Goal: Task Accomplishment & Management: Use online tool/utility

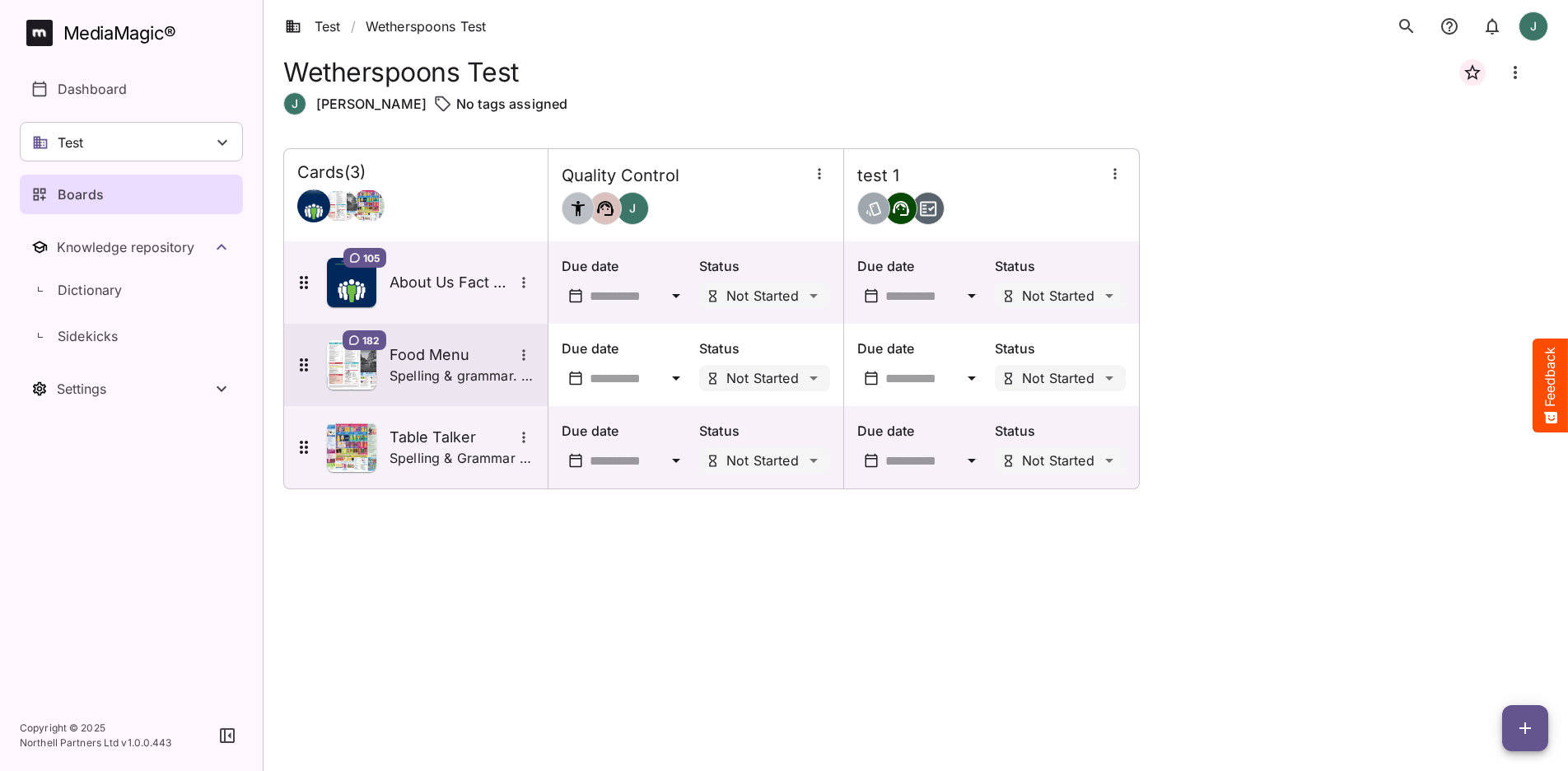
click at [358, 370] on img at bounding box center [352, 364] width 49 height 49
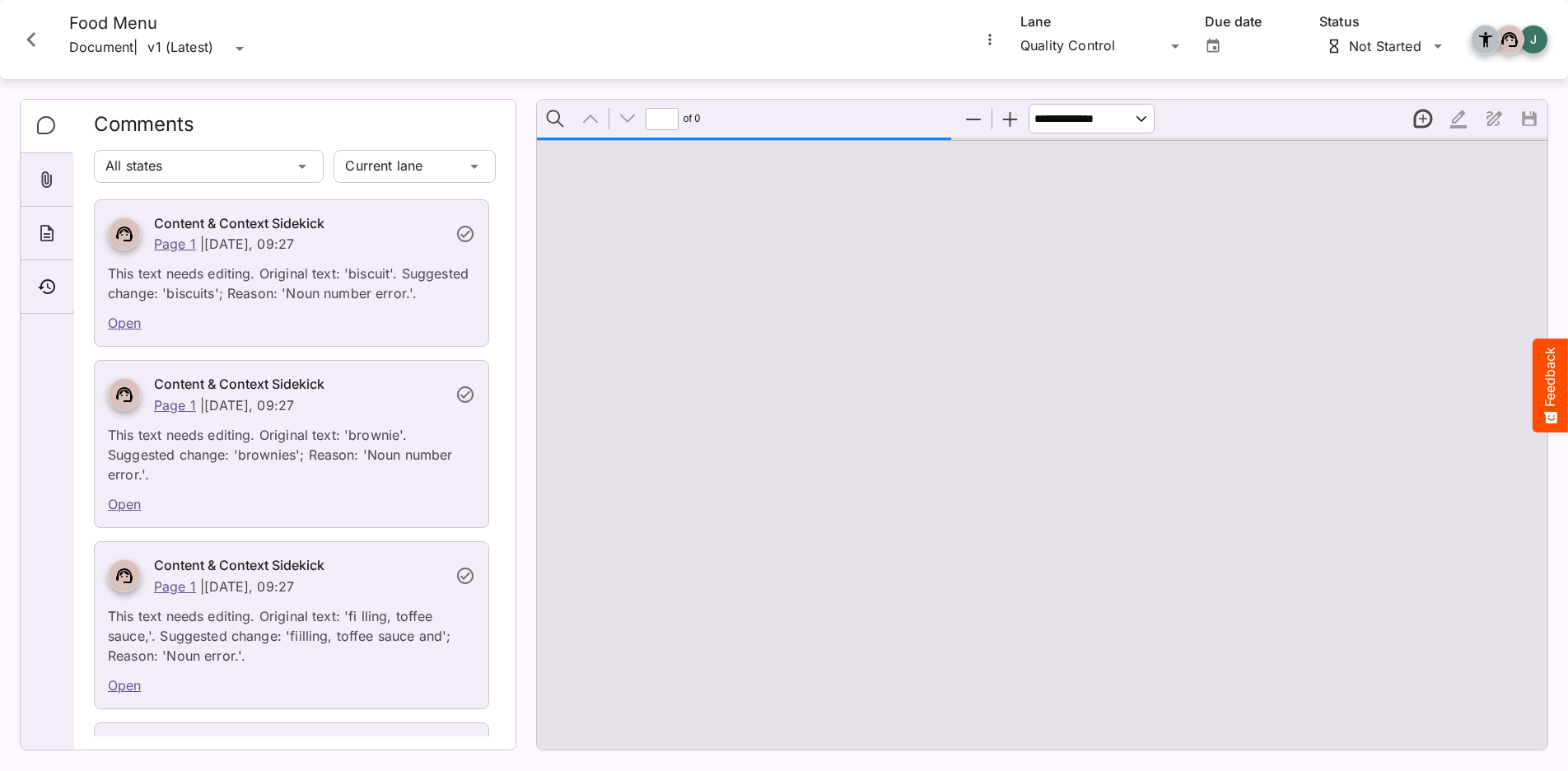
type input "*"
select select "******"
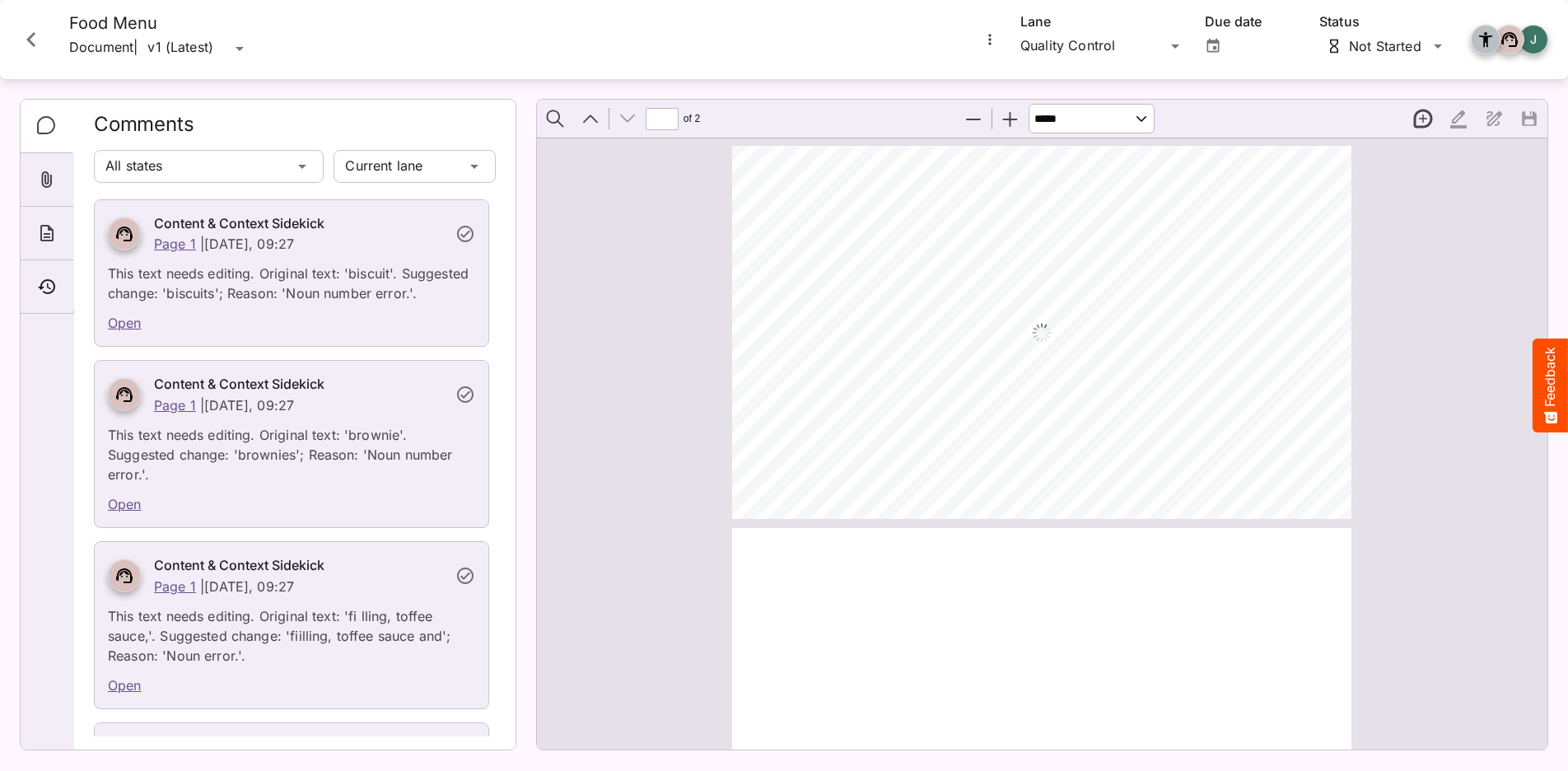
scroll to position [159, 0]
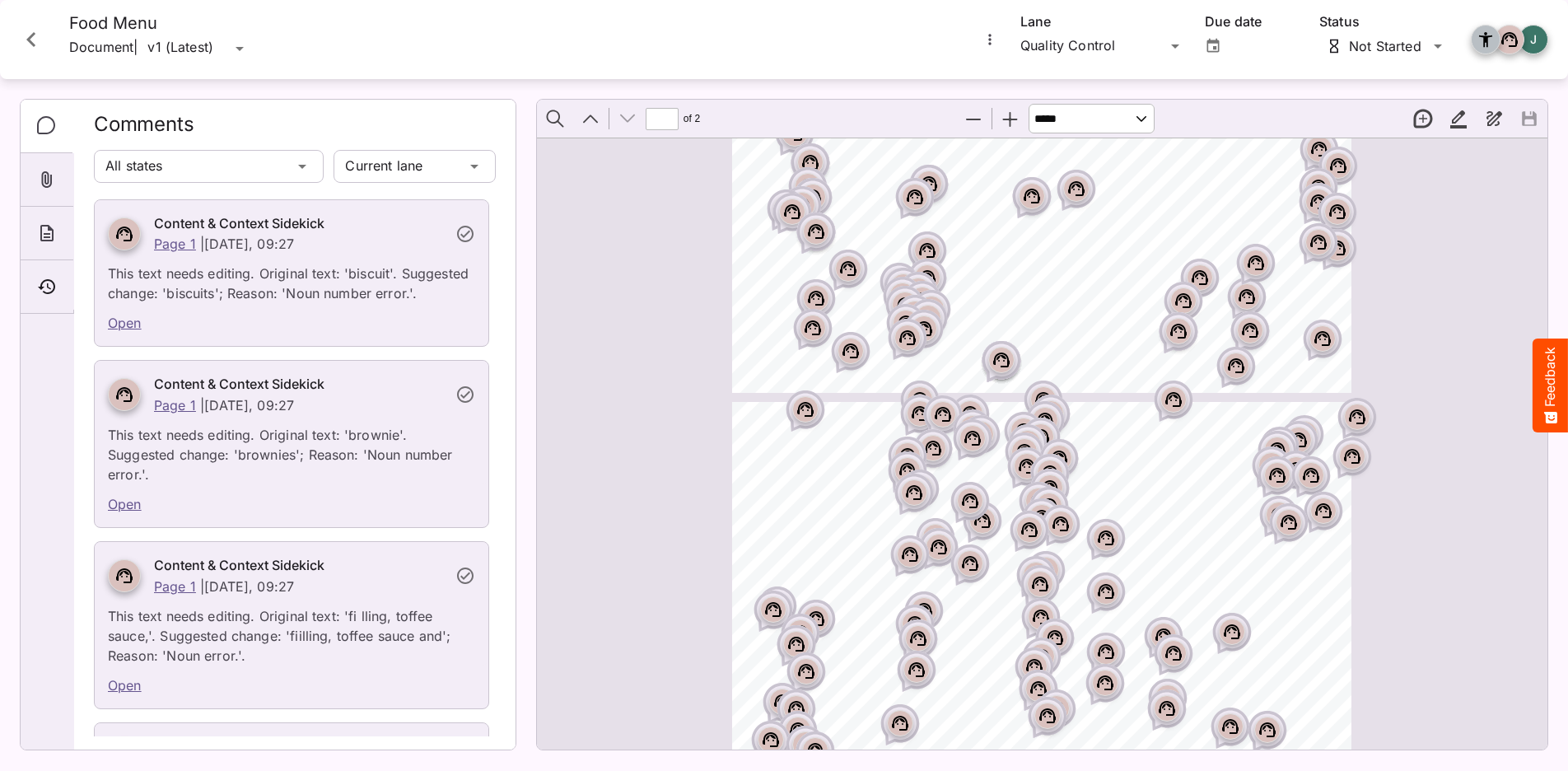
type input "*"
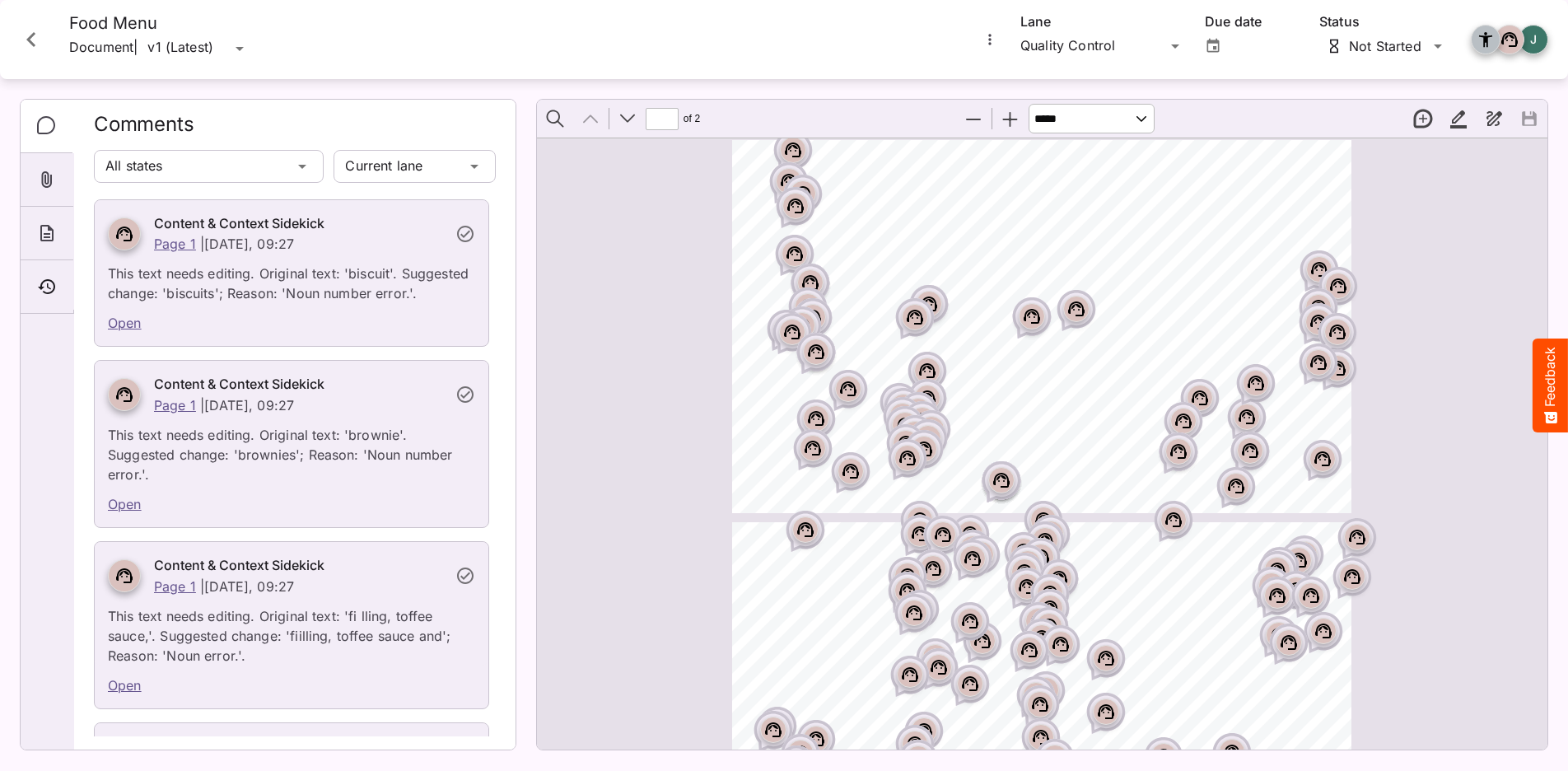
scroll to position [0, 0]
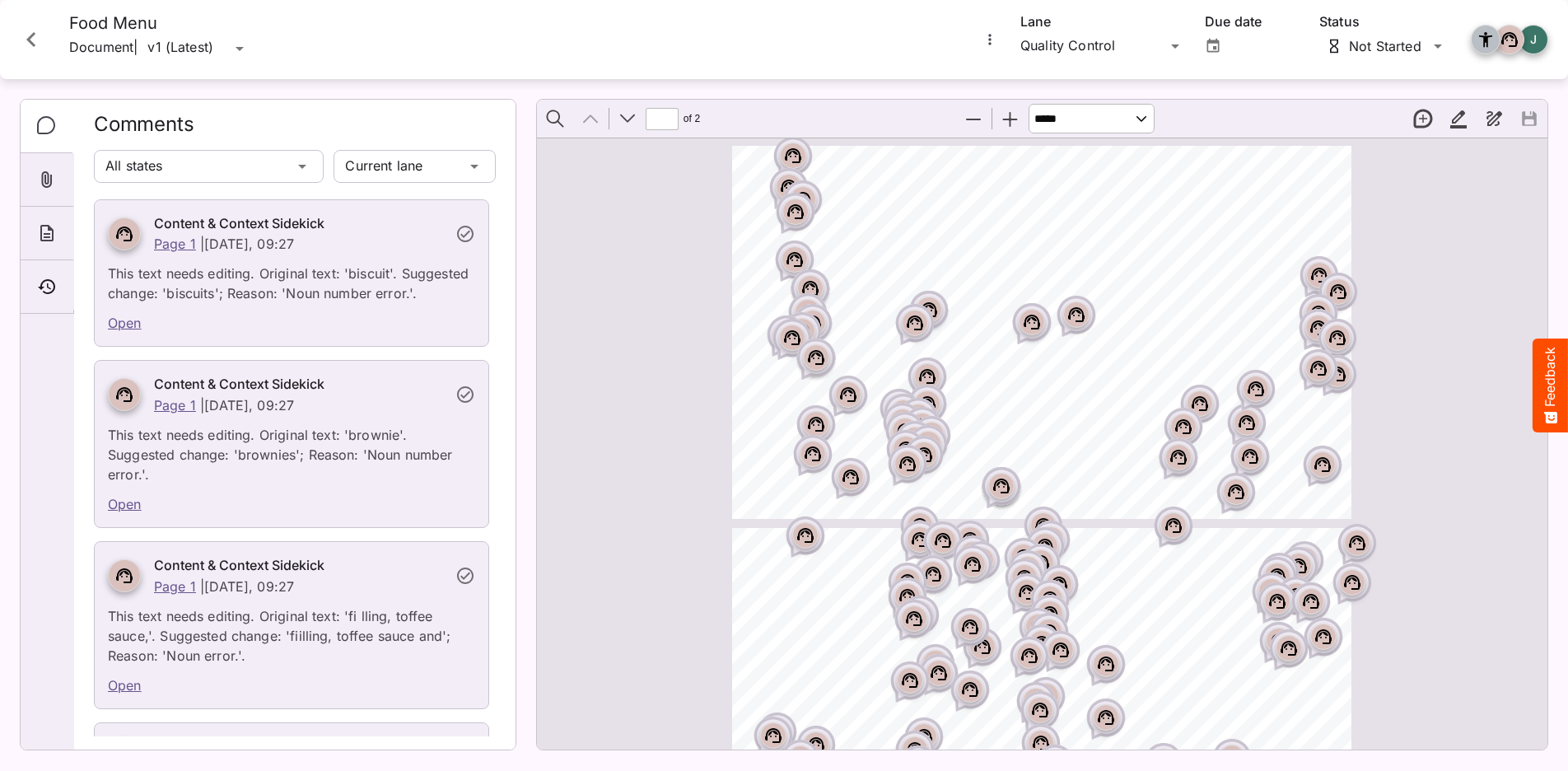
click at [1022, 117] on button "Zoom In" at bounding box center [1010, 119] width 35 height 35
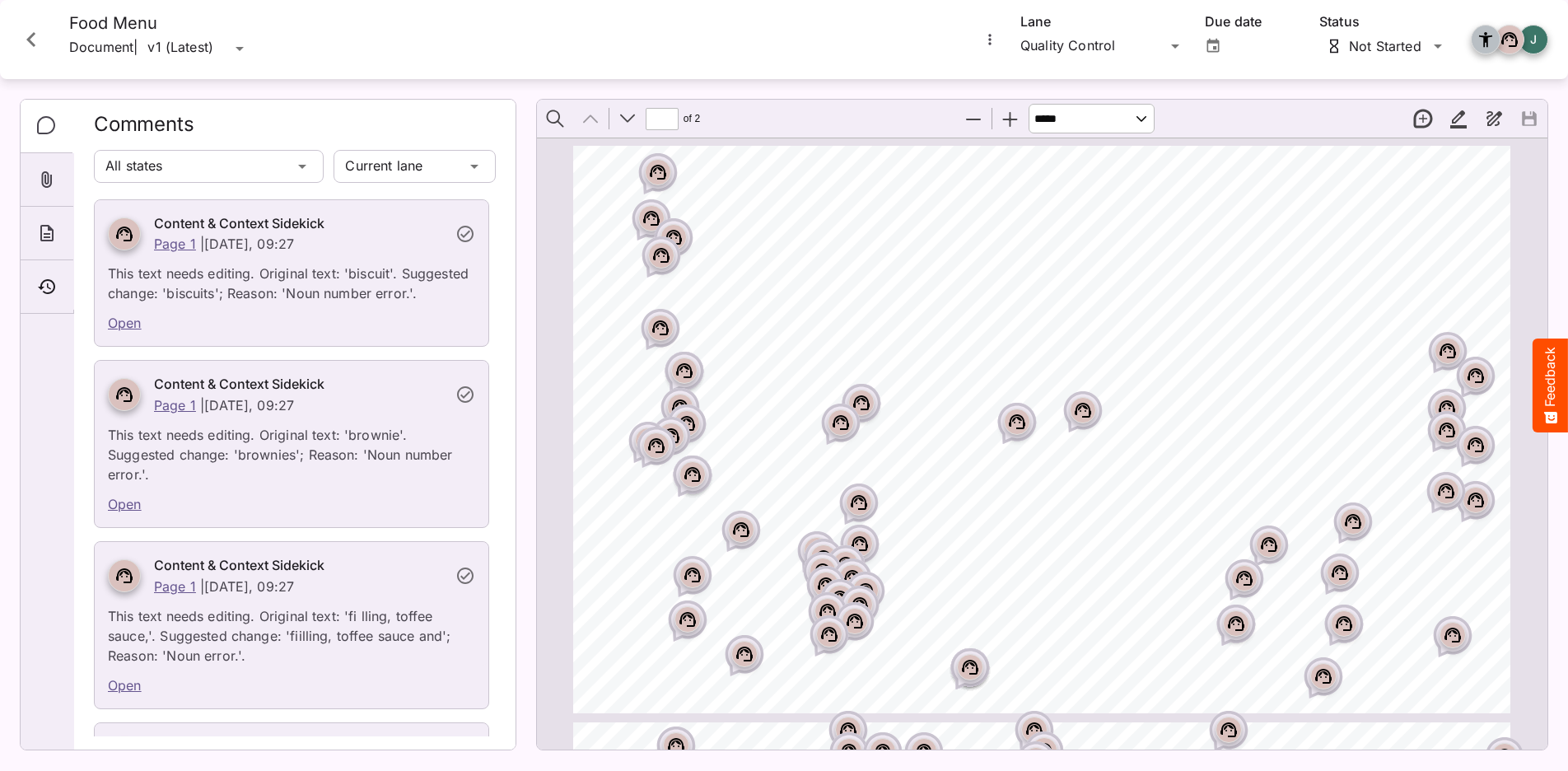
click at [1022, 117] on button "Zoom In" at bounding box center [1010, 119] width 35 height 35
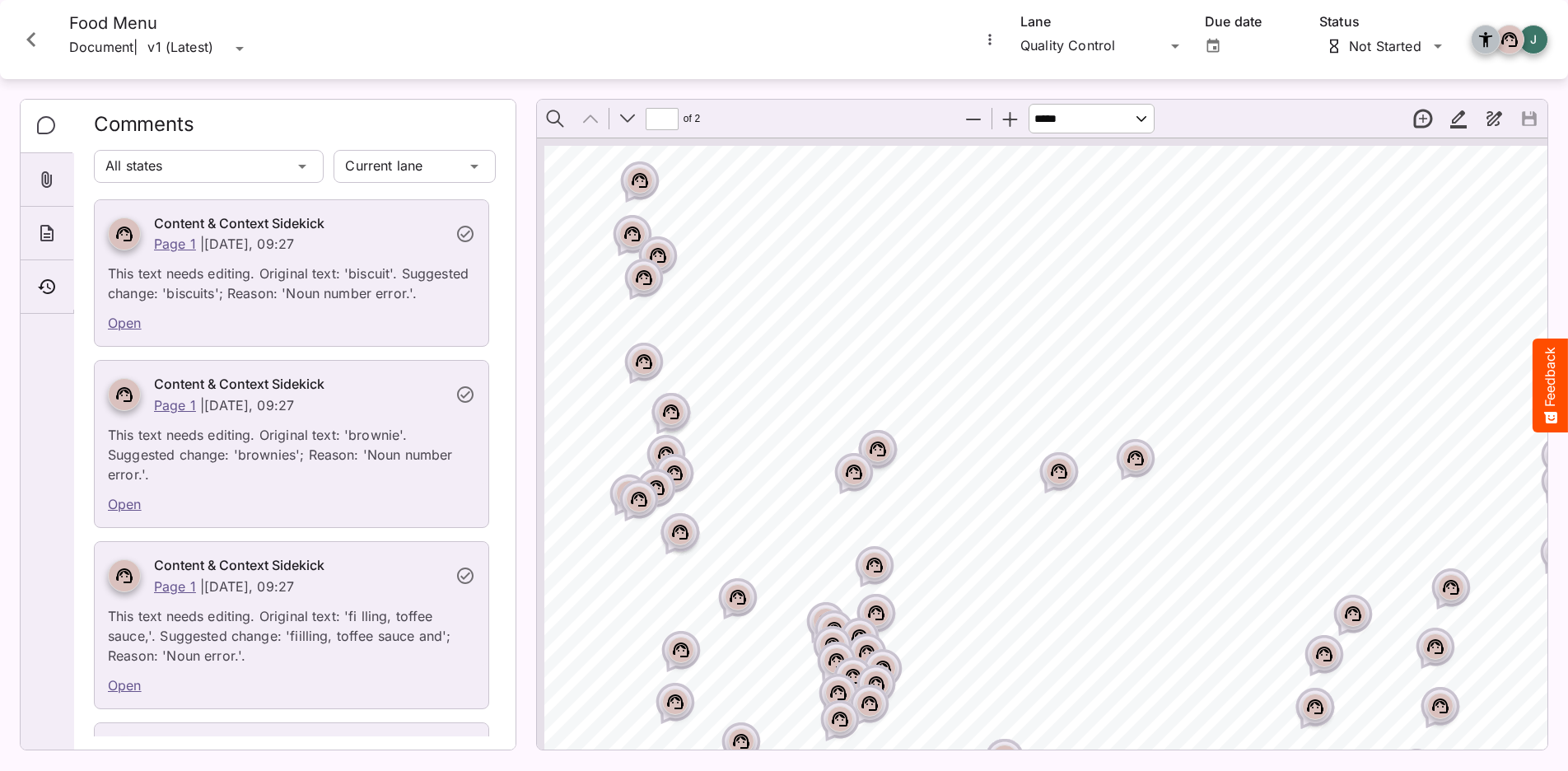
click at [1022, 117] on button "Zoom In" at bounding box center [1010, 119] width 35 height 35
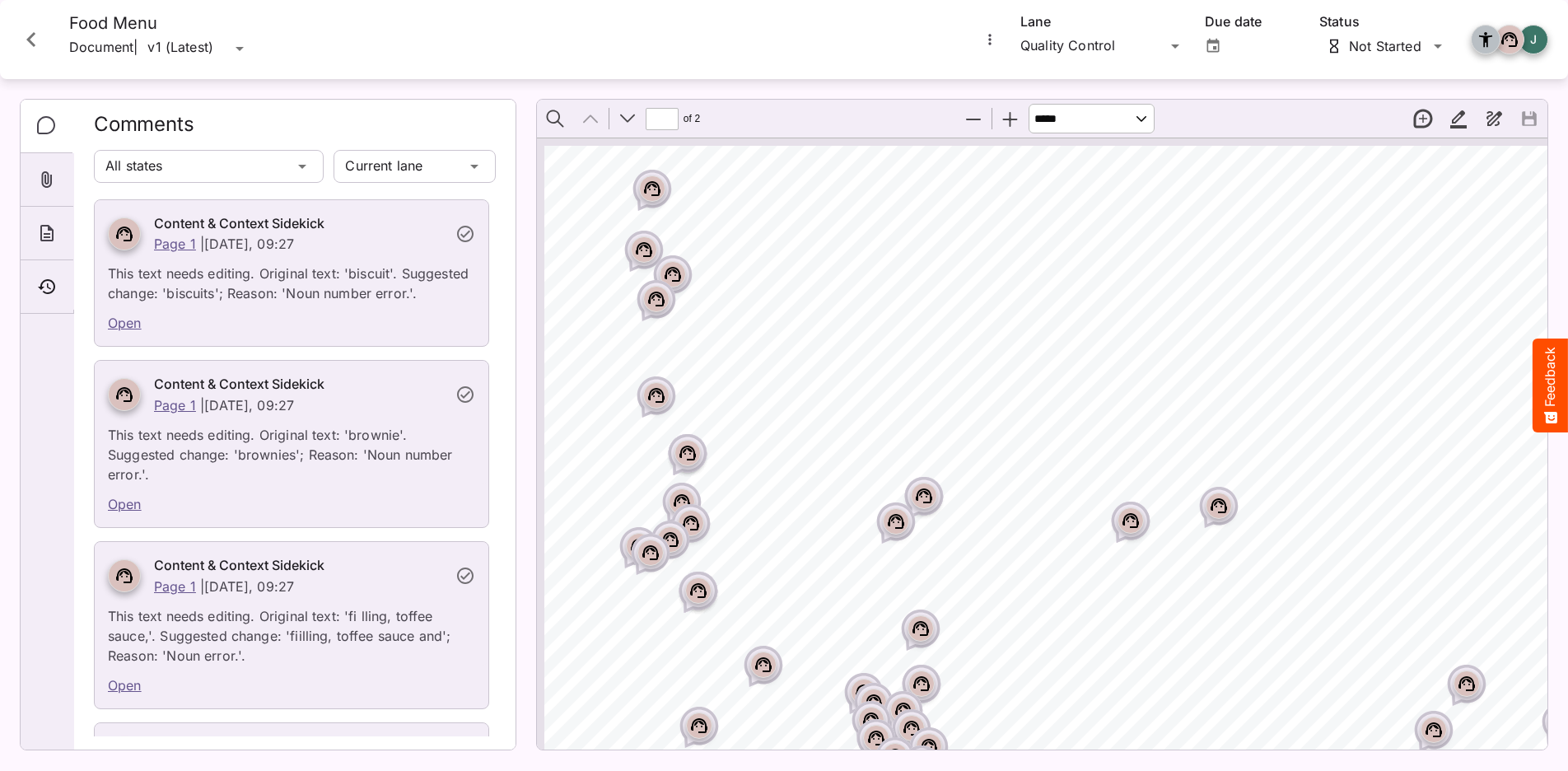
click at [1022, 117] on button "Zoom In" at bounding box center [1010, 119] width 35 height 35
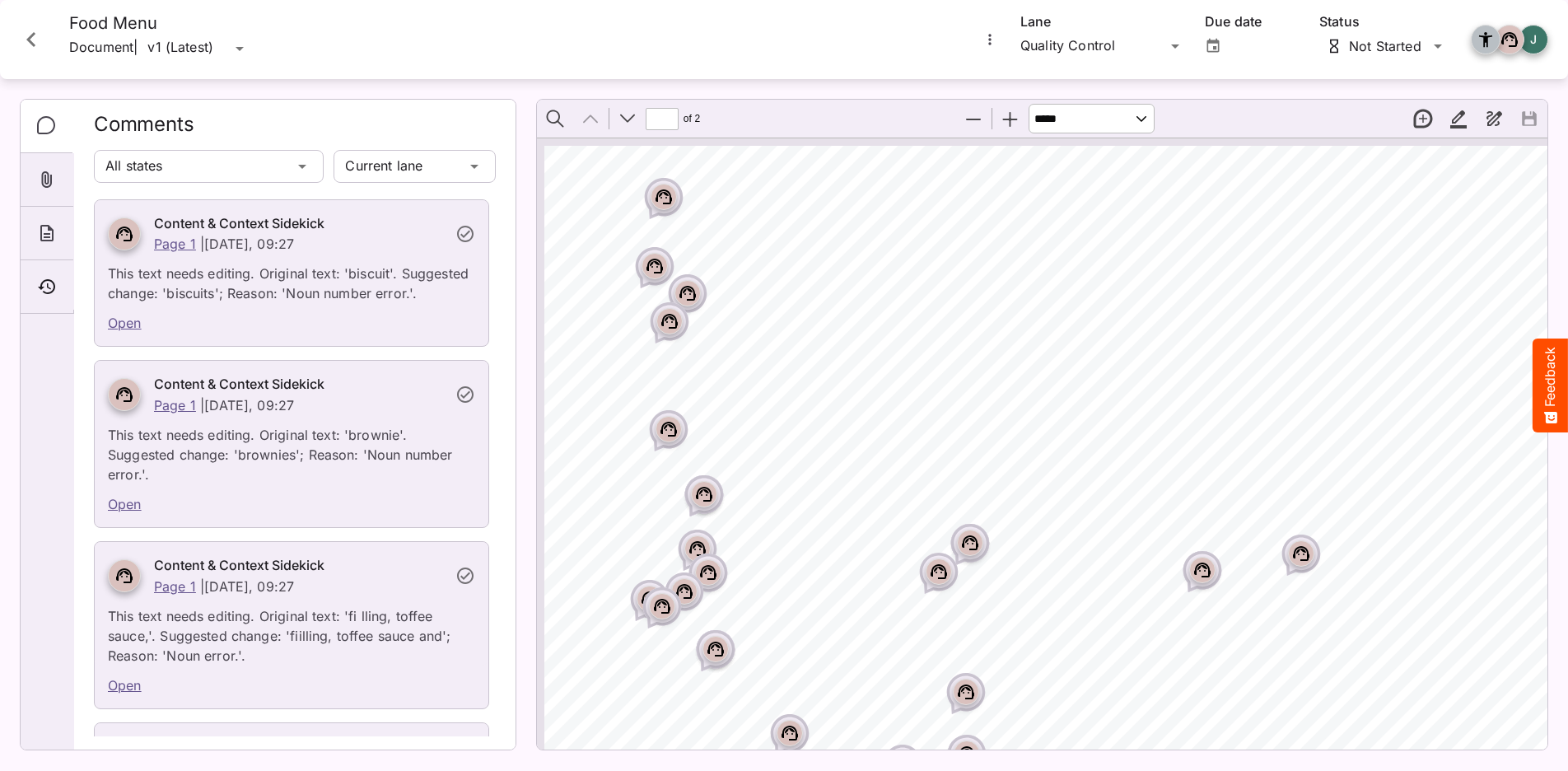
click at [1017, 129] on button "Zoom In" at bounding box center [1010, 119] width 35 height 35
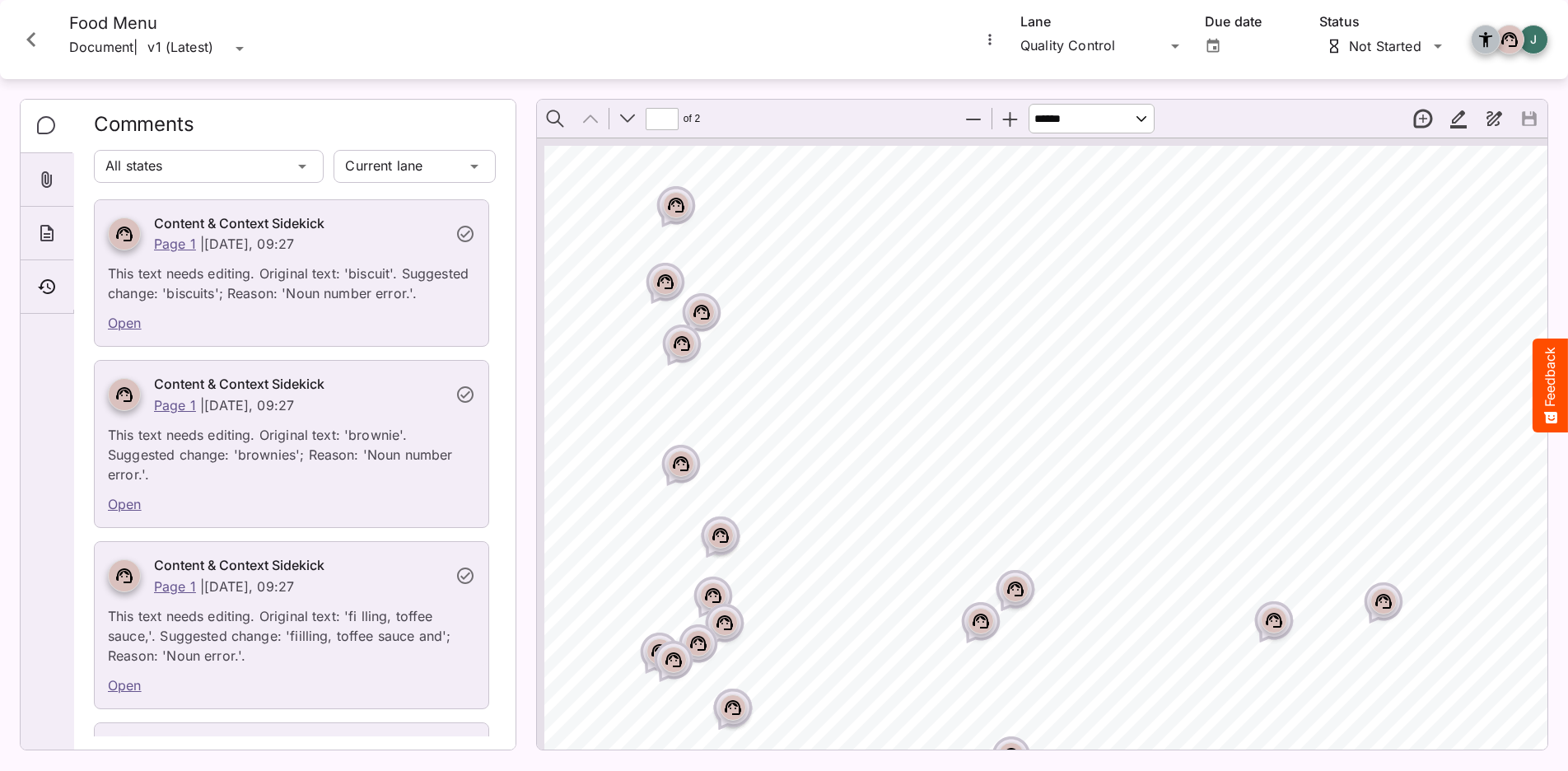
click at [1015, 129] on button "Zoom In" at bounding box center [1010, 119] width 35 height 35
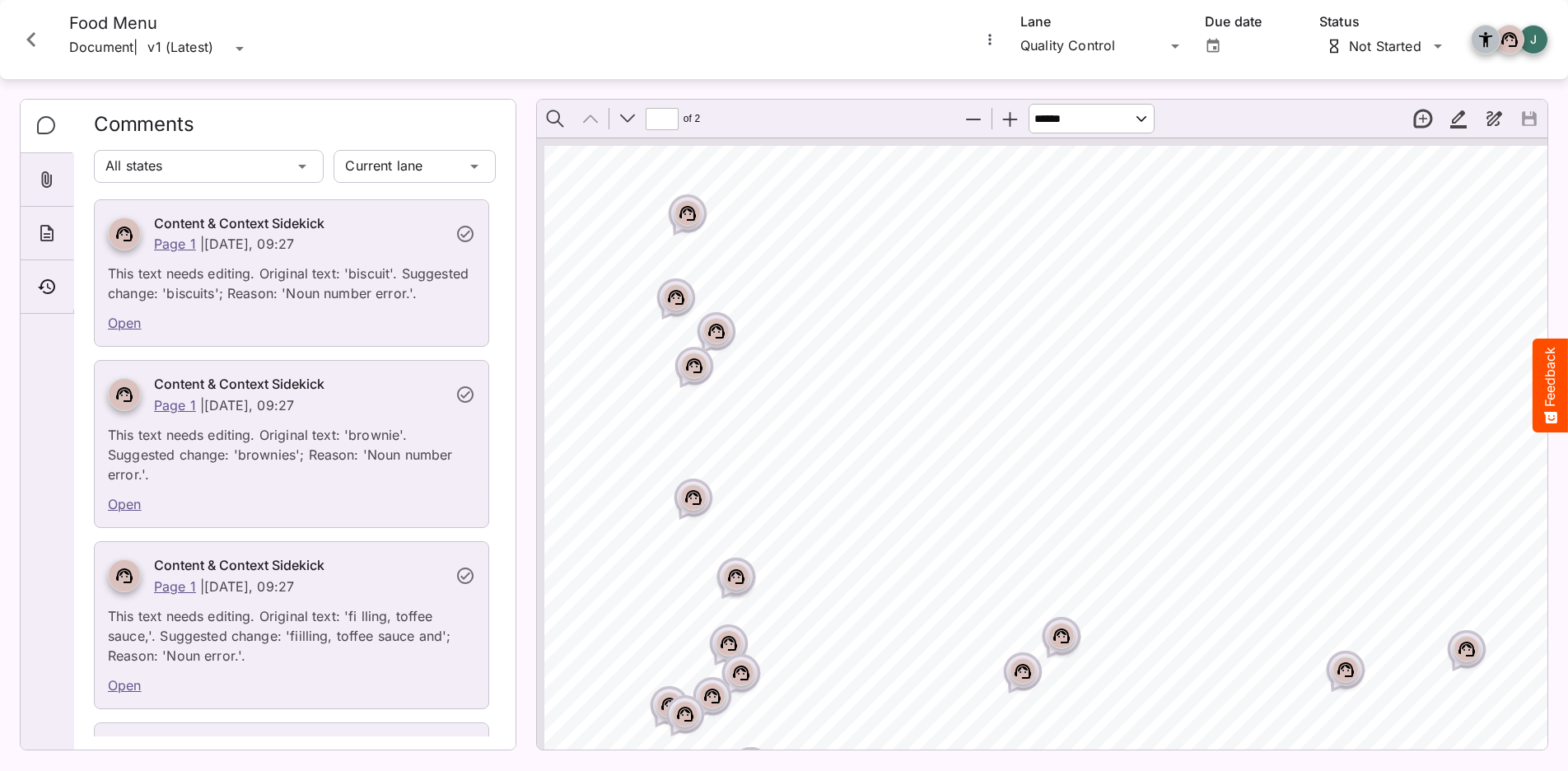
click at [1015, 129] on button "Zoom In" at bounding box center [1010, 119] width 35 height 35
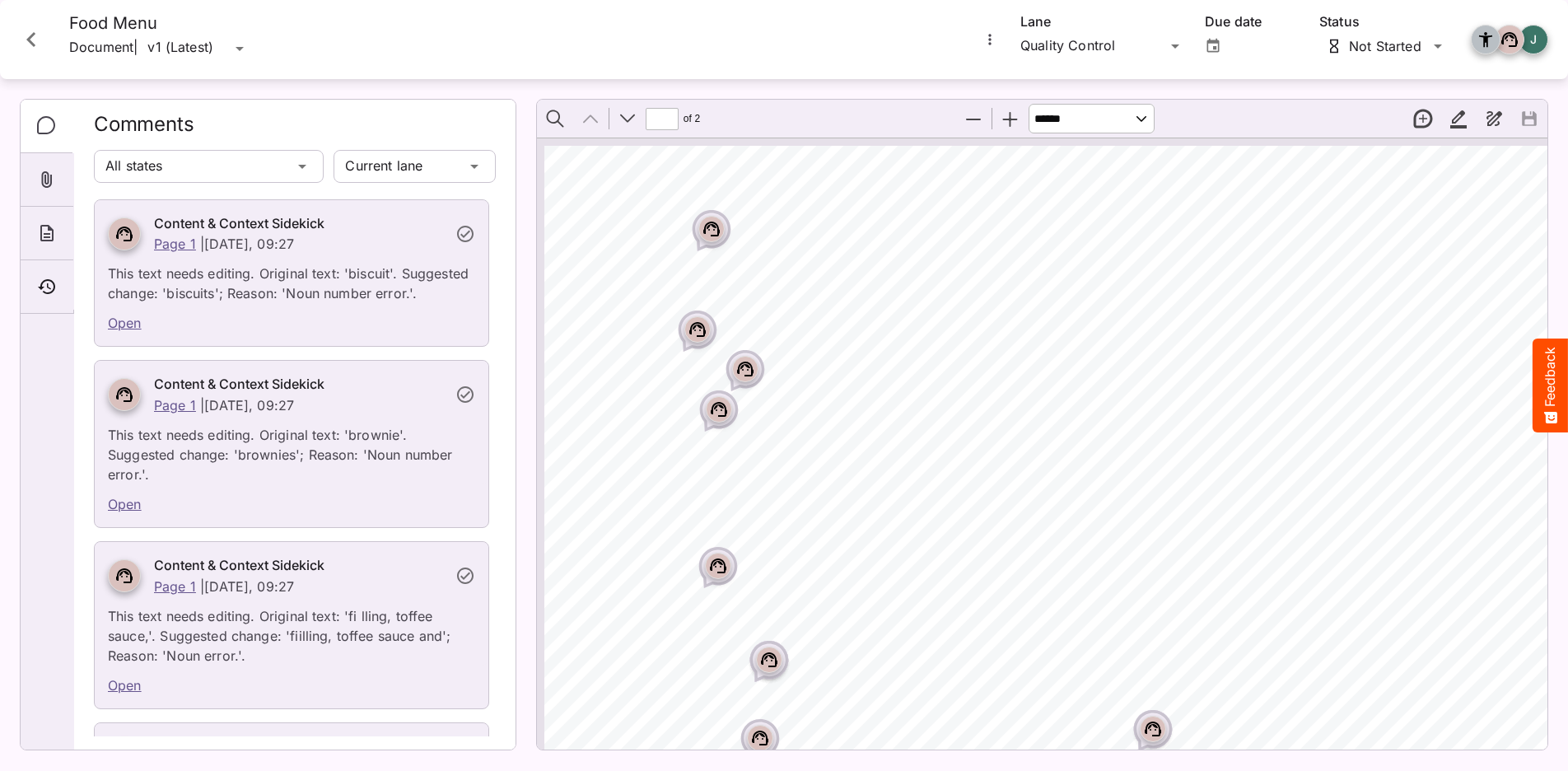
click at [1015, 129] on button "Zoom In" at bounding box center [1010, 119] width 35 height 35
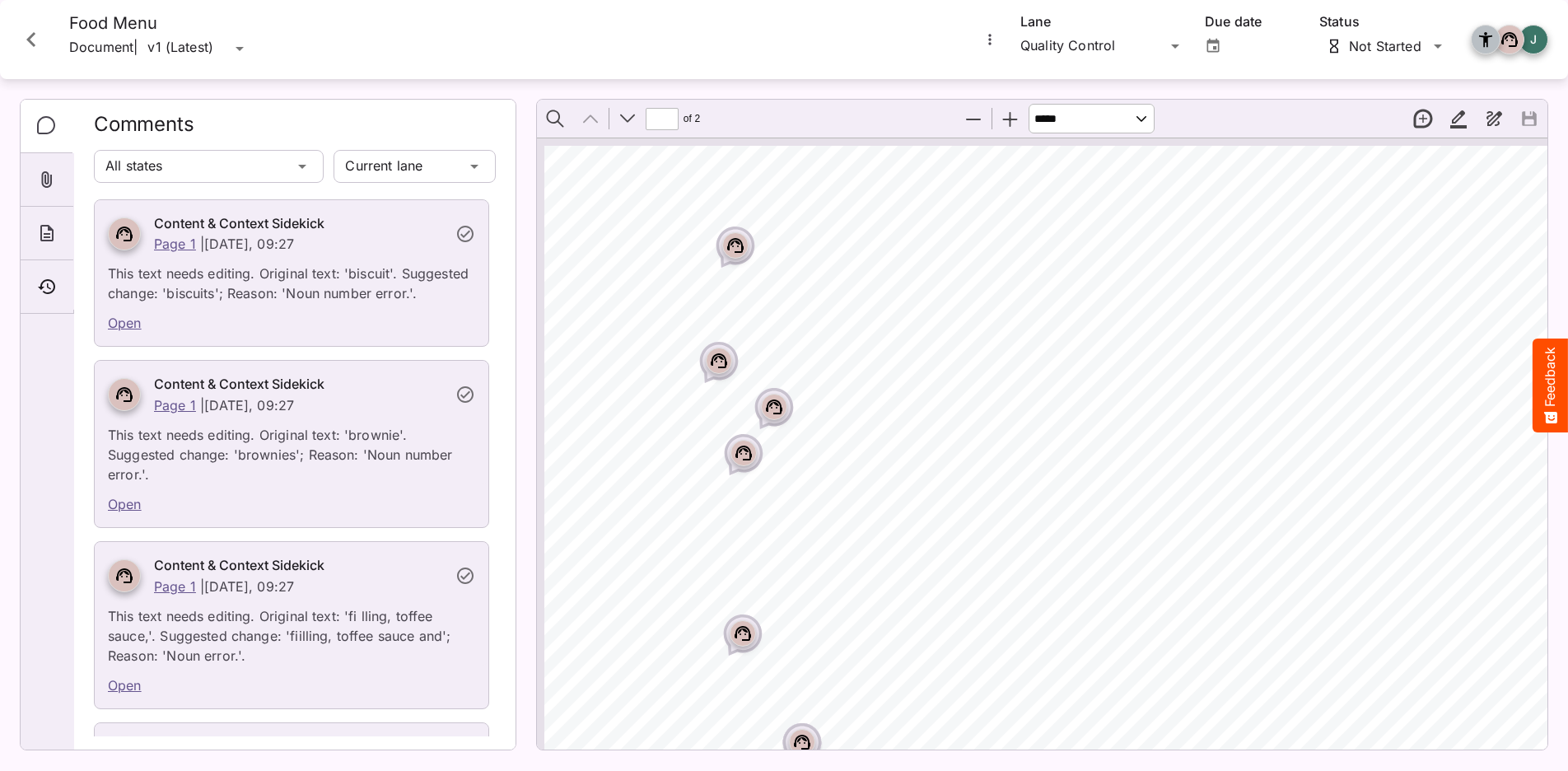
click at [730, 248] on rect "Page ⁨1⁩" at bounding box center [736, 245] width 20 height 20
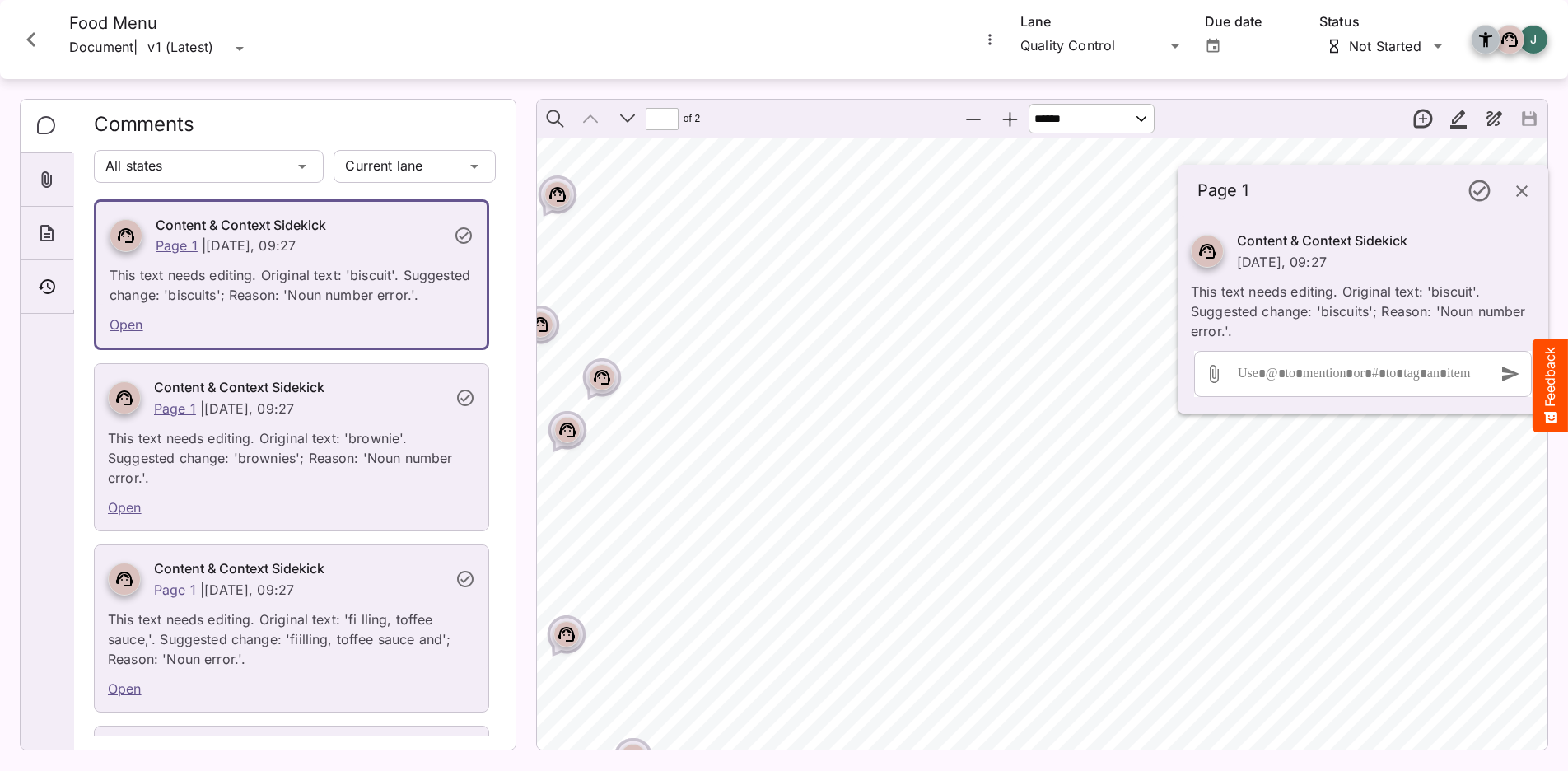
select select "******"
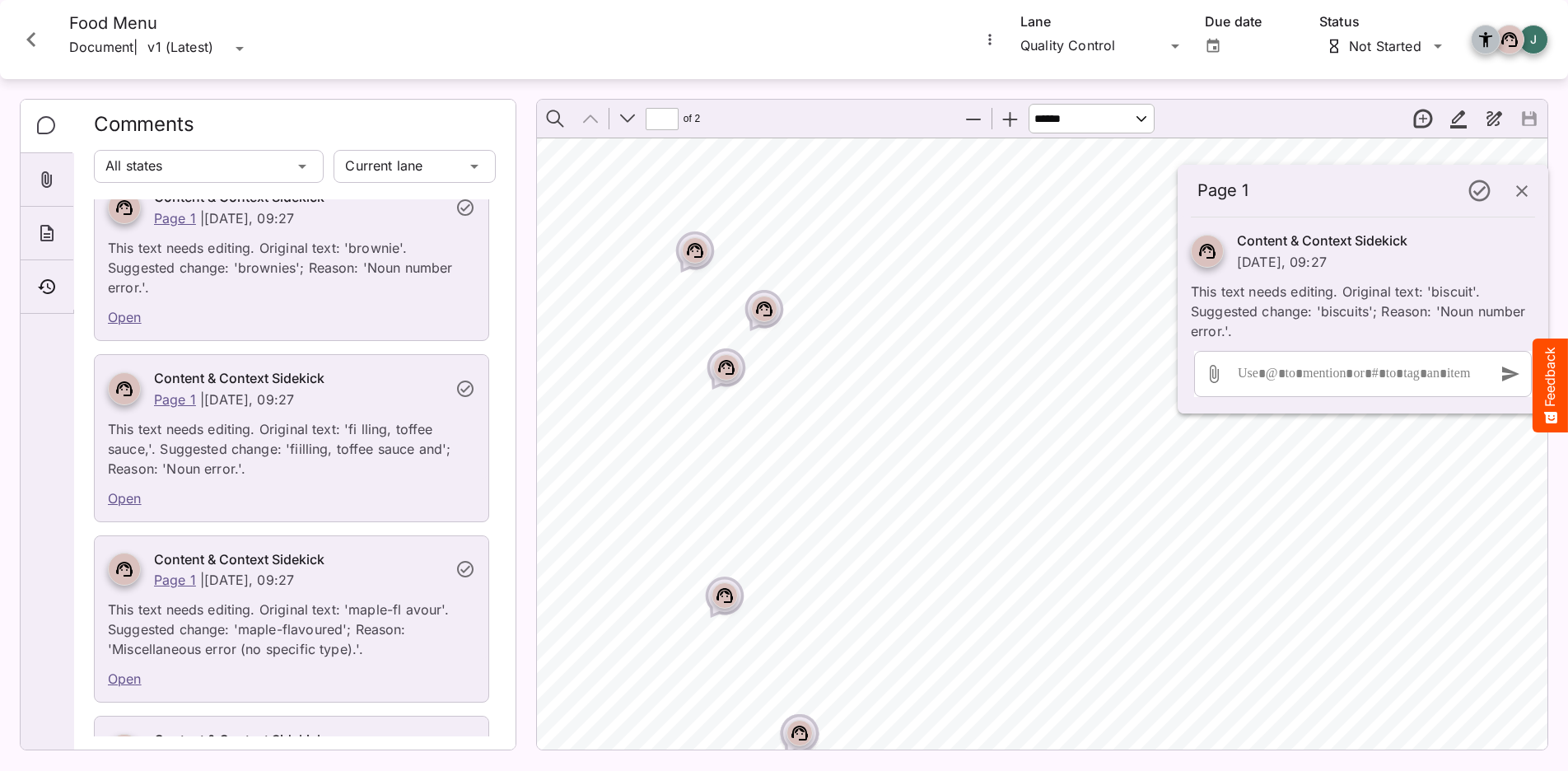
scroll to position [201, 0]
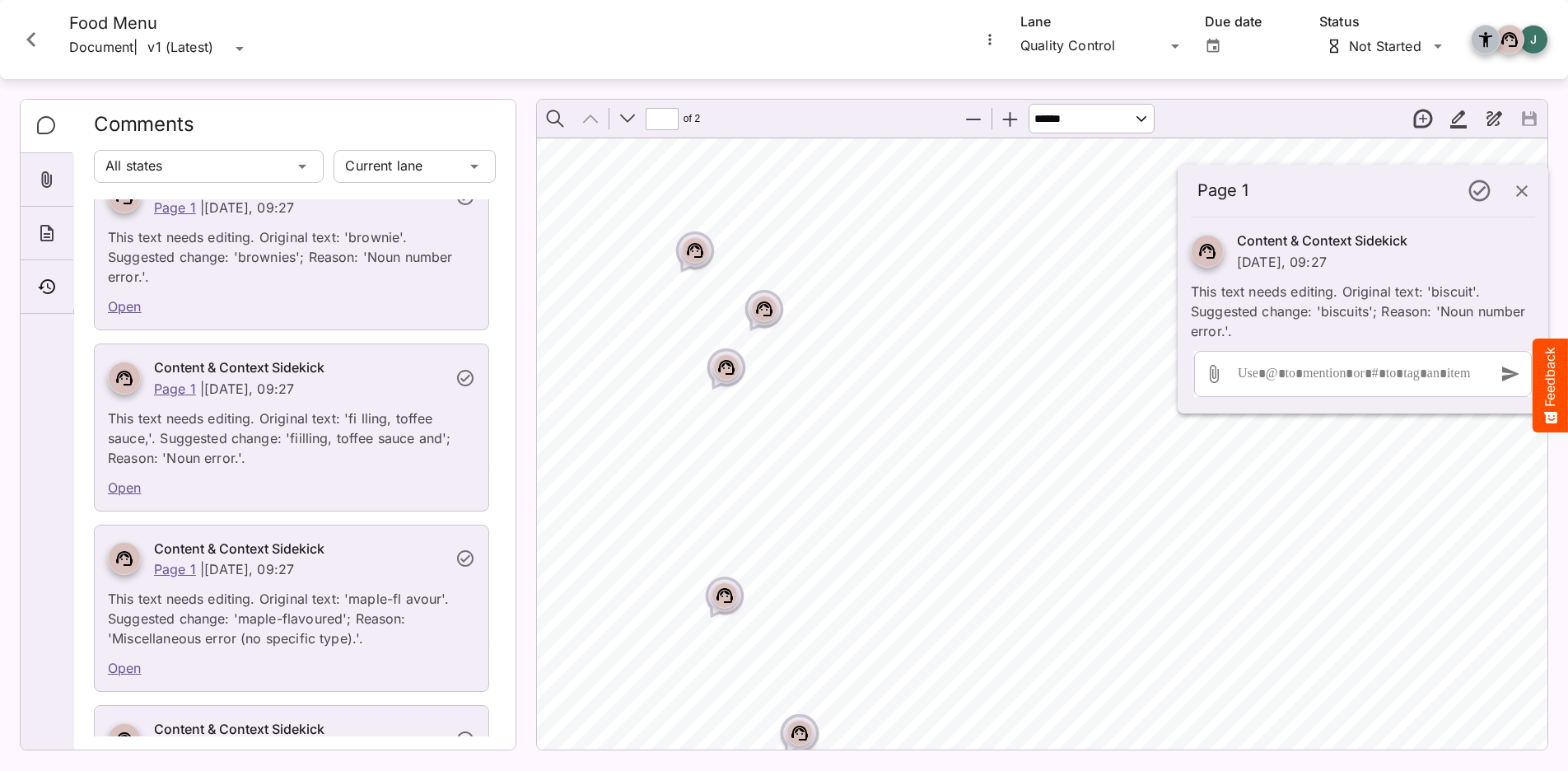
click at [362, 437] on p "This text needs editing. Original text: 'fi lling, toffee sauce,'. Suggested ch…" at bounding box center [292, 433] width 367 height 69
drag, startPoint x: 372, startPoint y: 415, endPoint x: 427, endPoint y: 416, distance: 55.0
click at [419, 417] on p "This text needs editing. Original text: 'fi lling, toffee sauce,'. Suggested ch…" at bounding box center [292, 433] width 367 height 69
drag, startPoint x: 357, startPoint y: 419, endPoint x: 442, endPoint y: 401, distance: 86.9
click at [365, 417] on p "This text needs editing. Original text: 'fi lling, toffee sauce,'. Suggested ch…" at bounding box center [292, 433] width 367 height 69
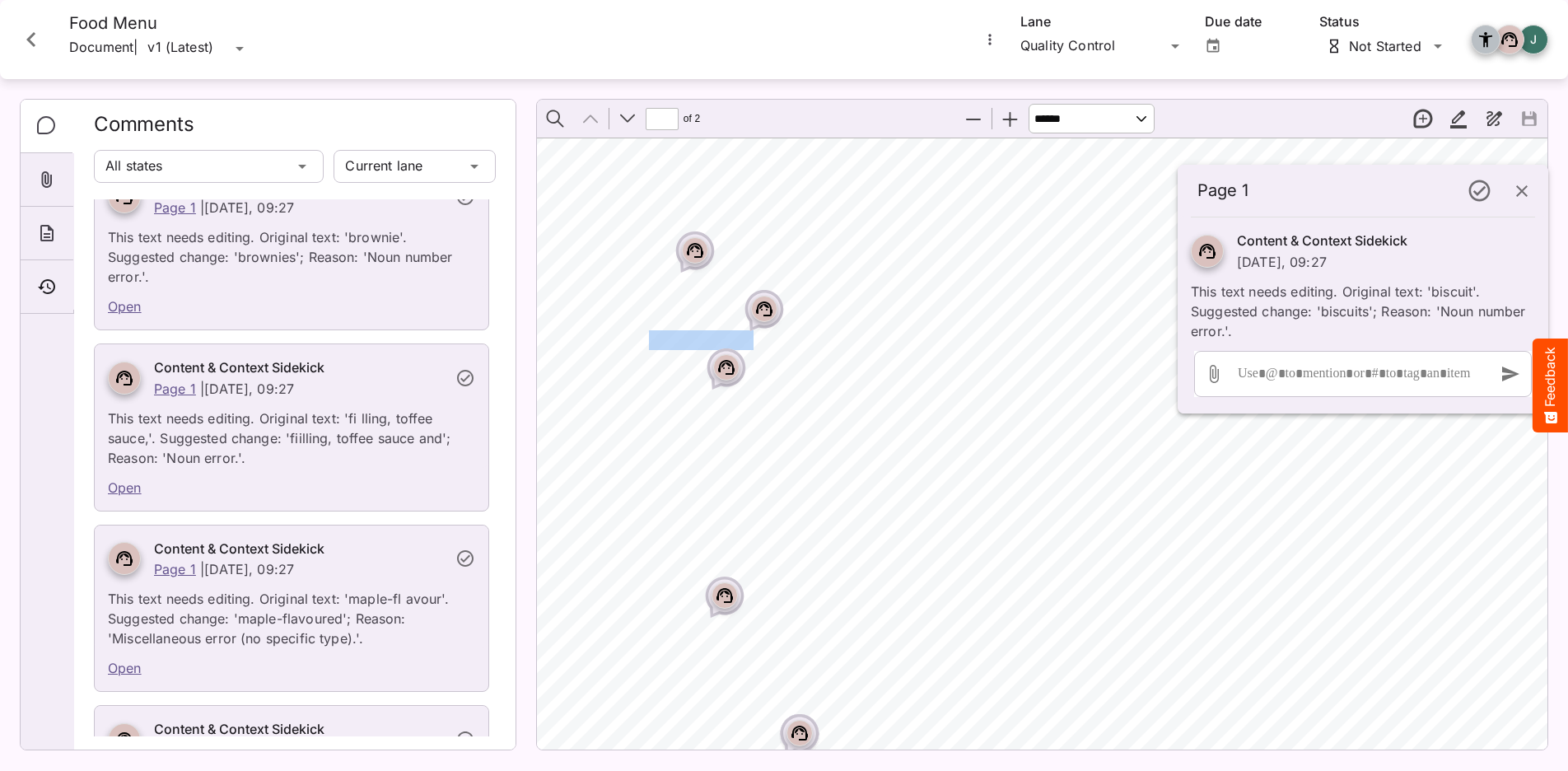
drag, startPoint x: 651, startPoint y: 339, endPoint x: 753, endPoint y: 339, distance: 102.0
click at [753, 339] on span "Salted caramel ﬁlling, toffee sauce, [PERSON_NAME] cream" at bounding box center [738, 341] width 353 height 18
click at [793, 361] on span "Mini American-style pancakes" at bounding box center [685, 369] width 247 height 19
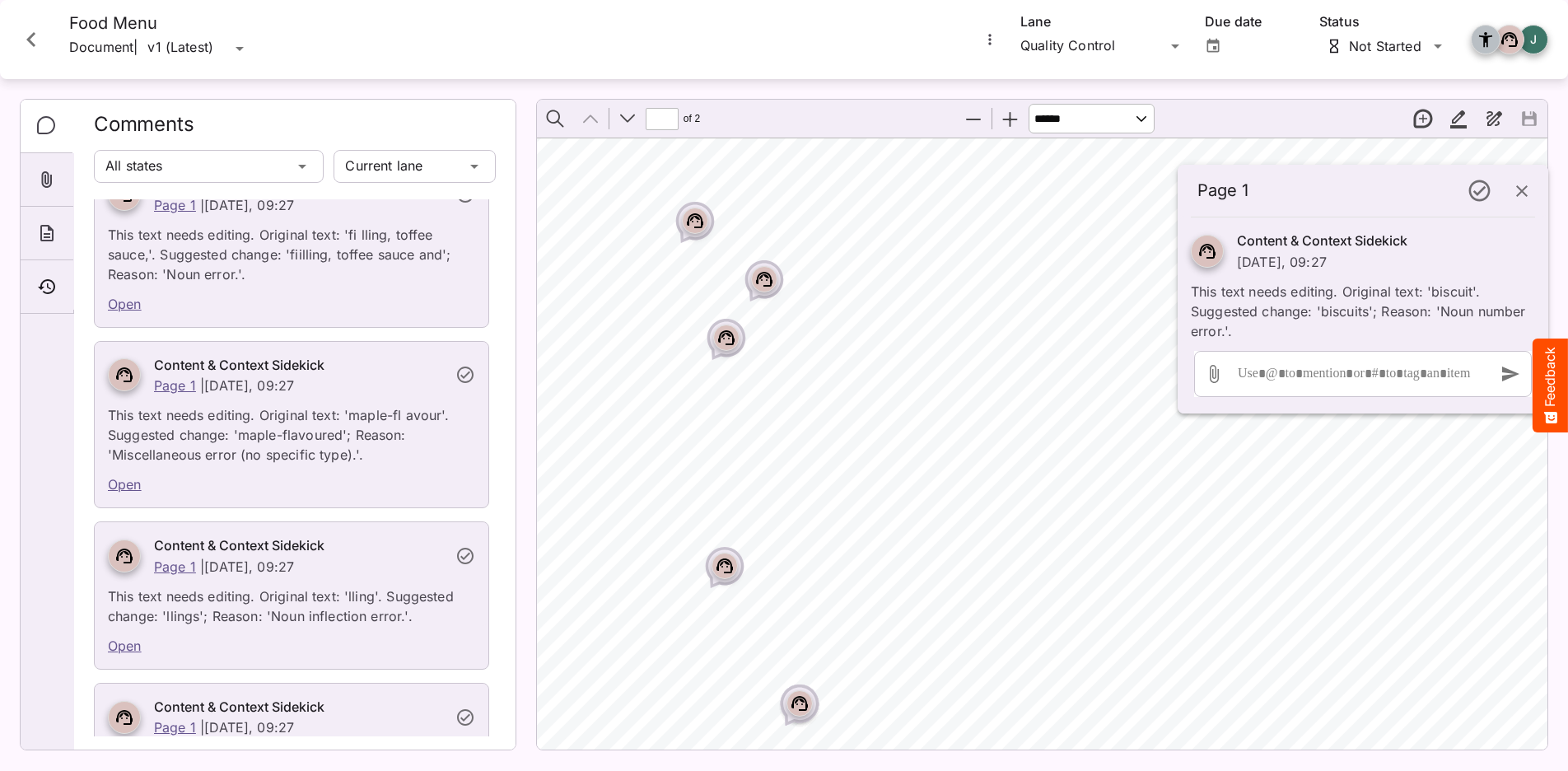
scroll to position [388, 0]
drag, startPoint x: 344, startPoint y: 591, endPoint x: 378, endPoint y: 591, distance: 34.0
click at [377, 591] on p "This text needs editing. Original text: 'lling'. Suggested change: 'llings'; Re…" at bounding box center [292, 598] width 367 height 49
click at [864, 416] on span "Apple, banana, blueberries, strawberries, [PERSON_NAME] cream" at bounding box center [754, 409] width 385 height 18
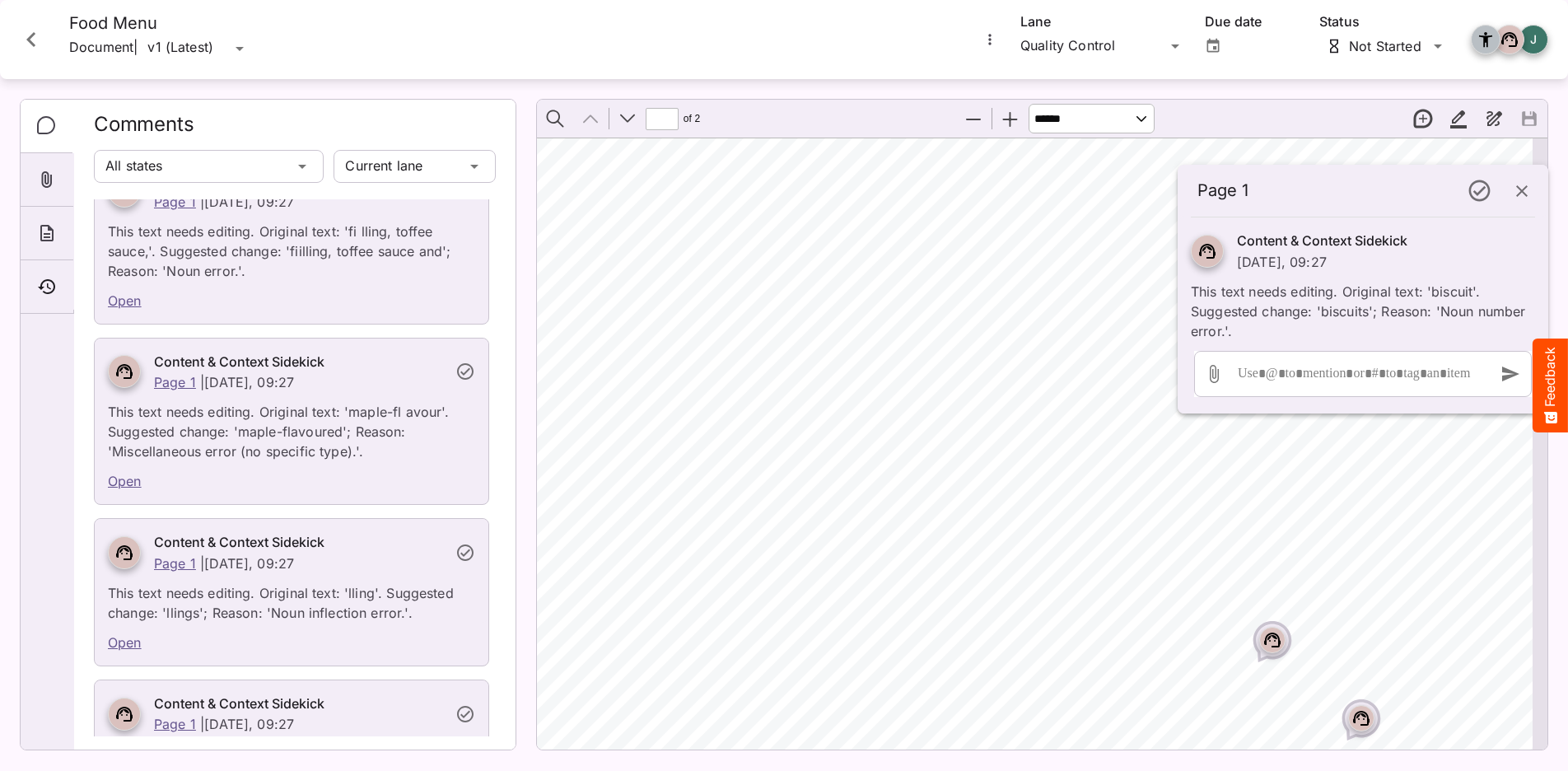
scroll to position [203, 2012]
click at [1526, 189] on icon "button" at bounding box center [1522, 191] width 20 height 20
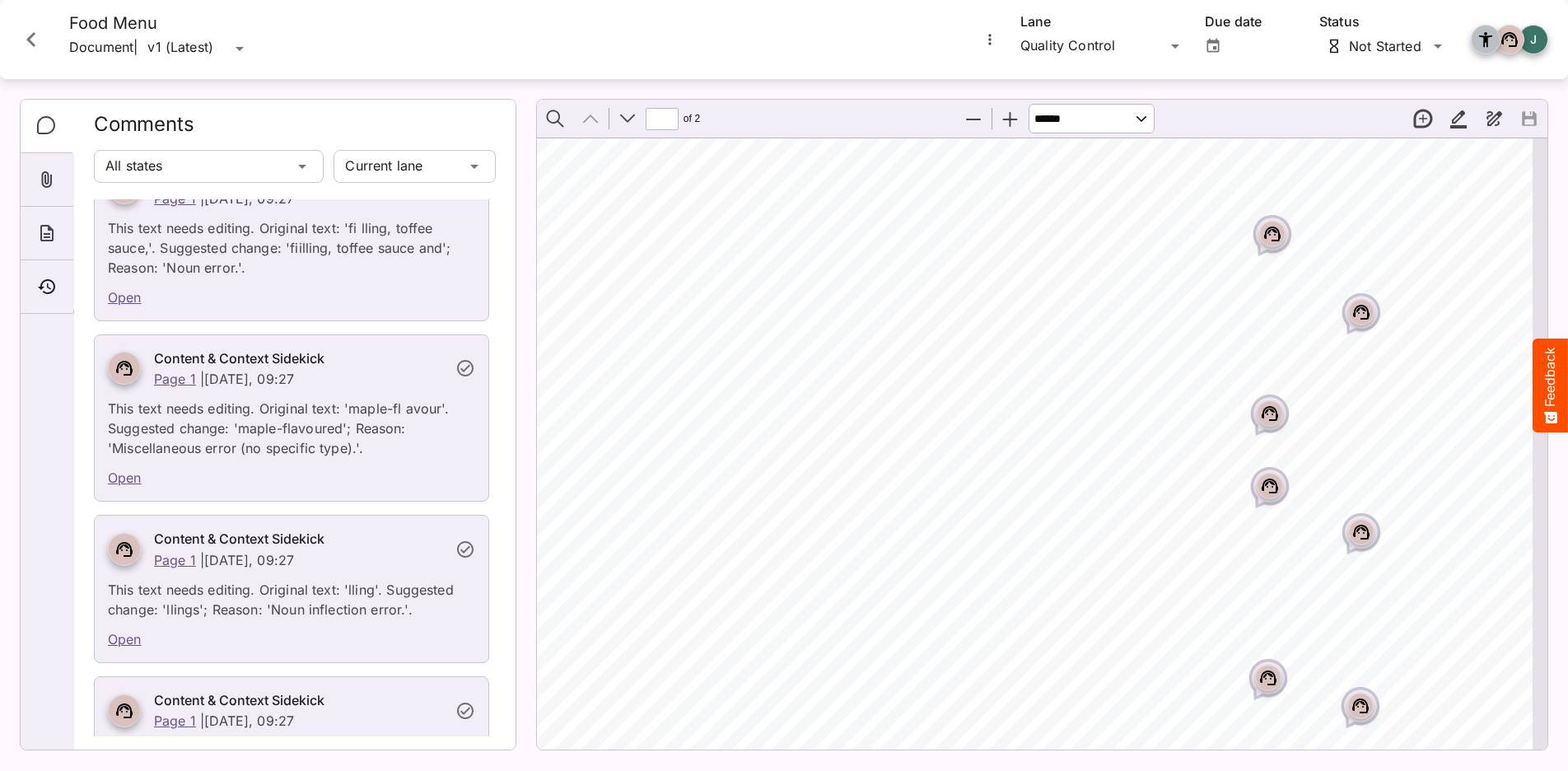
scroll to position [610, 2012]
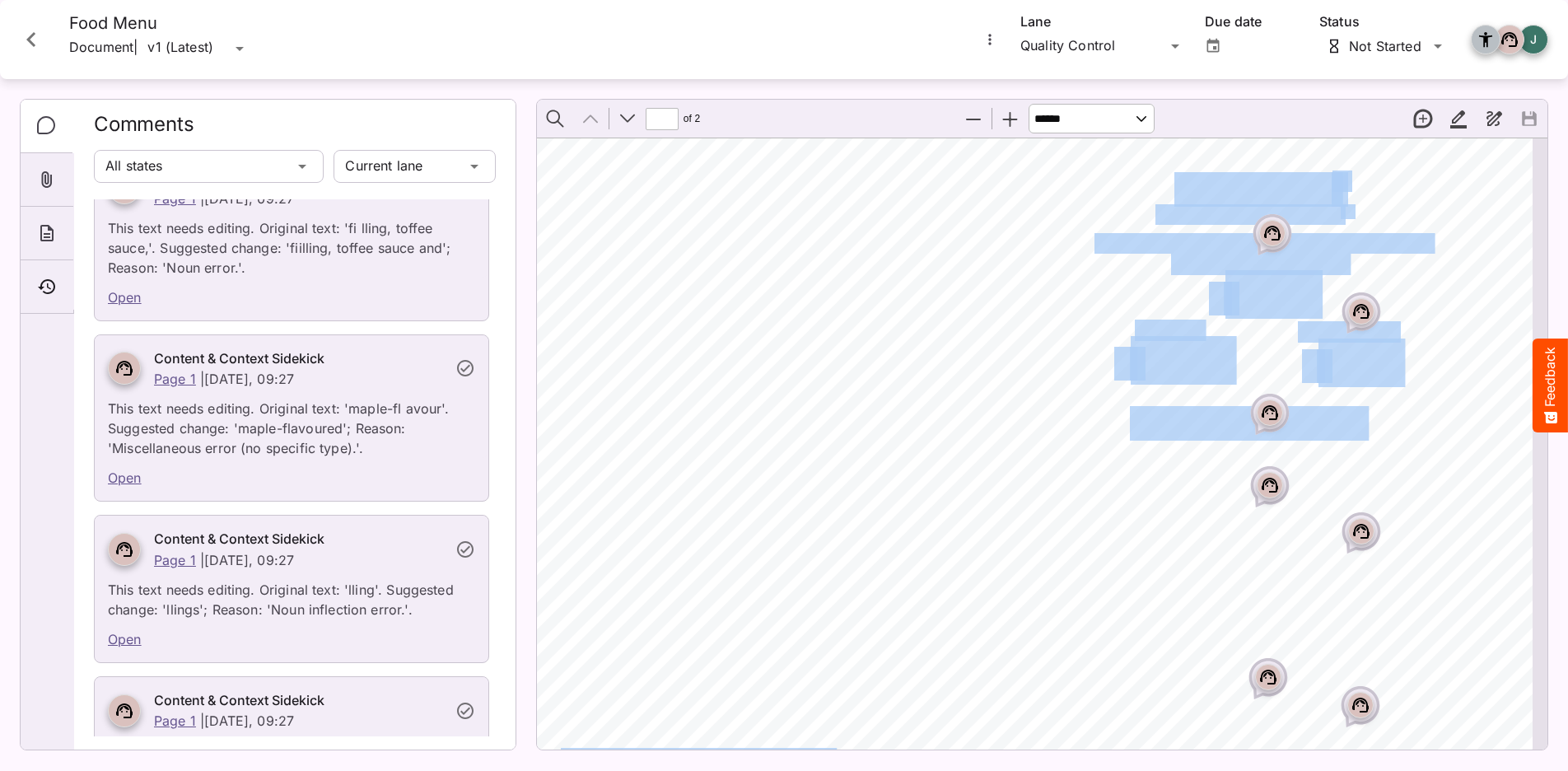
drag, startPoint x: 1118, startPoint y: 413, endPoint x: 1368, endPoint y: 437, distance: 251.1
click at [1373, 437] on div "Average Food Pricing Core Estate DIETARY SYMBOLS = Very mild = Mild = Medium ho…" at bounding box center [40, 458] width 3015 height 1843
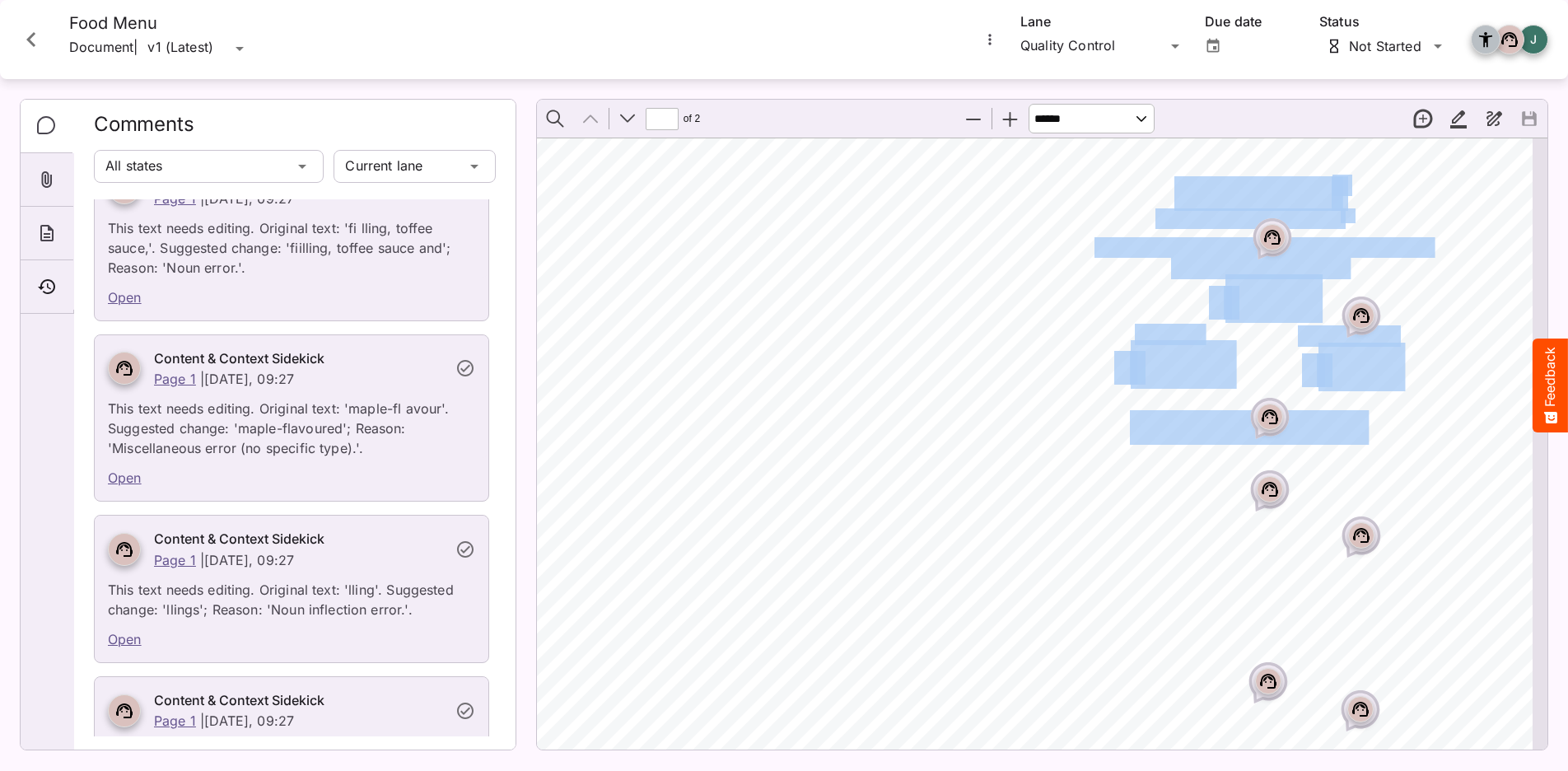
click at [1190, 439] on span "Afternoon deals" at bounding box center [1257, 427] width 255 height 31
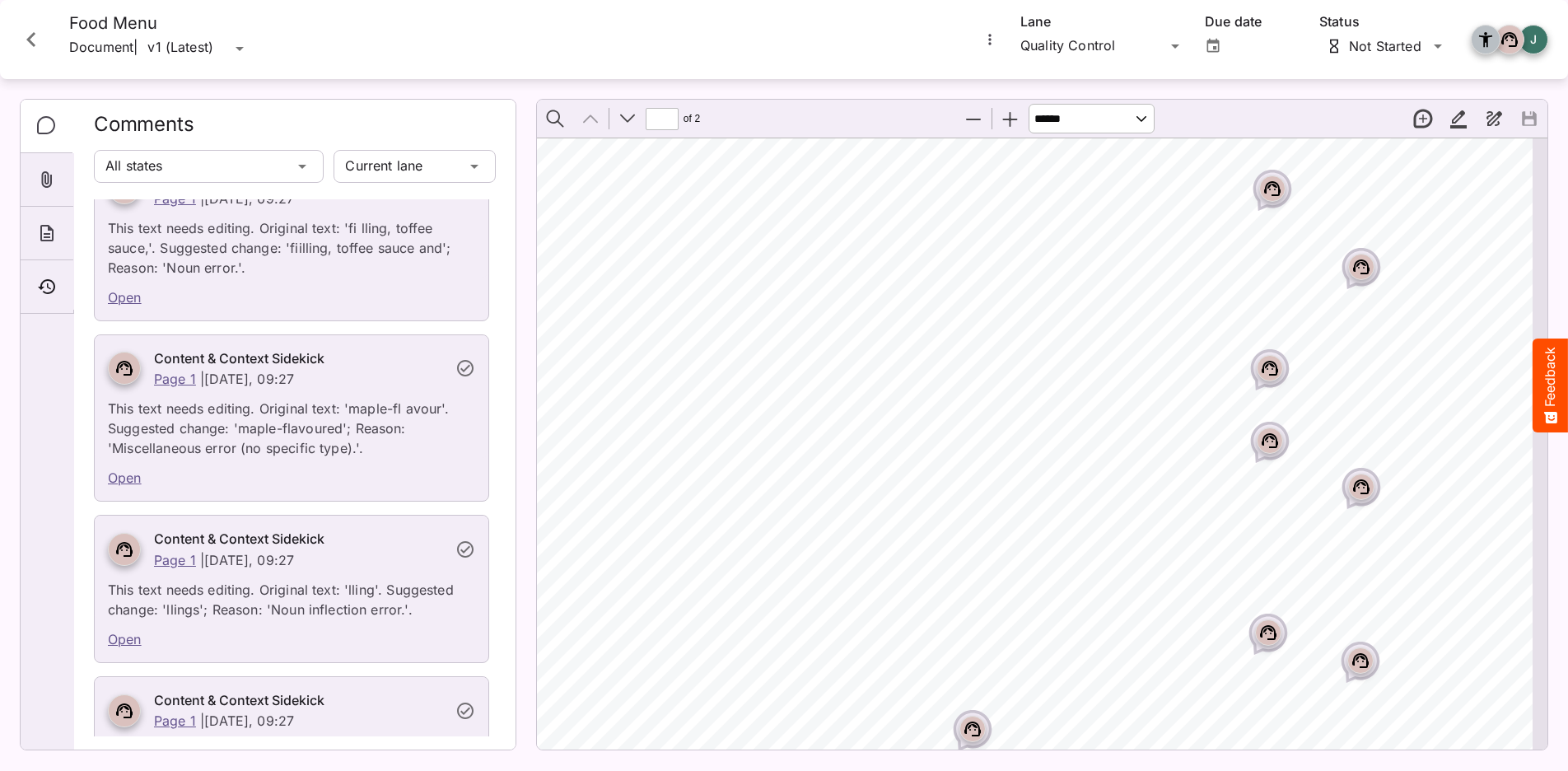
scroll to position [660, 2012]
click at [1247, 374] on span "Afternoon deals" at bounding box center [1257, 372] width 255 height 31
click at [1265, 369] on rect "Page ⁨1⁩" at bounding box center [1270, 362] width 20 height 20
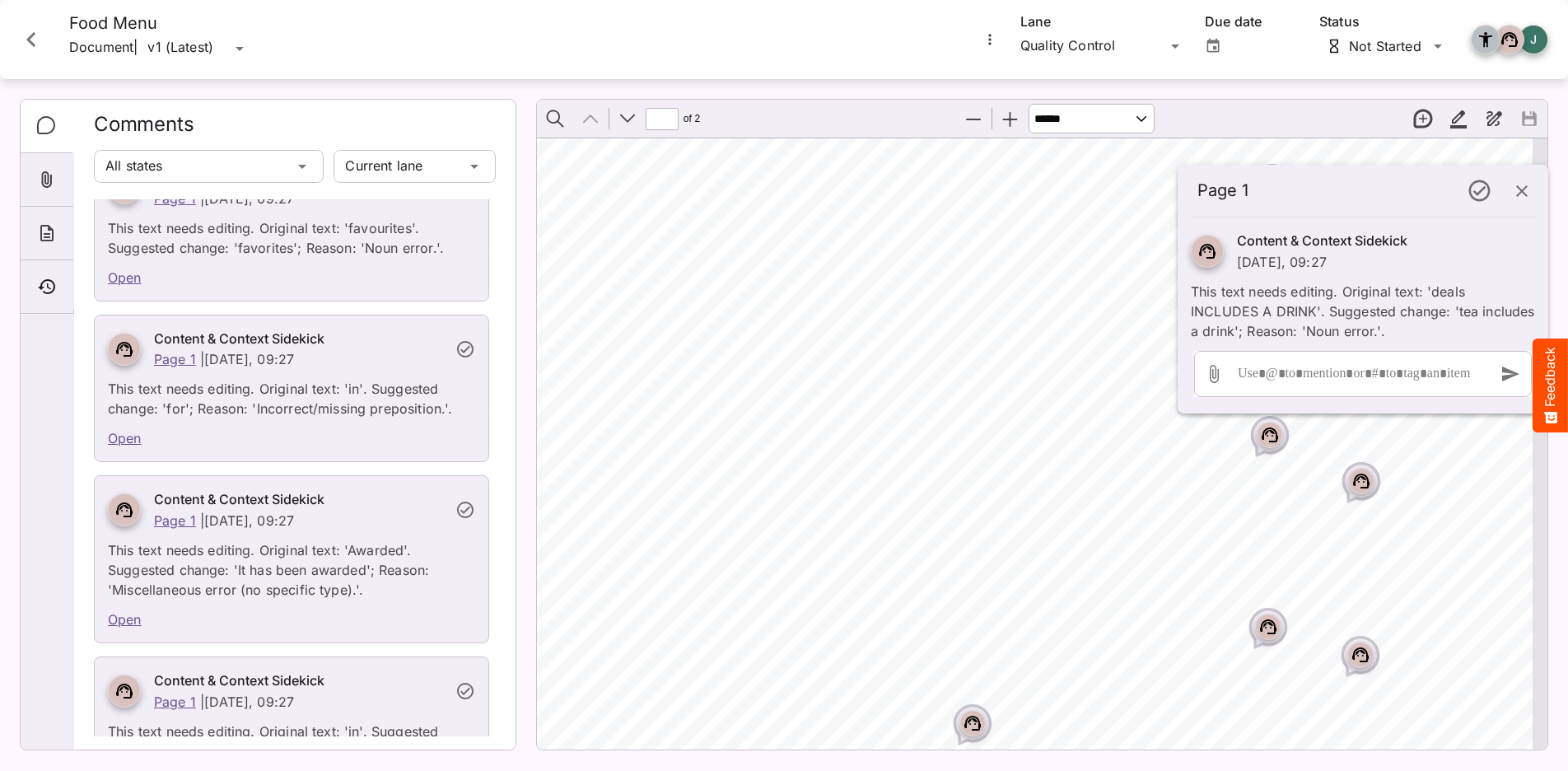
scroll to position [11325, 0]
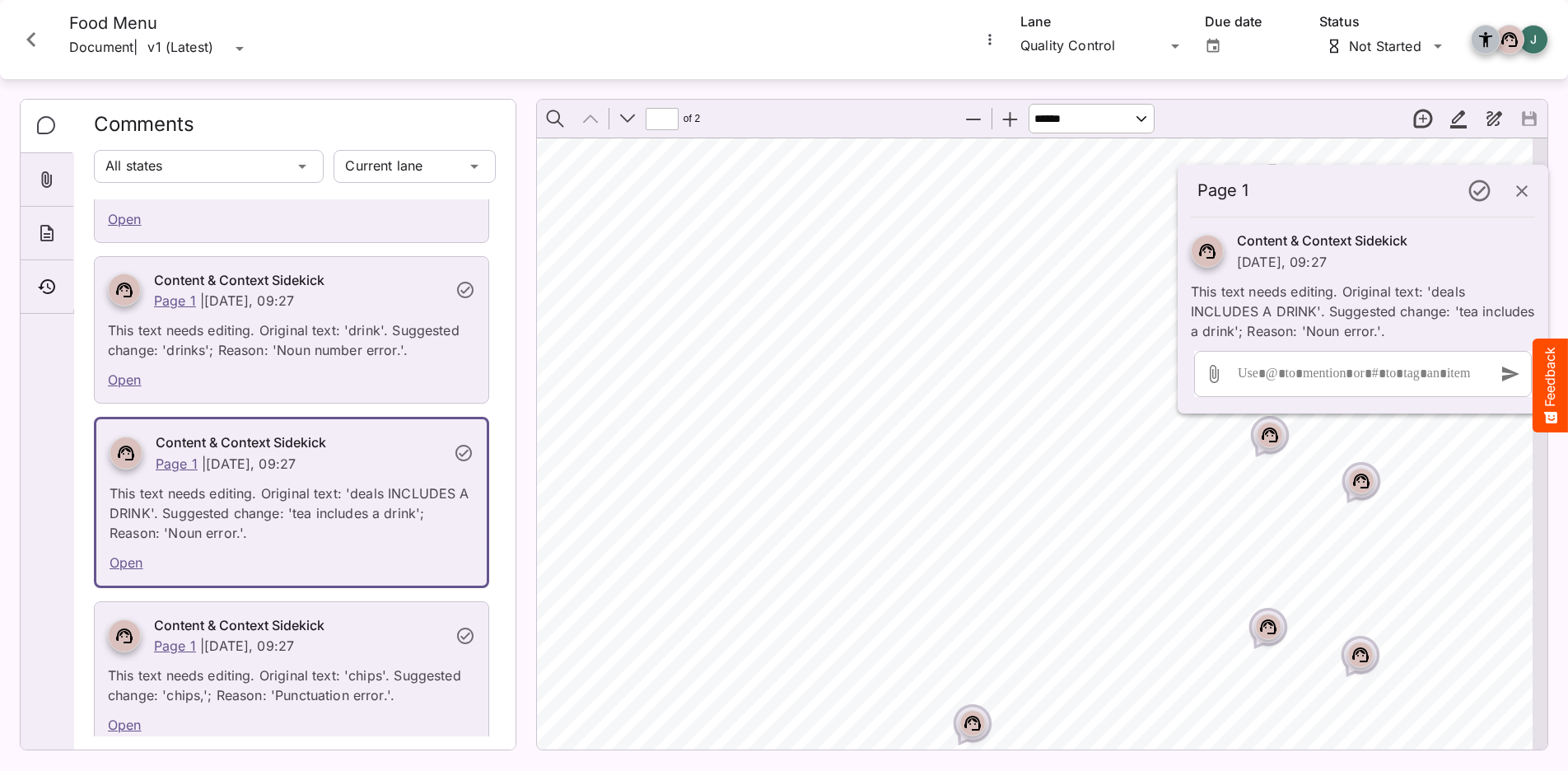
click at [1150, 393] on span "INCLUDES A DRINK" at bounding box center [1236, 400] width 185 height 19
click at [1527, 188] on icon "button" at bounding box center [1522, 191] width 20 height 20
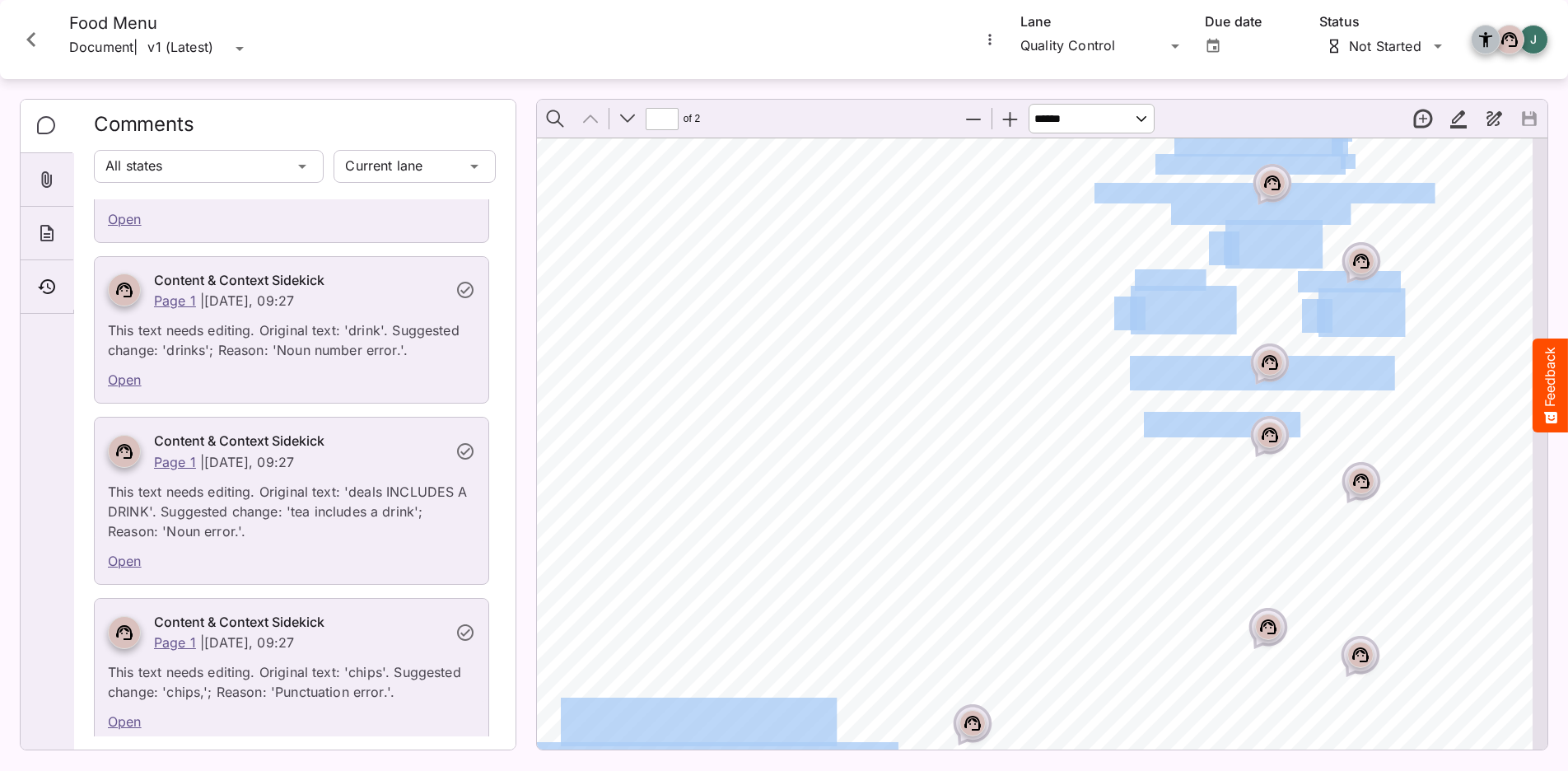
drag, startPoint x: 1115, startPoint y: 354, endPoint x: 1279, endPoint y: 423, distance: 177.9
click at [1298, 428] on div "Average Food Pricing Core Estate DIETARY SYMBOLS = Very mild = Mild = Medium ho…" at bounding box center [40, 407] width 3015 height 1843
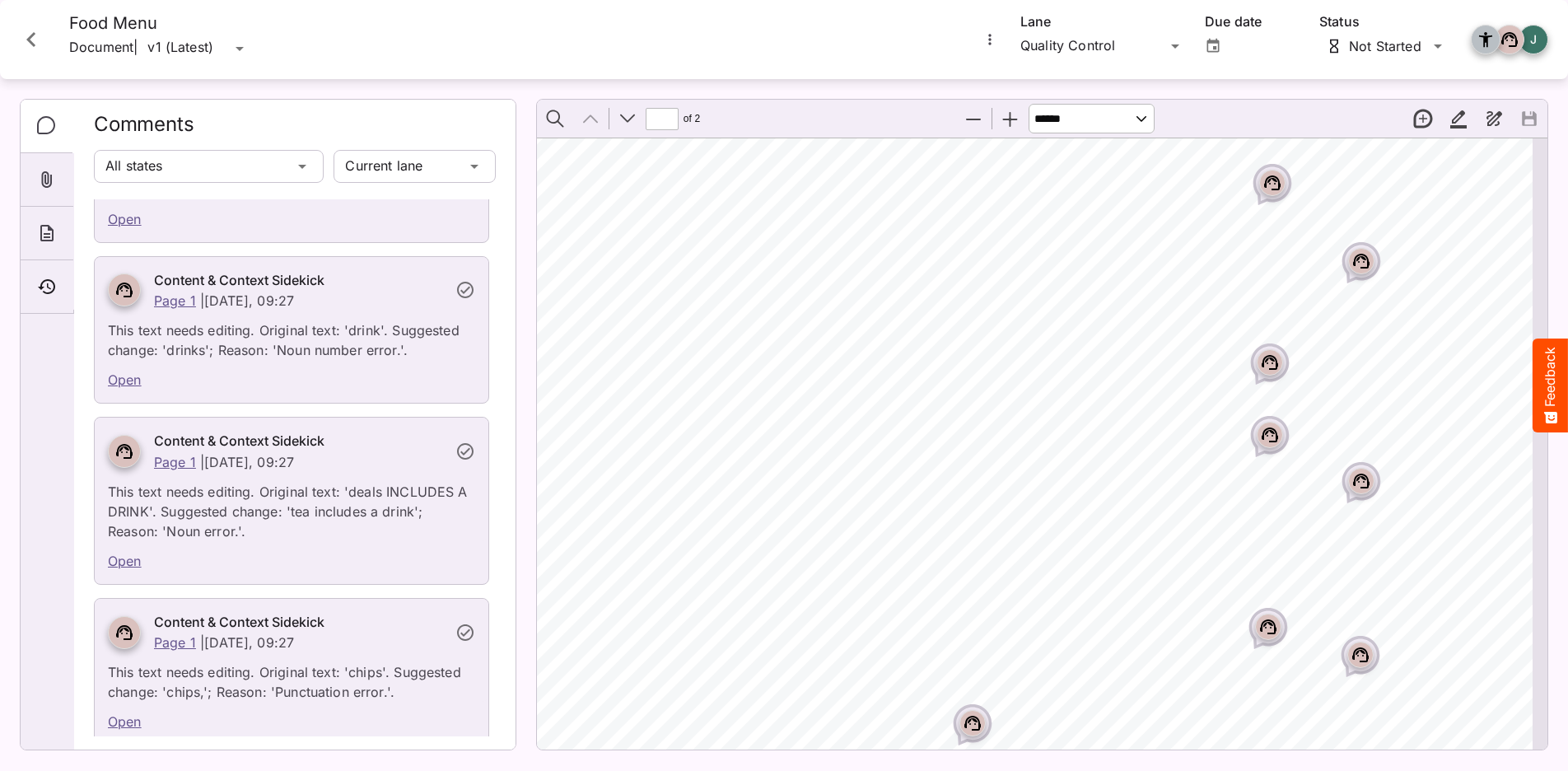
click at [1152, 393] on span "INCLUDES A DRINK" at bounding box center [1236, 400] width 185 height 19
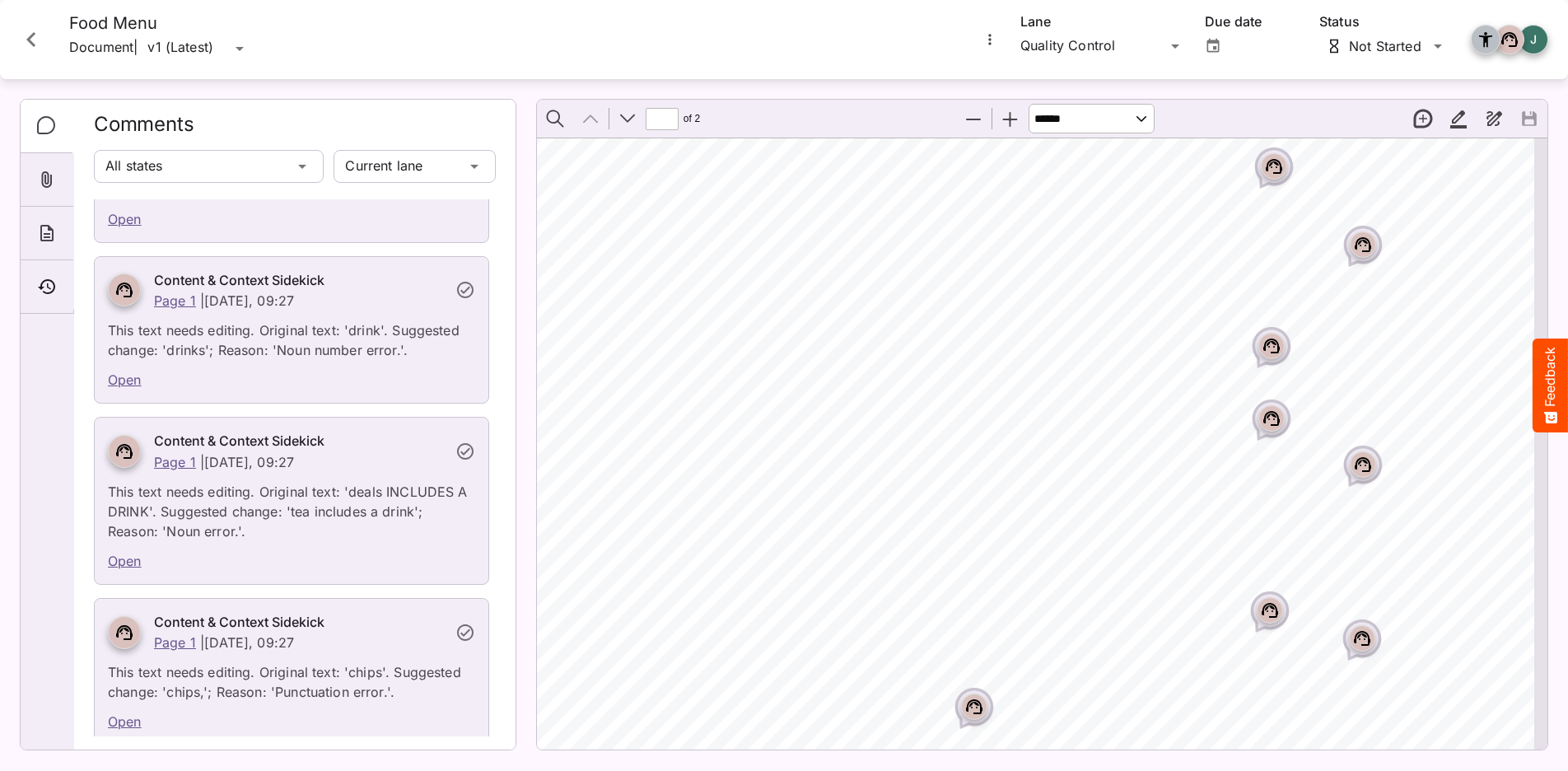
scroll to position [682, 2007]
click at [1374, 460] on icon "Page ⁨1⁩" at bounding box center [1366, 460] width 16 height 15
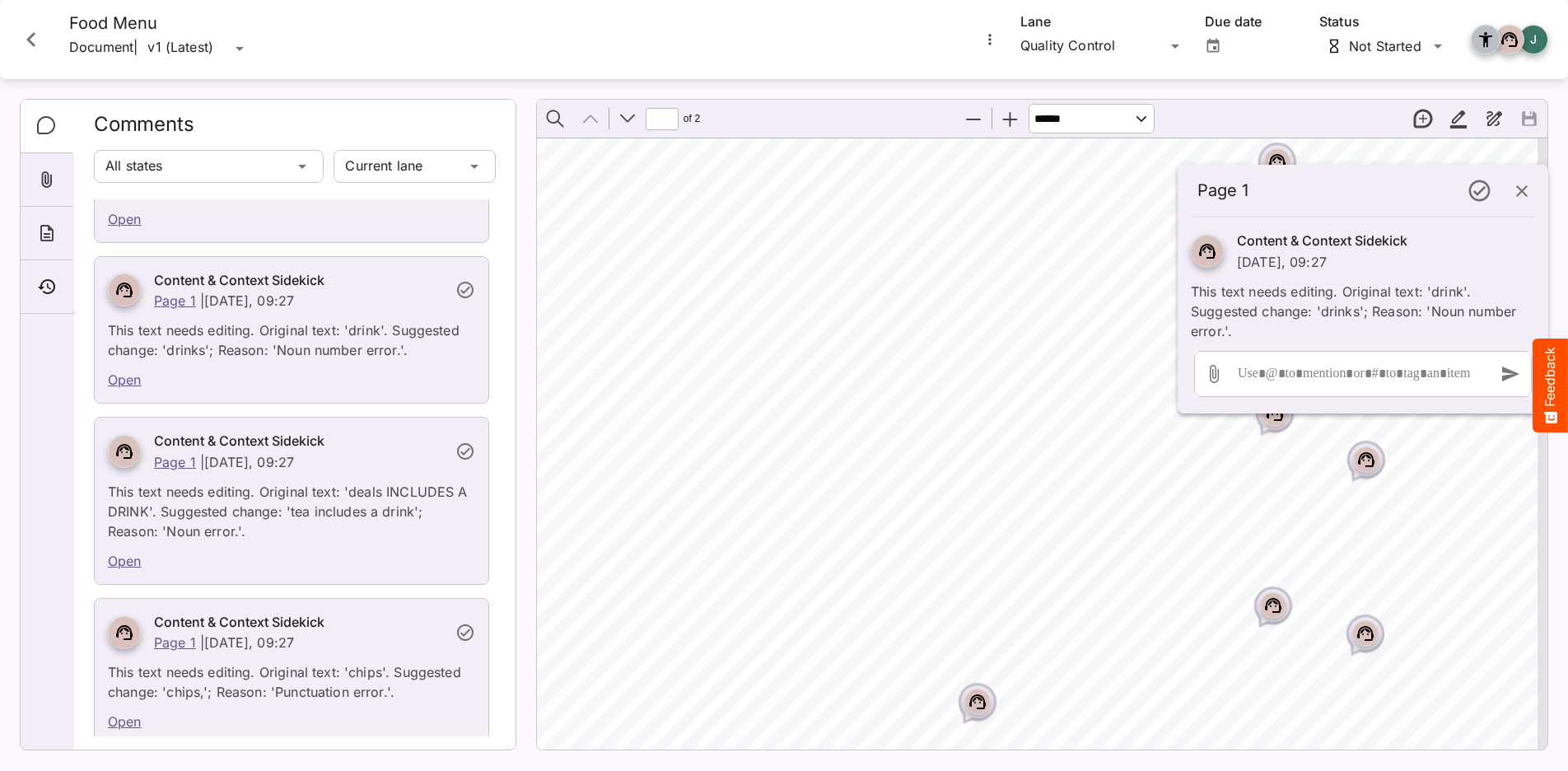
scroll to position [11656, 0]
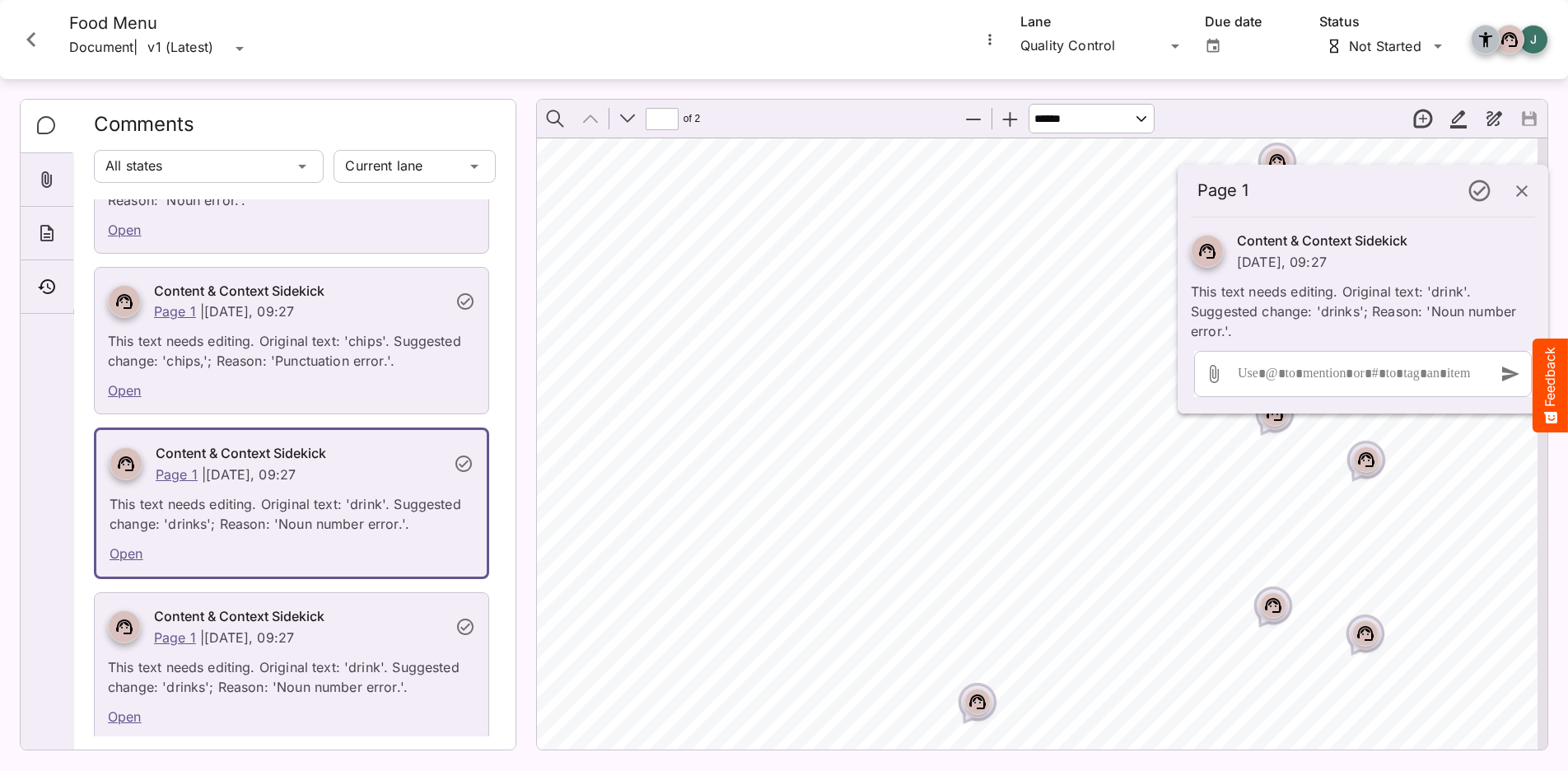
click at [1312, 471] on div "Average Food Pricing Core Estate DIETARY SYMBOLS = Very mild = Mild = Medium ho…" at bounding box center [45, 386] width 3015 height 1843
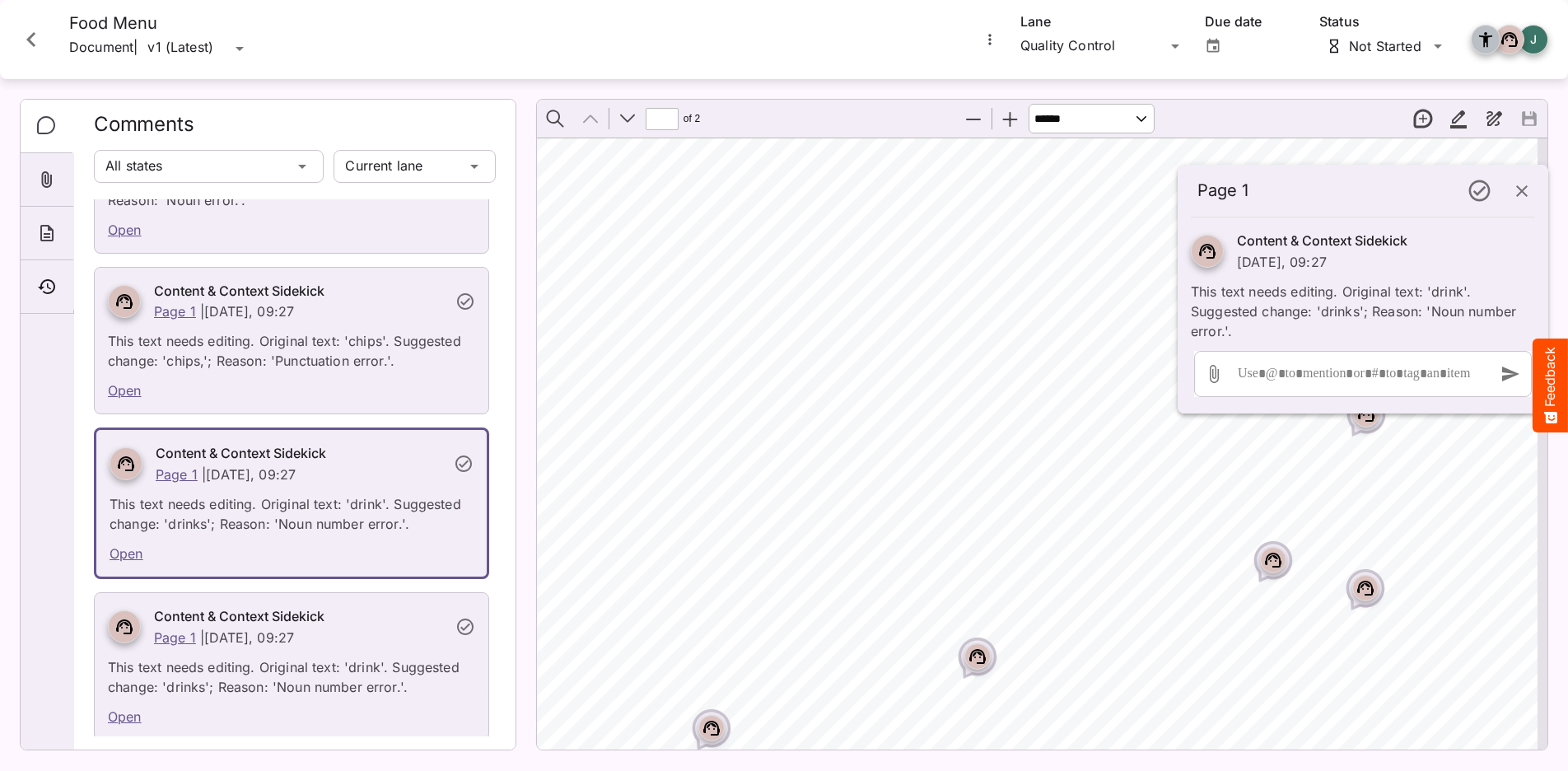
scroll to position [728, 2007]
click at [1517, 181] on icon "button" at bounding box center [1522, 191] width 20 height 20
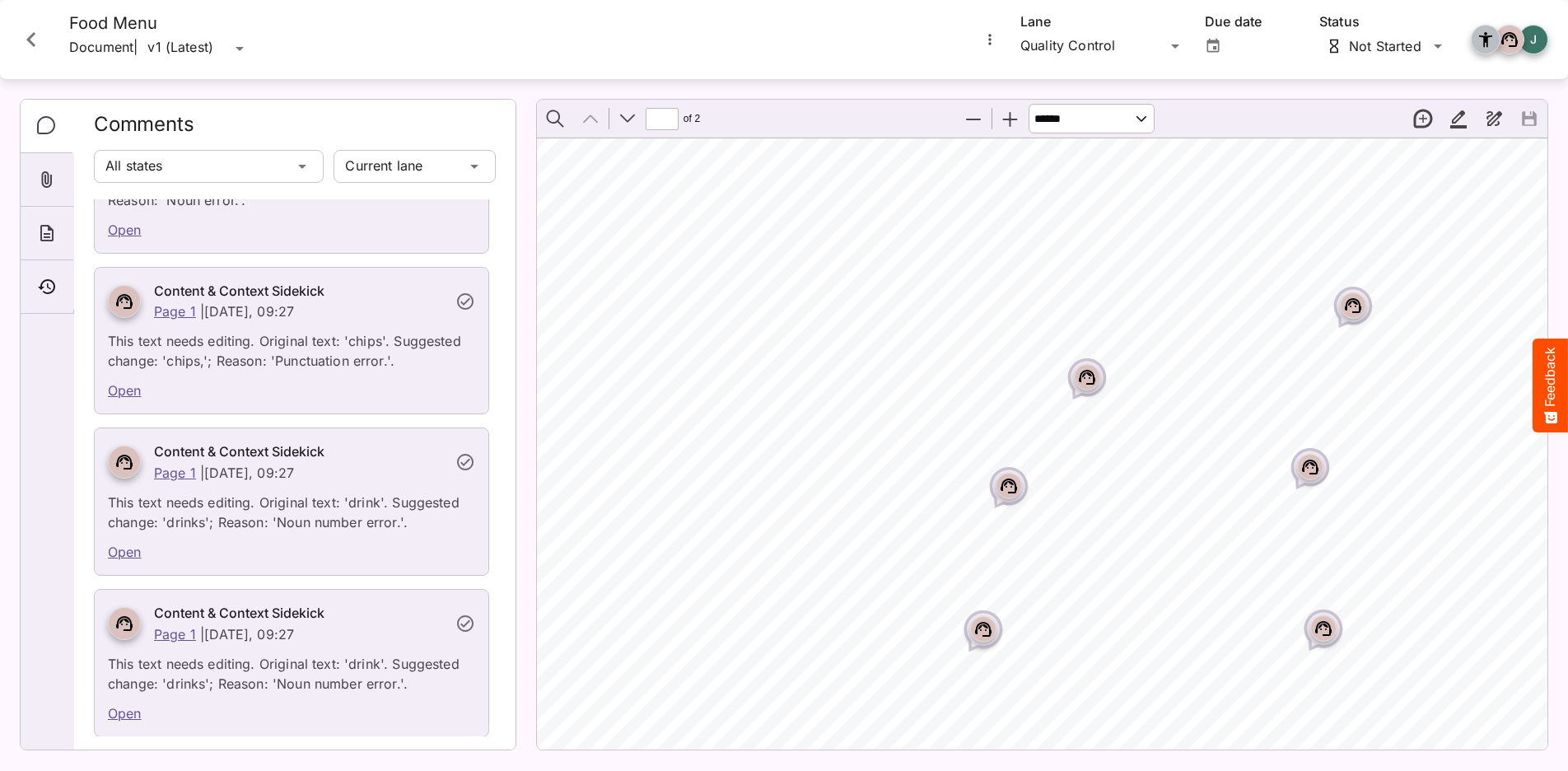
scroll to position [1079, 1632]
click at [1081, 375] on icon "Page ⁨1⁩" at bounding box center [1087, 376] width 16 height 15
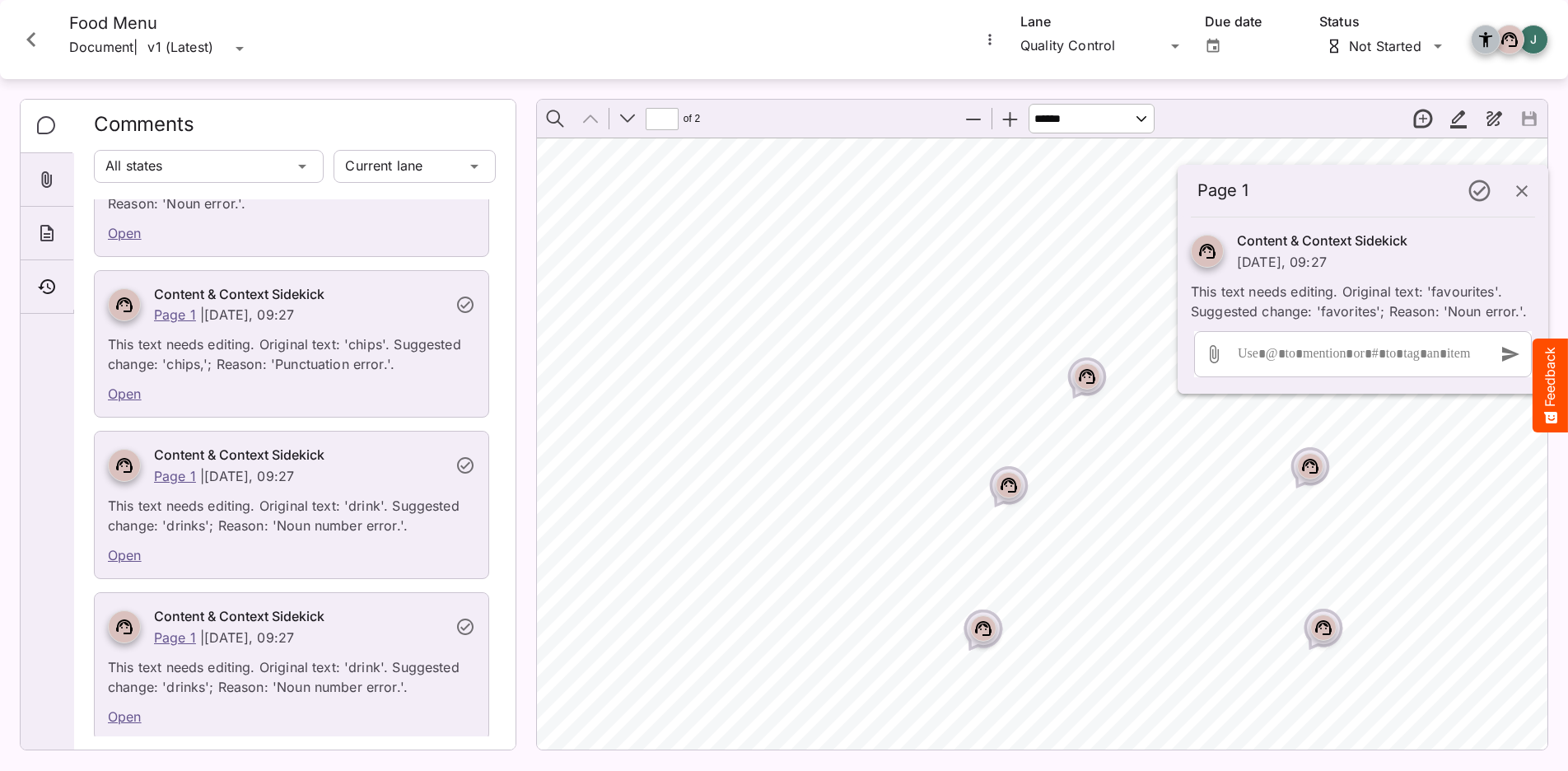
scroll to position [9670, 0]
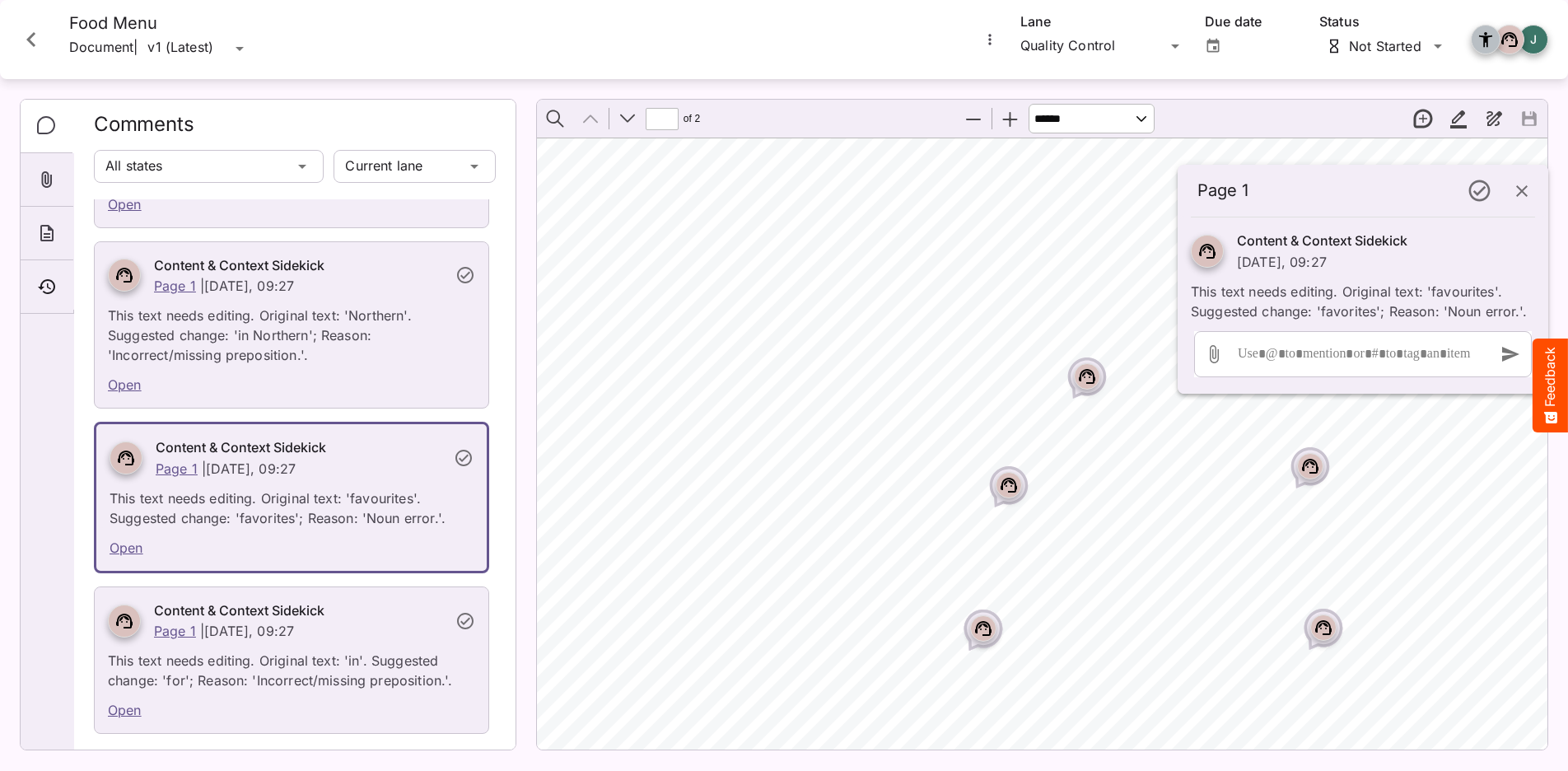
click at [1527, 201] on icon "button" at bounding box center [1522, 191] width 20 height 20
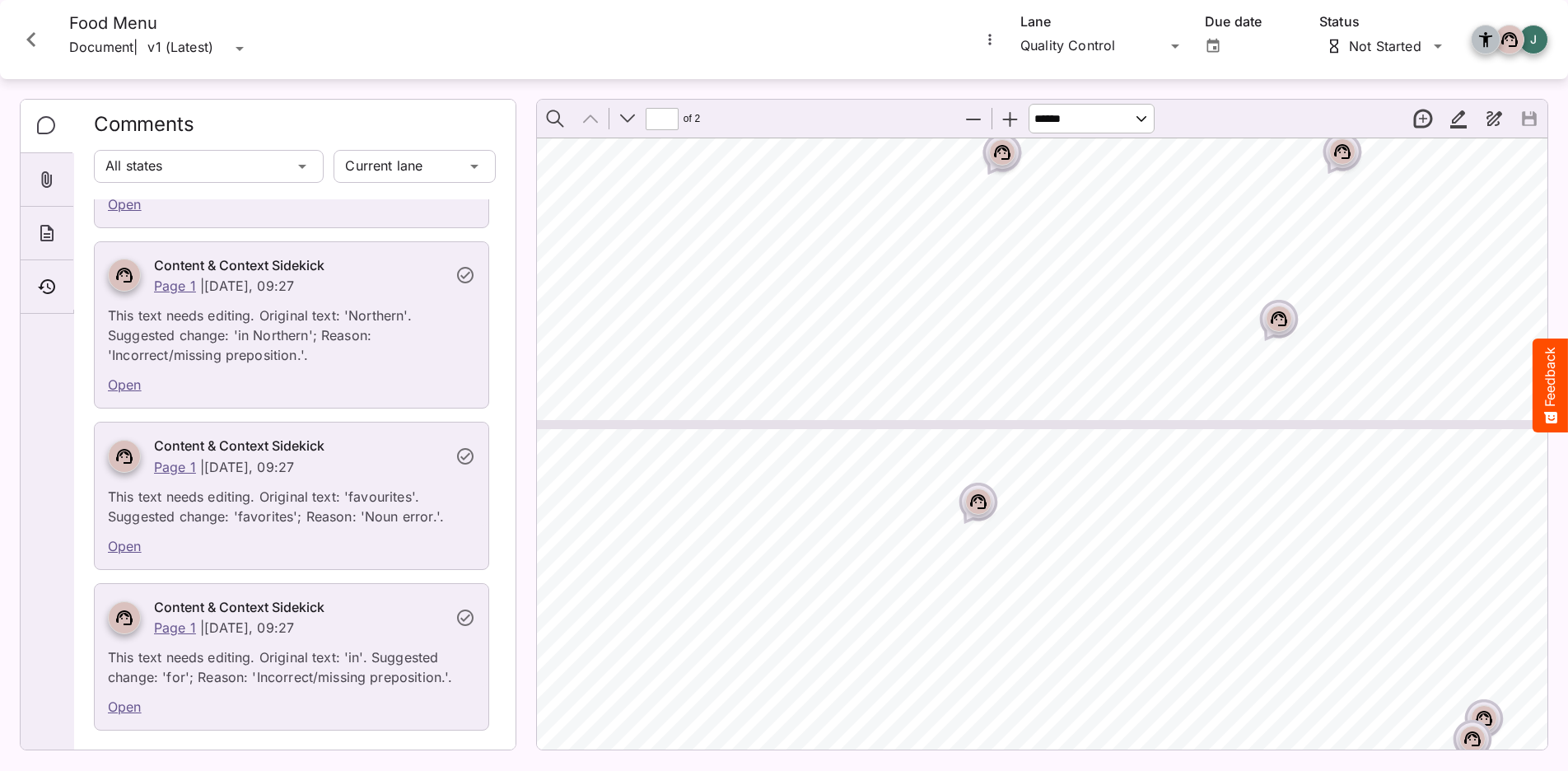
type input "*"
select select "******"
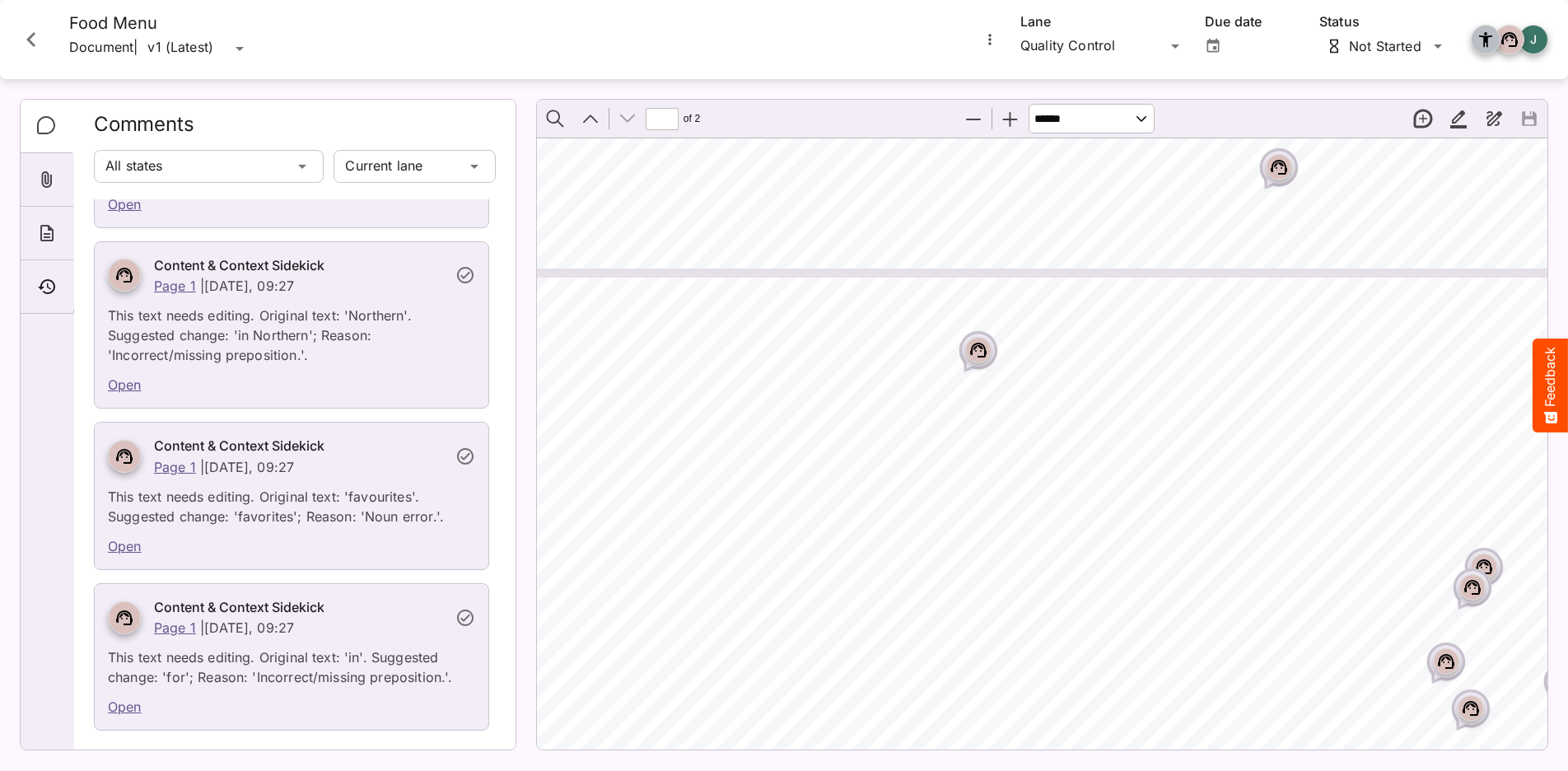
scroll to position [1708, 1613]
type input "*"
select select "******"
type input "*"
select select "******"
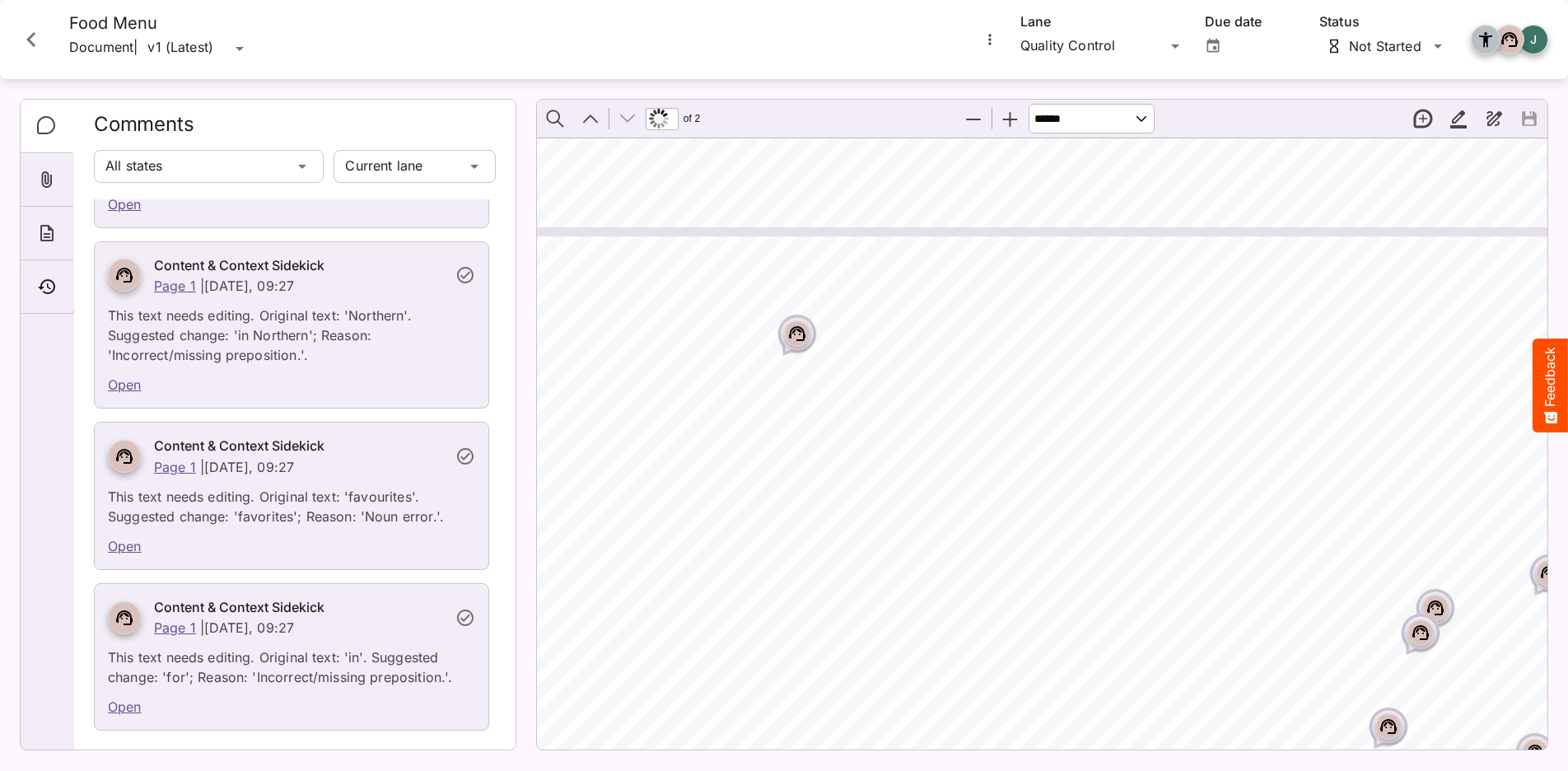
type input "*"
select select "******"
type input "*"
select select "******"
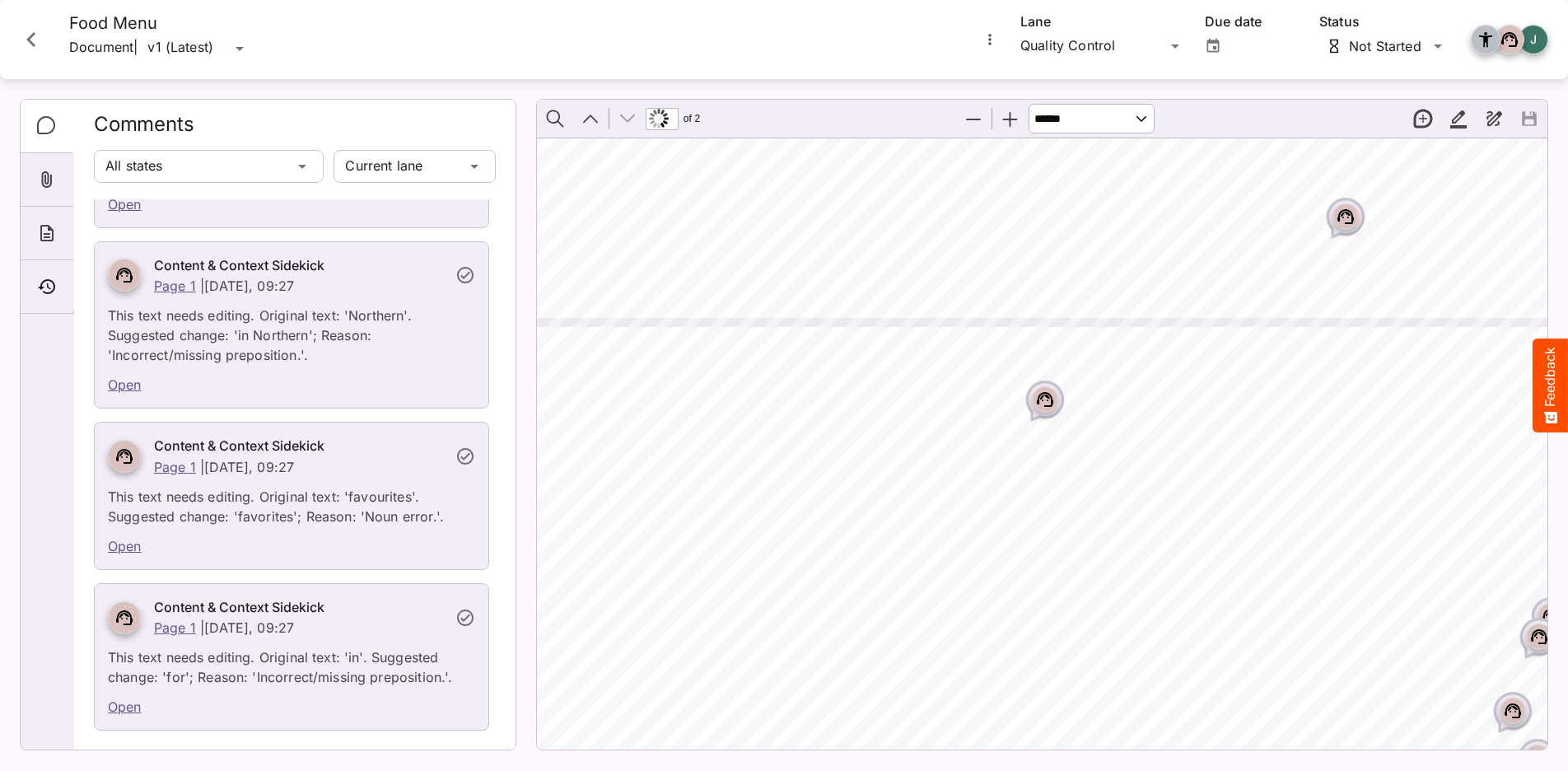
type input "*"
select select "******"
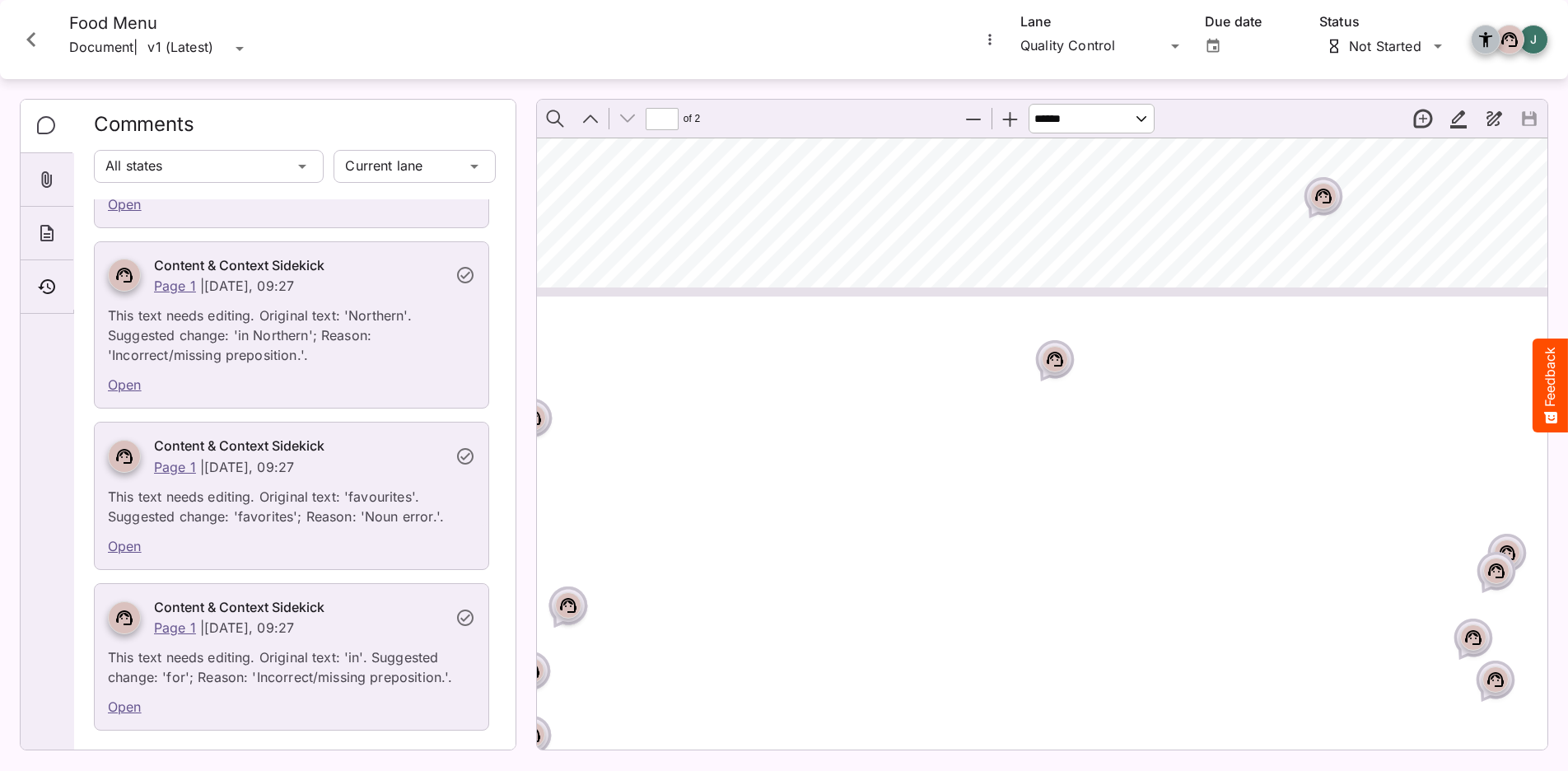
type input "*"
select select "***"
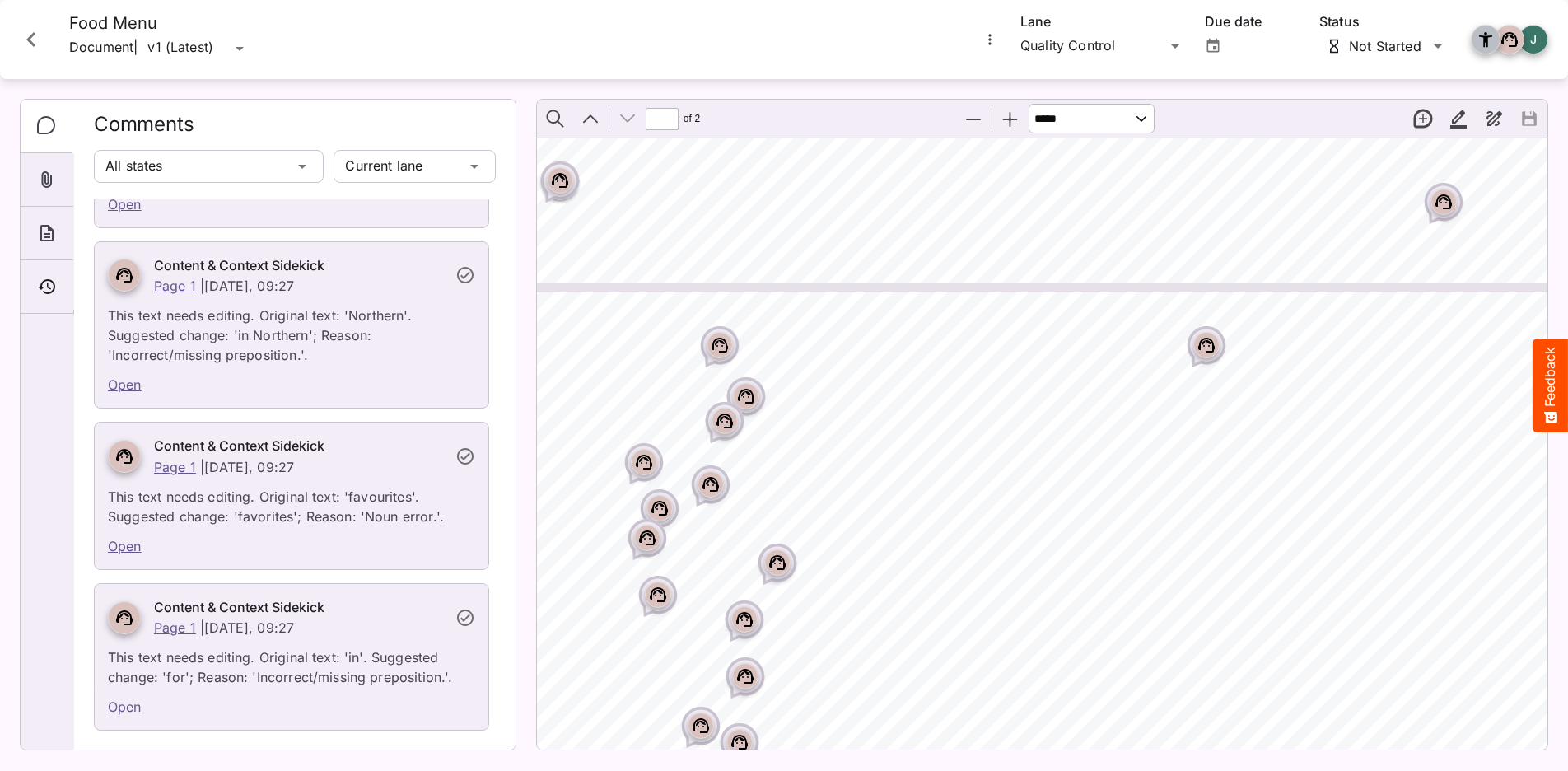
scroll to position [1302, 948]
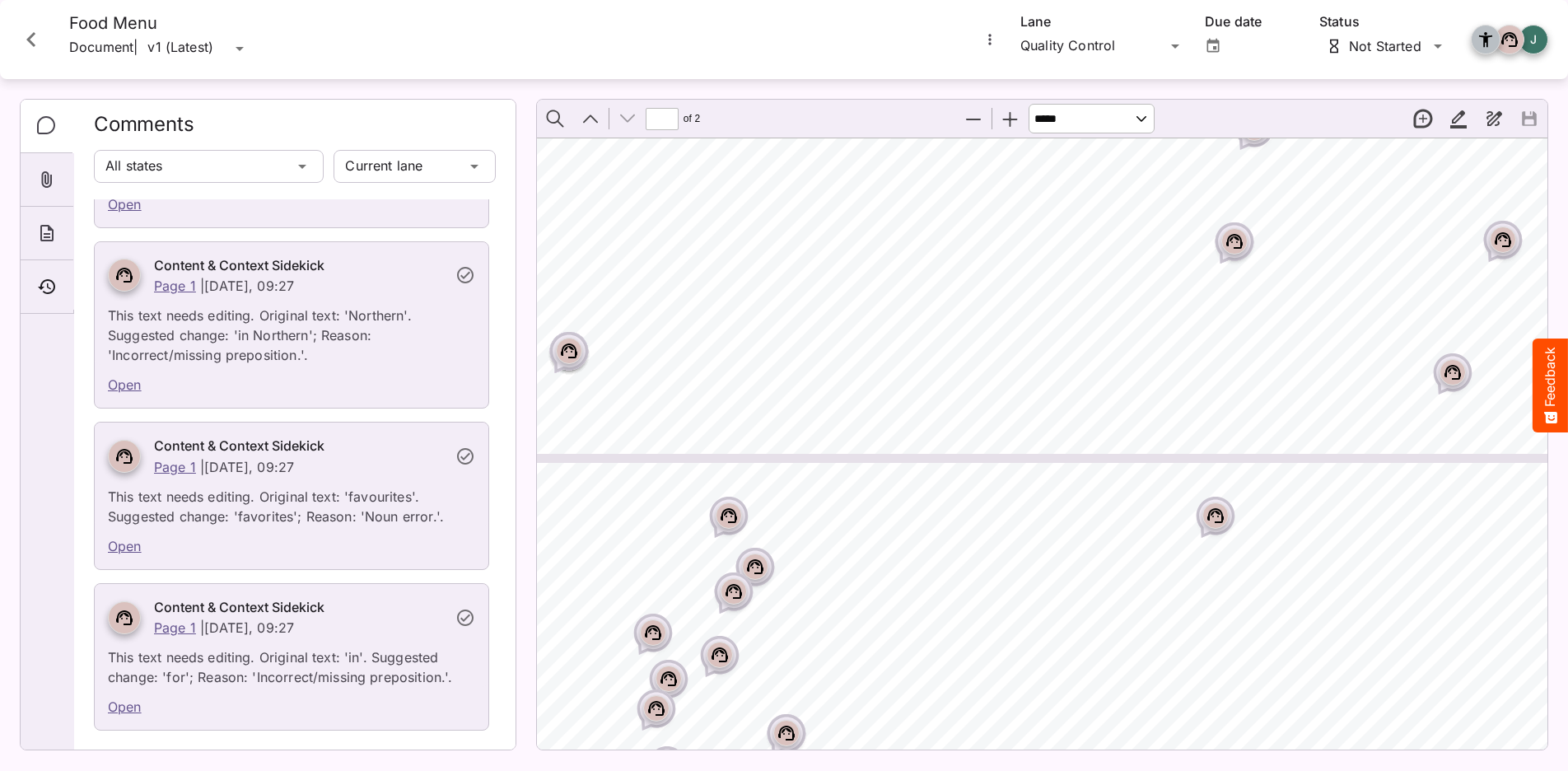
type input "*"
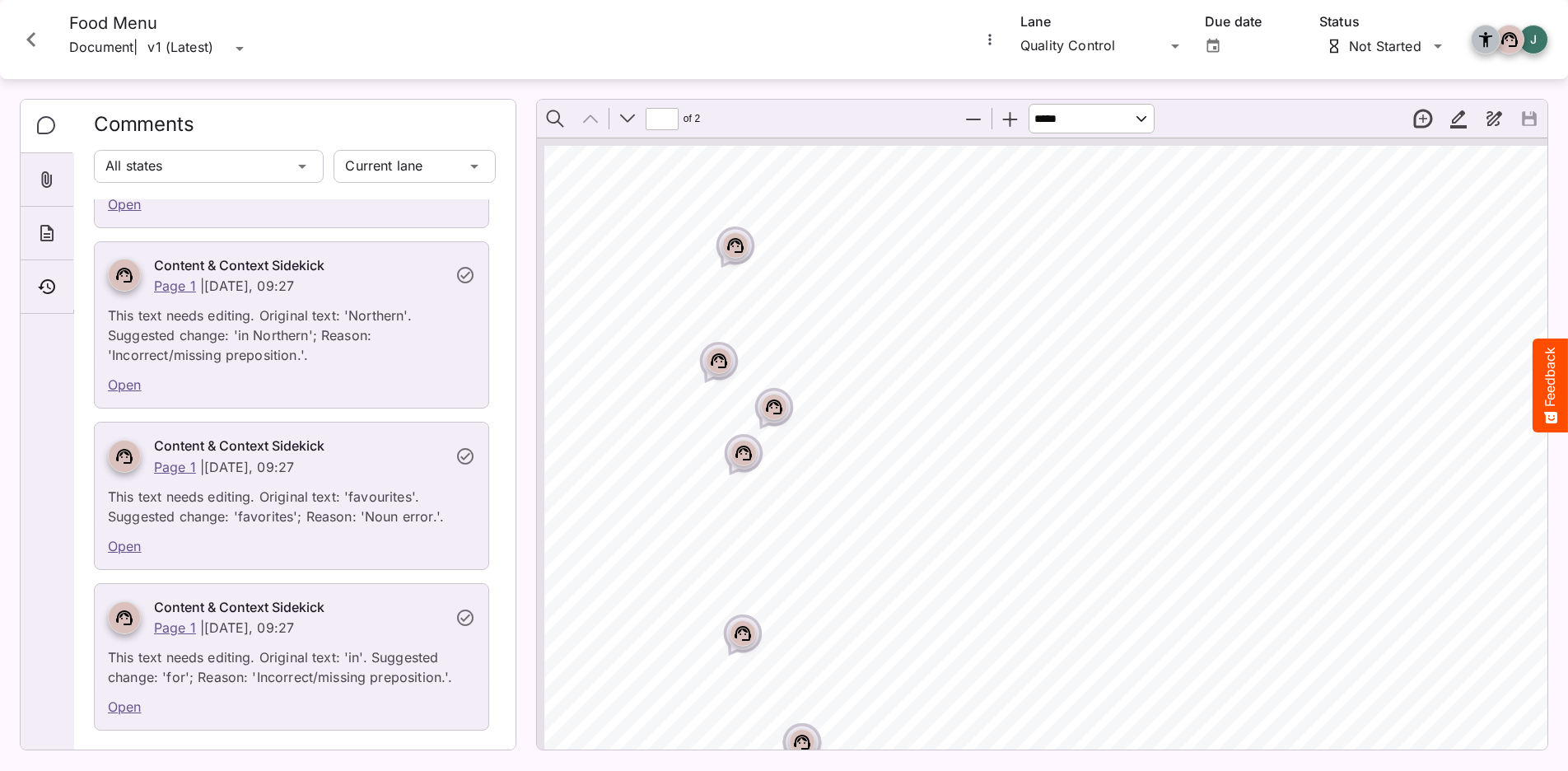
scroll to position [19, 2]
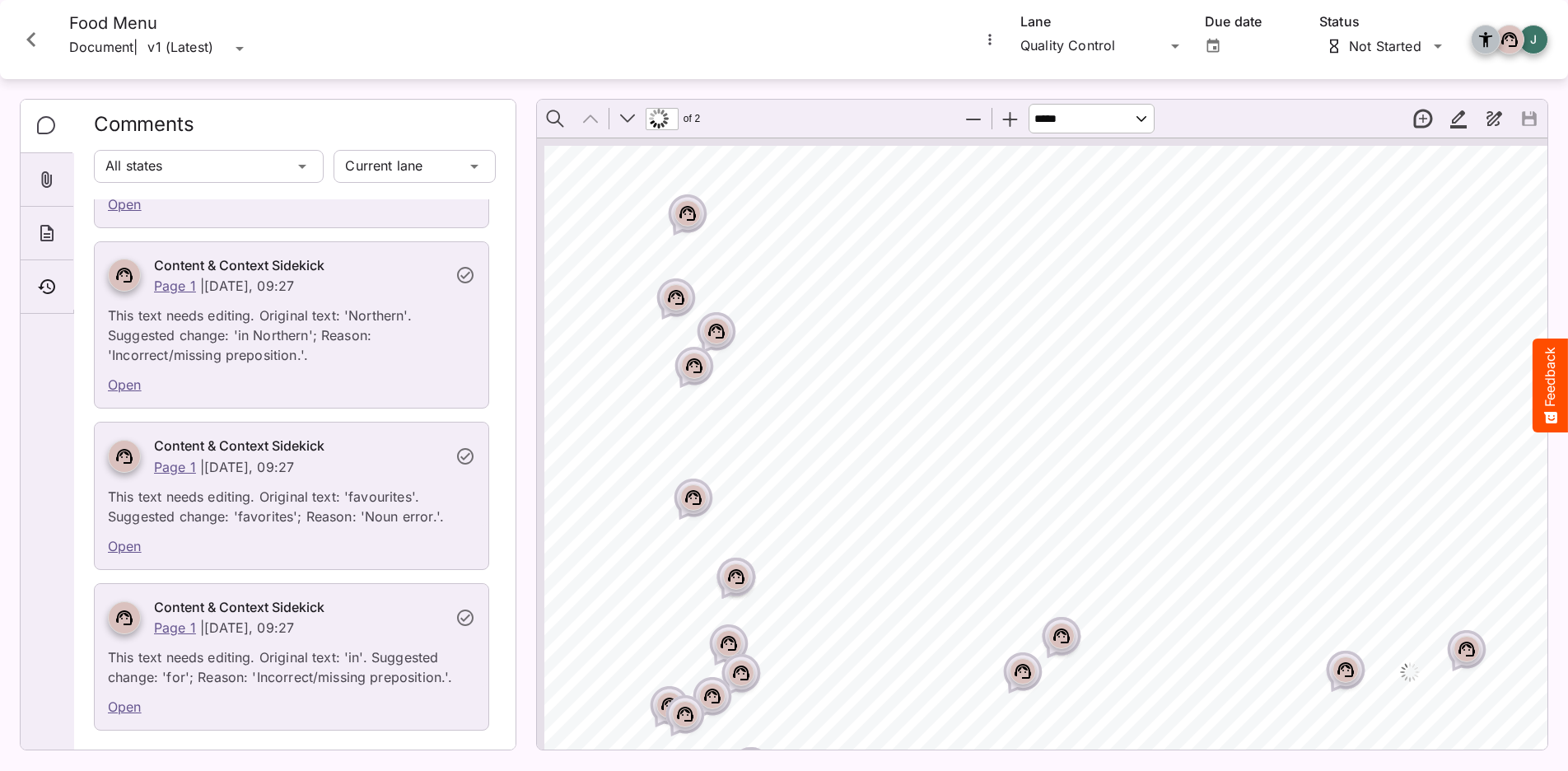
select select "******"
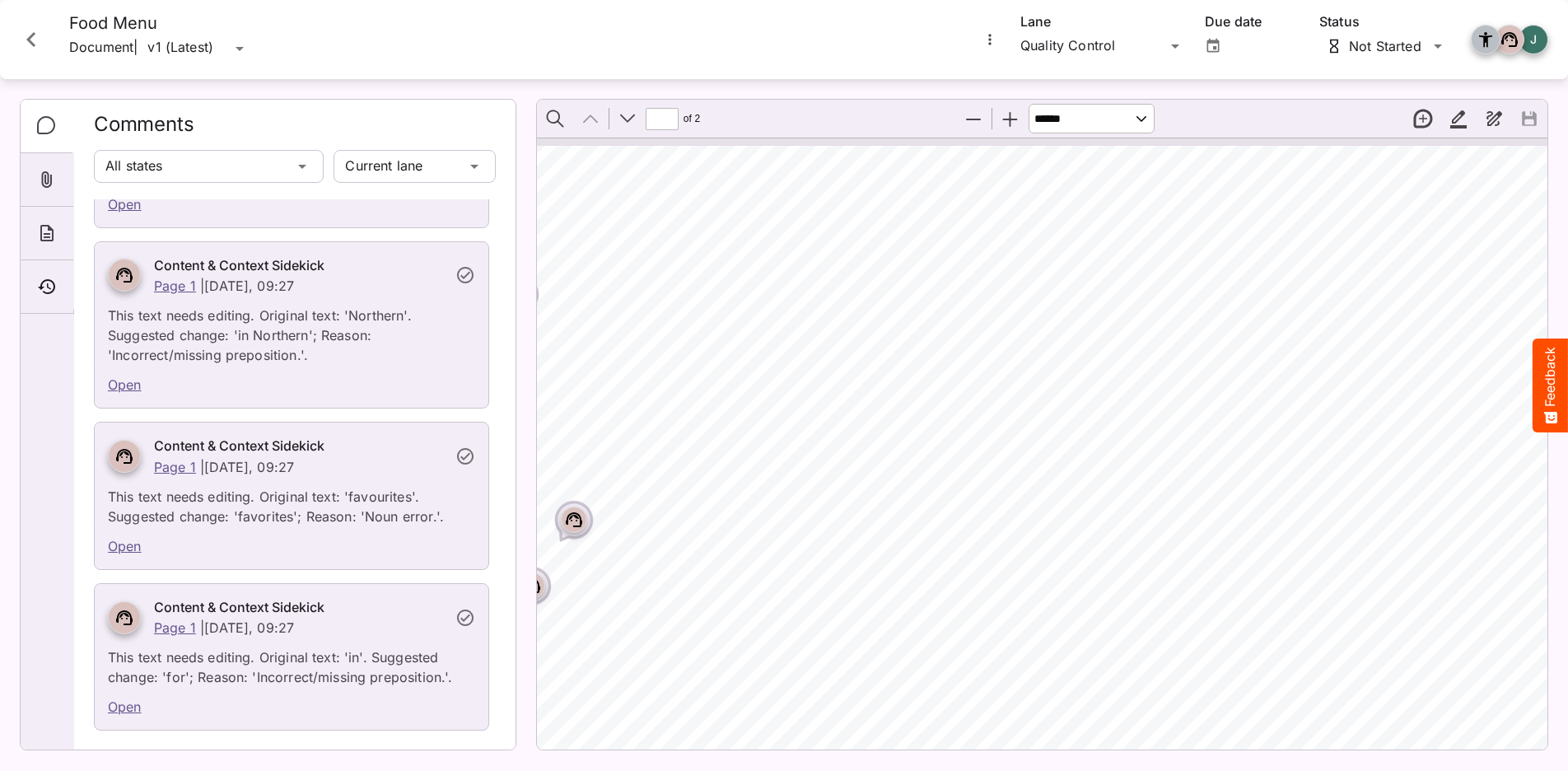
scroll to position [0, 0]
click at [804, 299] on rect "Page ⁨1⁩" at bounding box center [807, 294] width 20 height 20
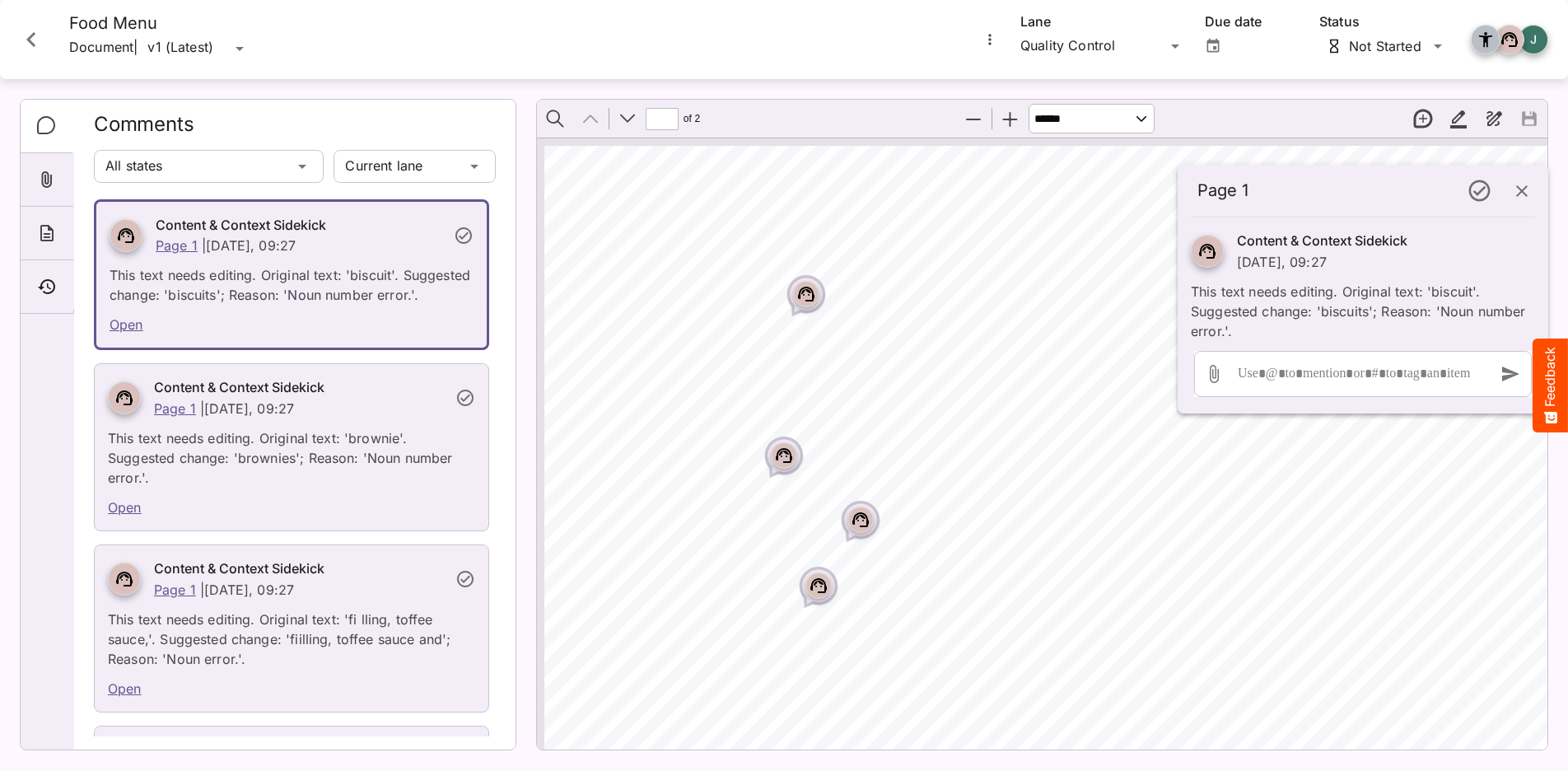
click at [1537, 187] on button "button" at bounding box center [1523, 192] width 40 height 40
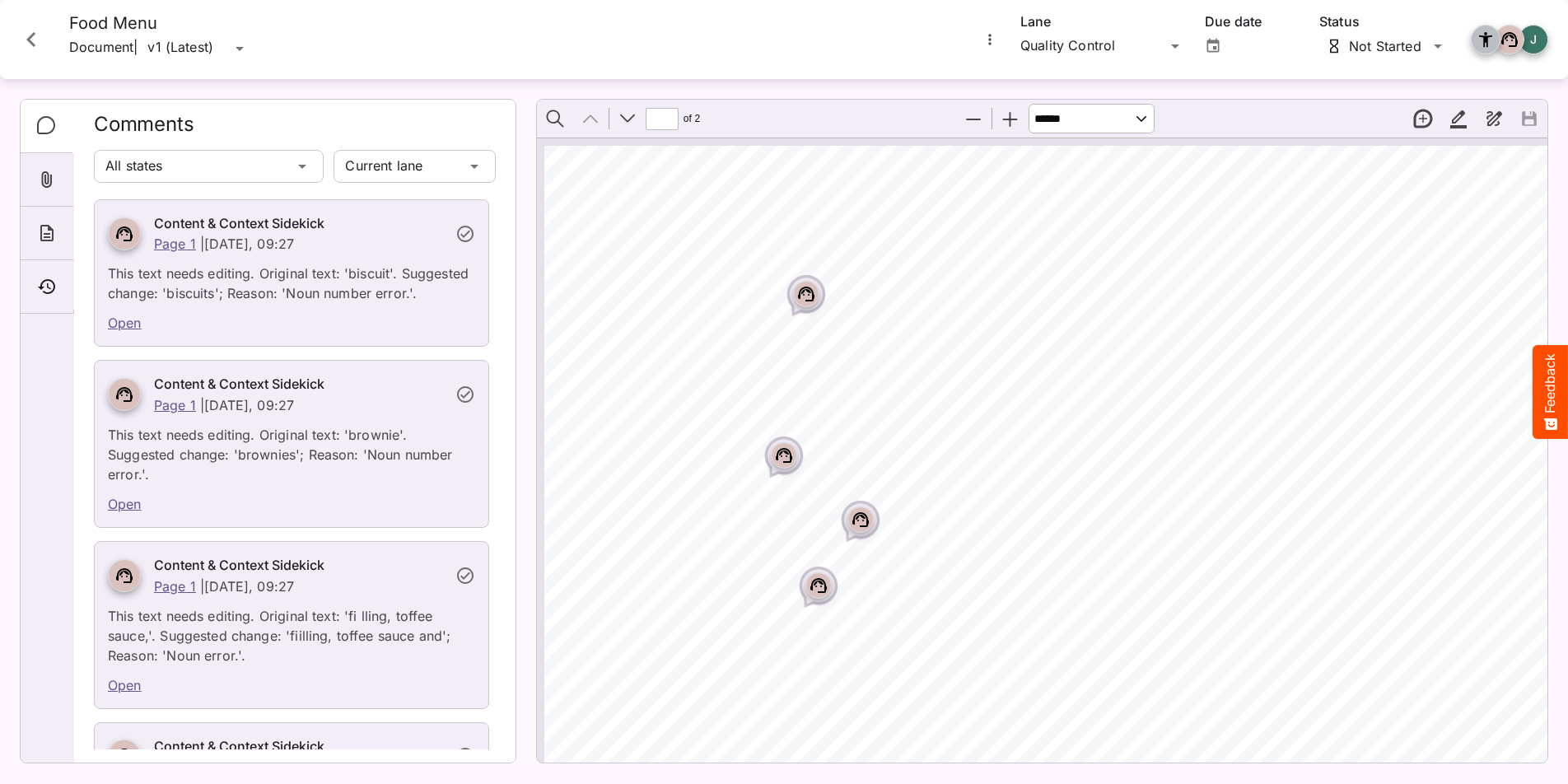
click at [26, 39] on icon "Close card" at bounding box center [31, 39] width 30 height 30
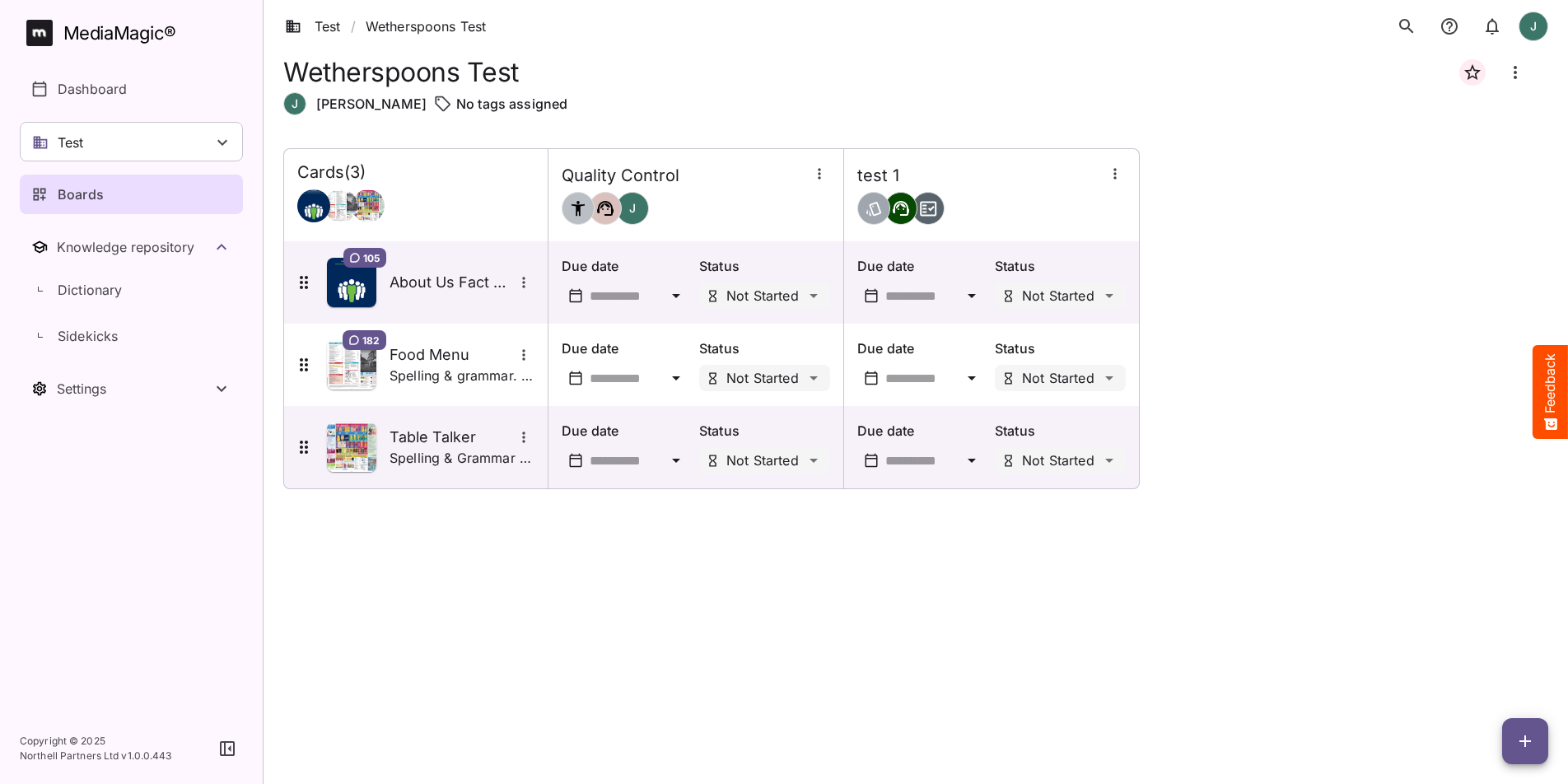
drag, startPoint x: 119, startPoint y: 138, endPoint x: 124, endPoint y: 151, distance: 13.9
click at [119, 138] on div "Test" at bounding box center [132, 142] width 223 height 40
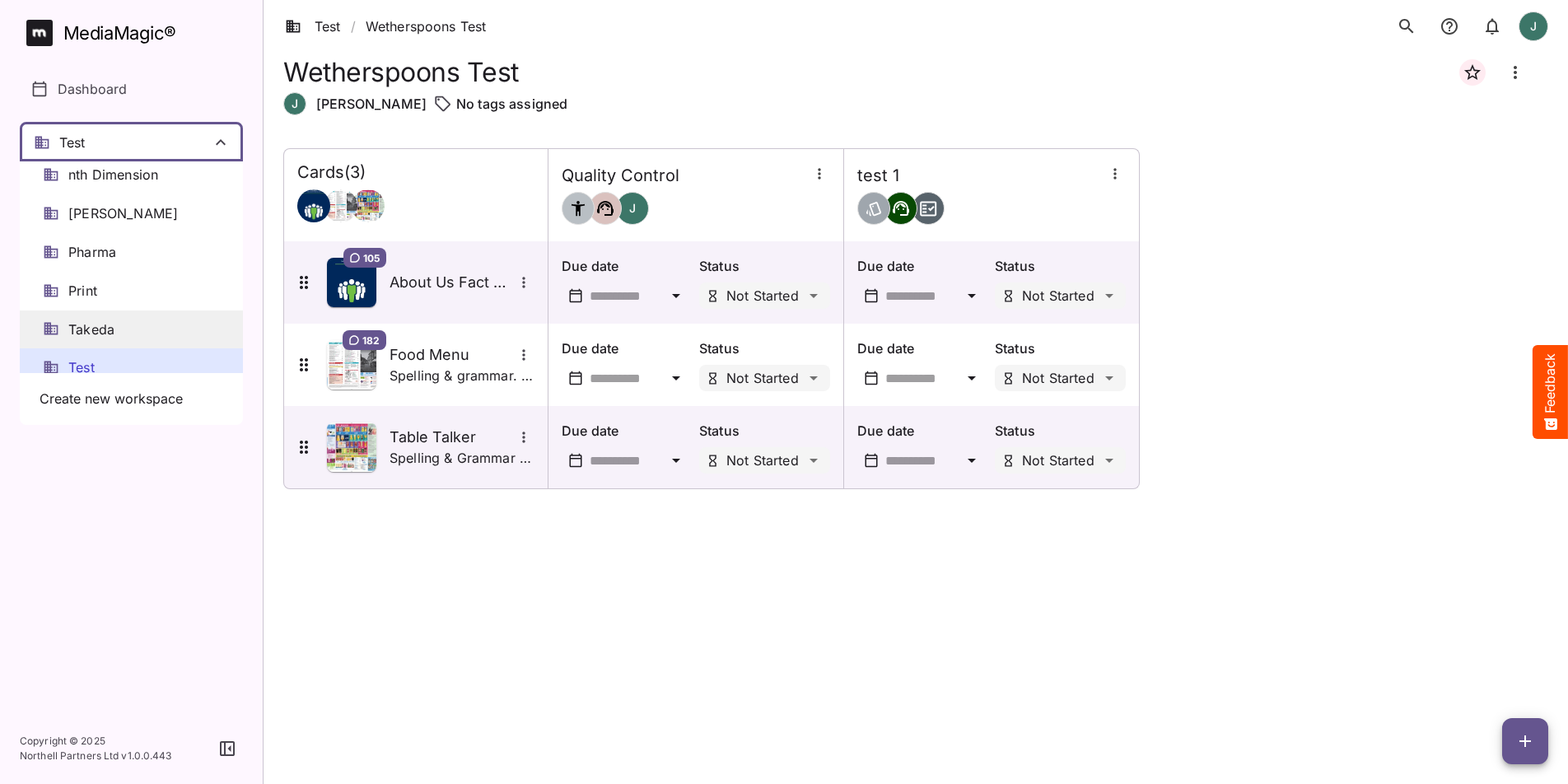
scroll to position [0, 1]
click at [117, 322] on div "Takeda" at bounding box center [132, 330] width 223 height 39
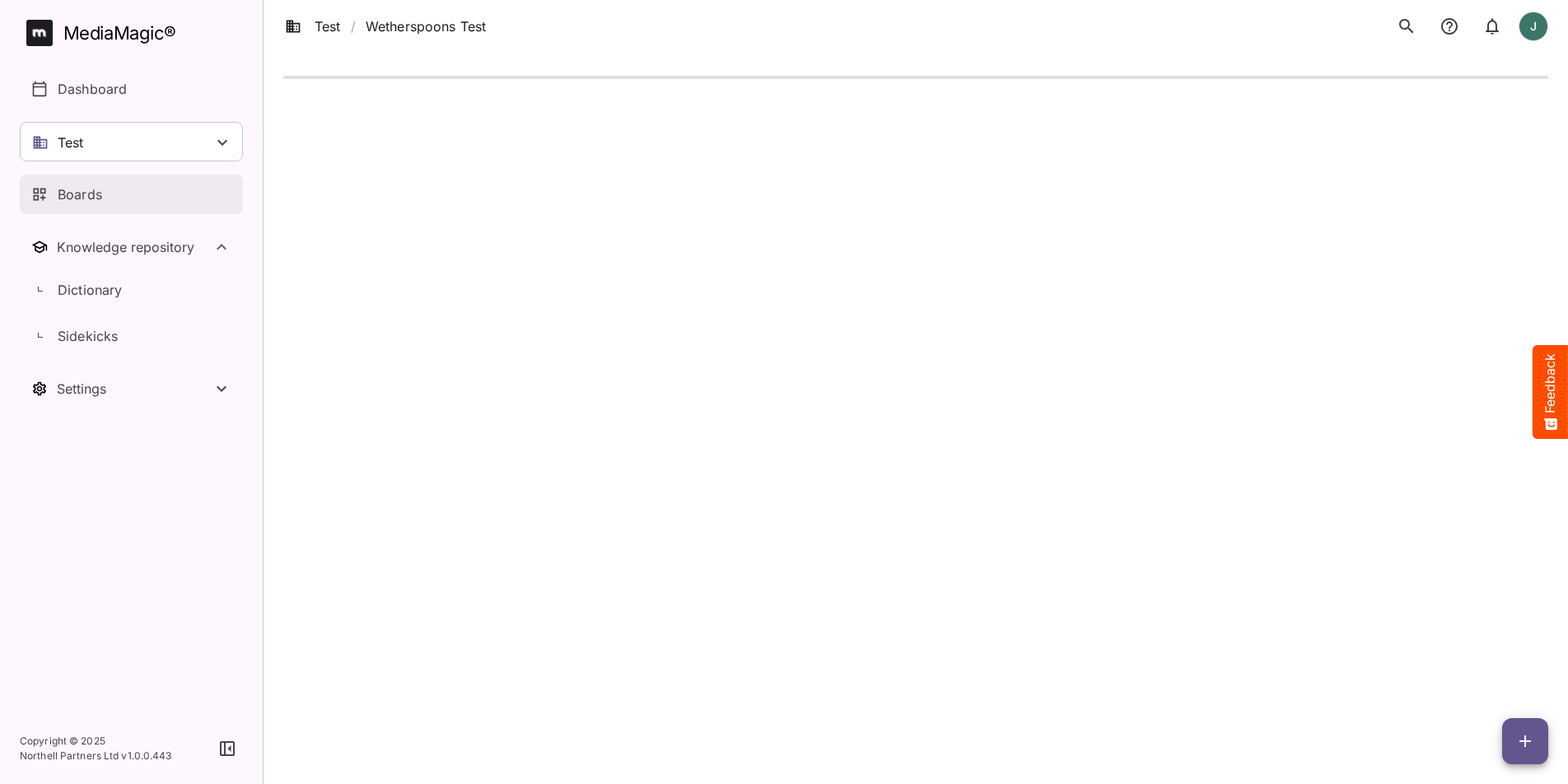
click at [94, 196] on p "Boards" at bounding box center [79, 194] width 45 height 20
click at [144, 198] on div "Boards" at bounding box center [132, 194] width 202 height 20
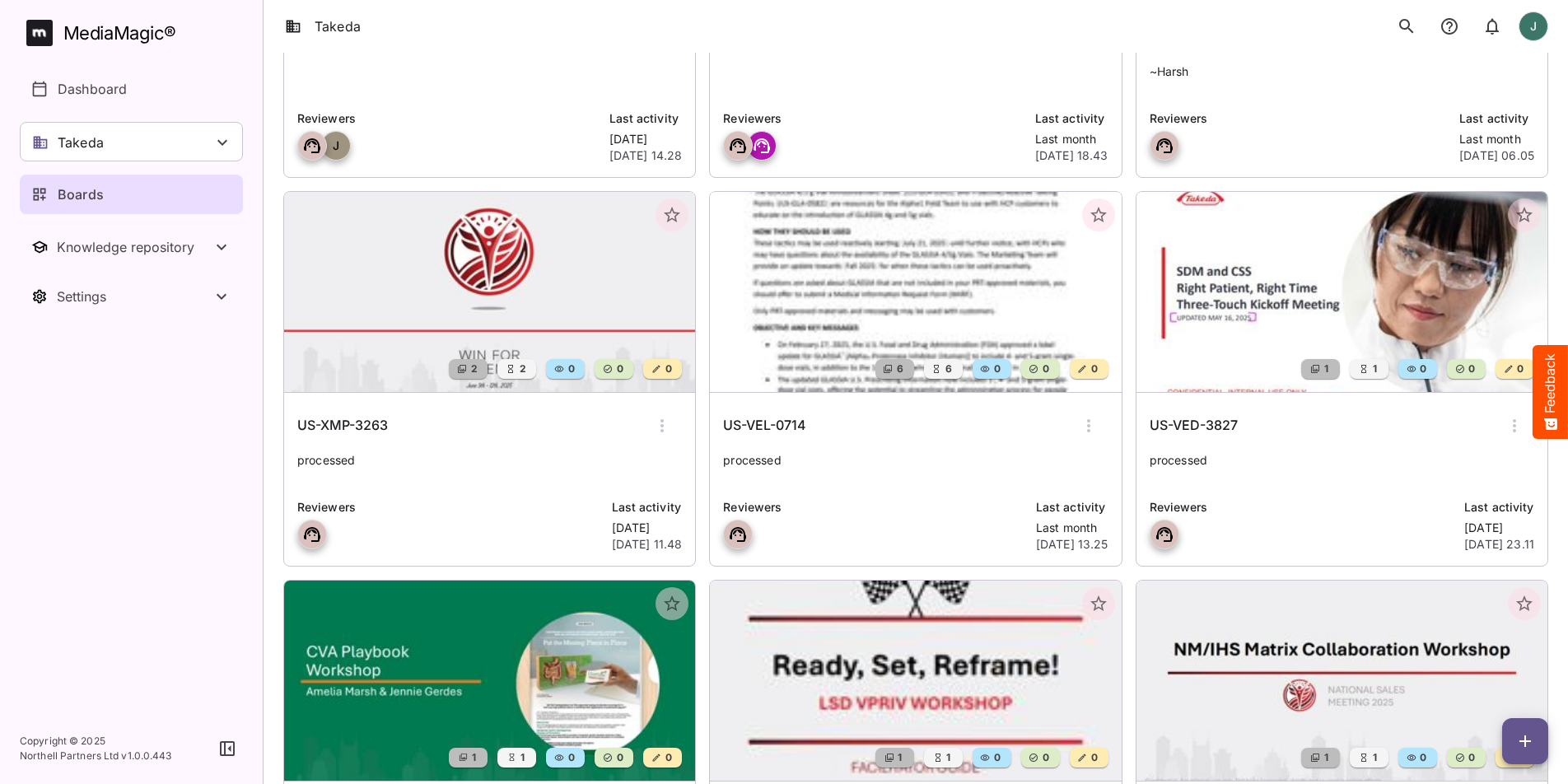
scroll to position [360, 0]
click at [797, 240] on img at bounding box center [915, 293] width 411 height 200
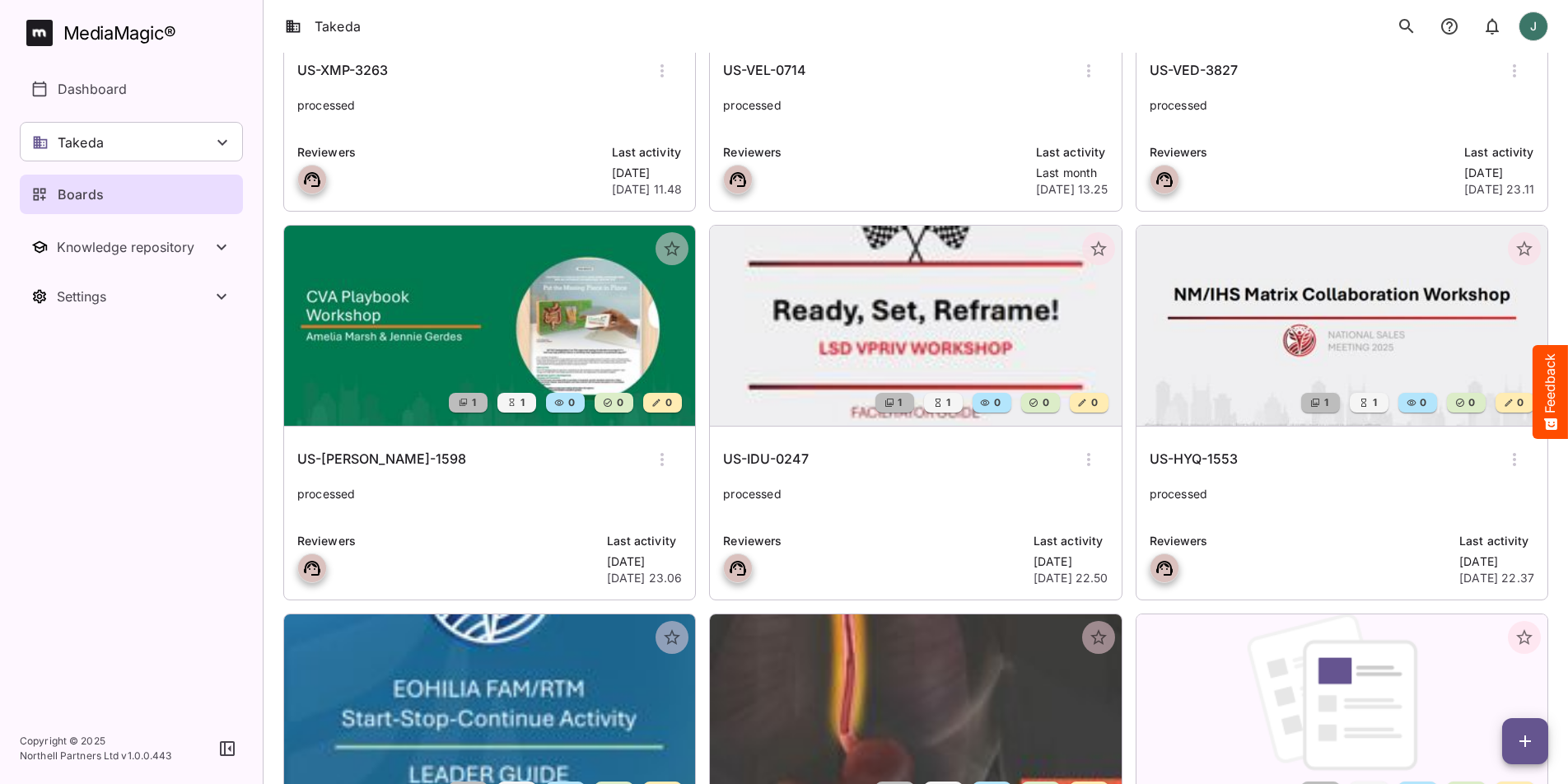
scroll to position [744, 0]
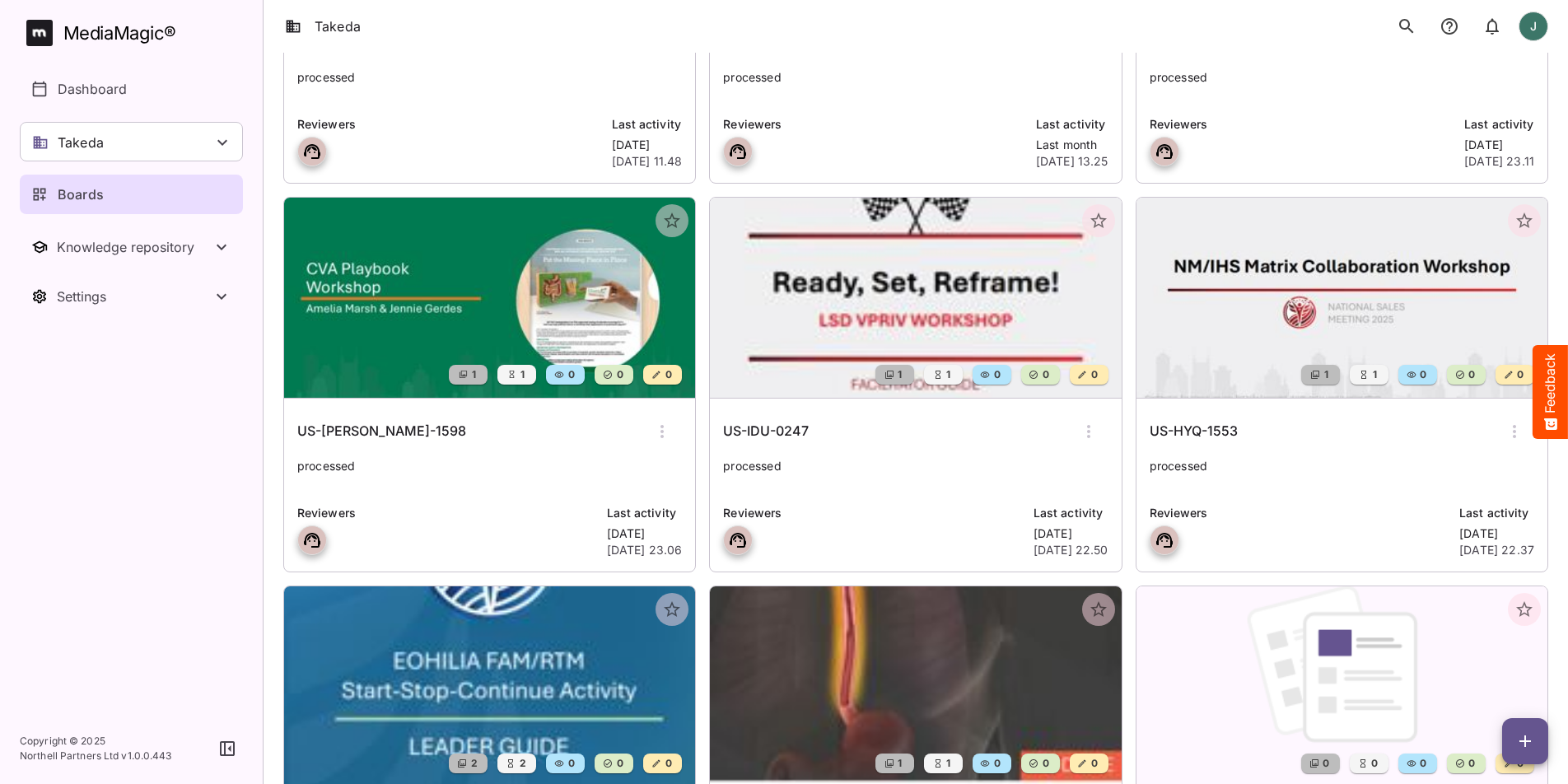
click at [200, 138] on div "Takeda" at bounding box center [132, 142] width 223 height 40
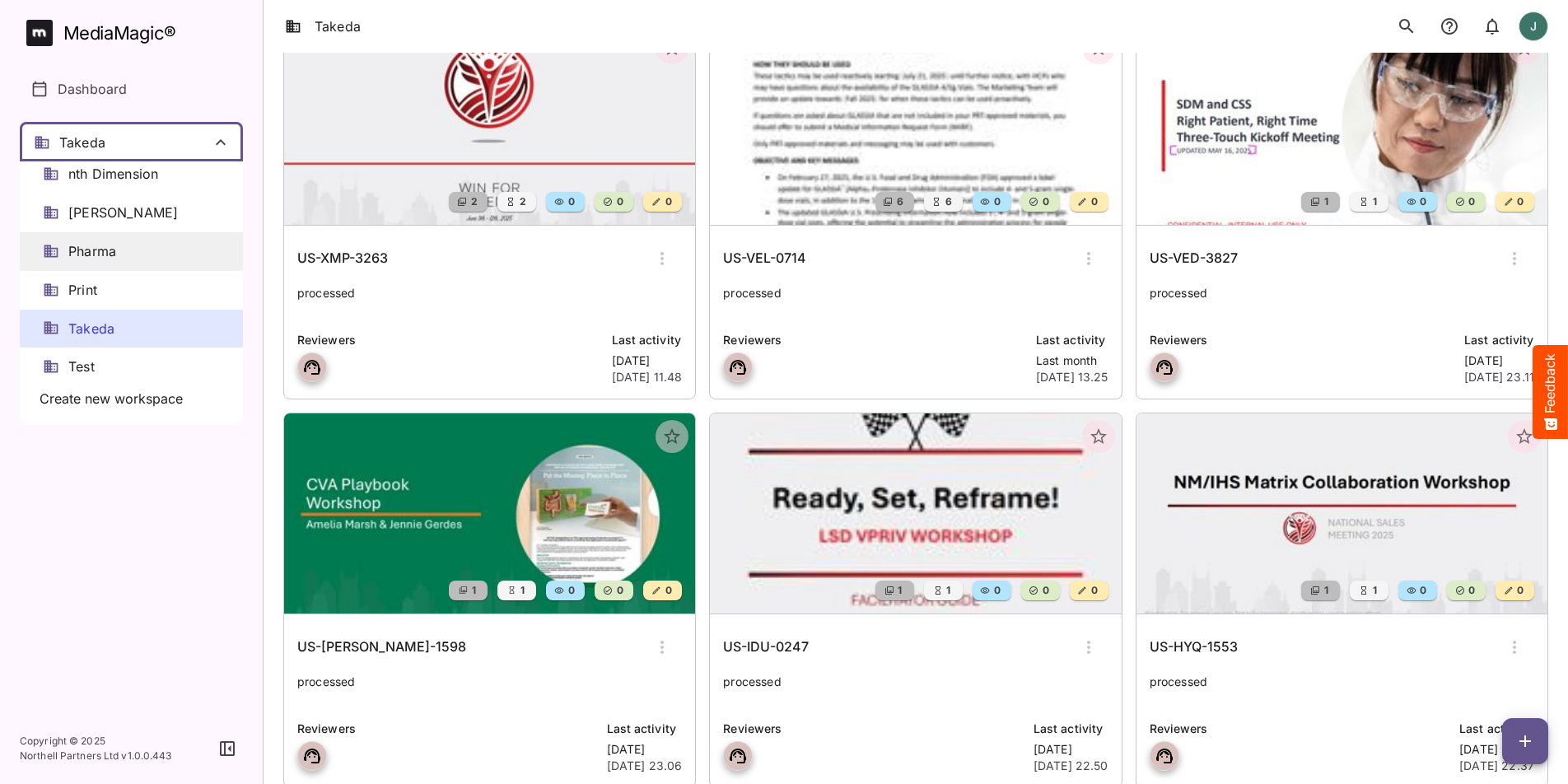
scroll to position [623, 0]
click at [111, 352] on div "Test" at bounding box center [132, 367] width 223 height 39
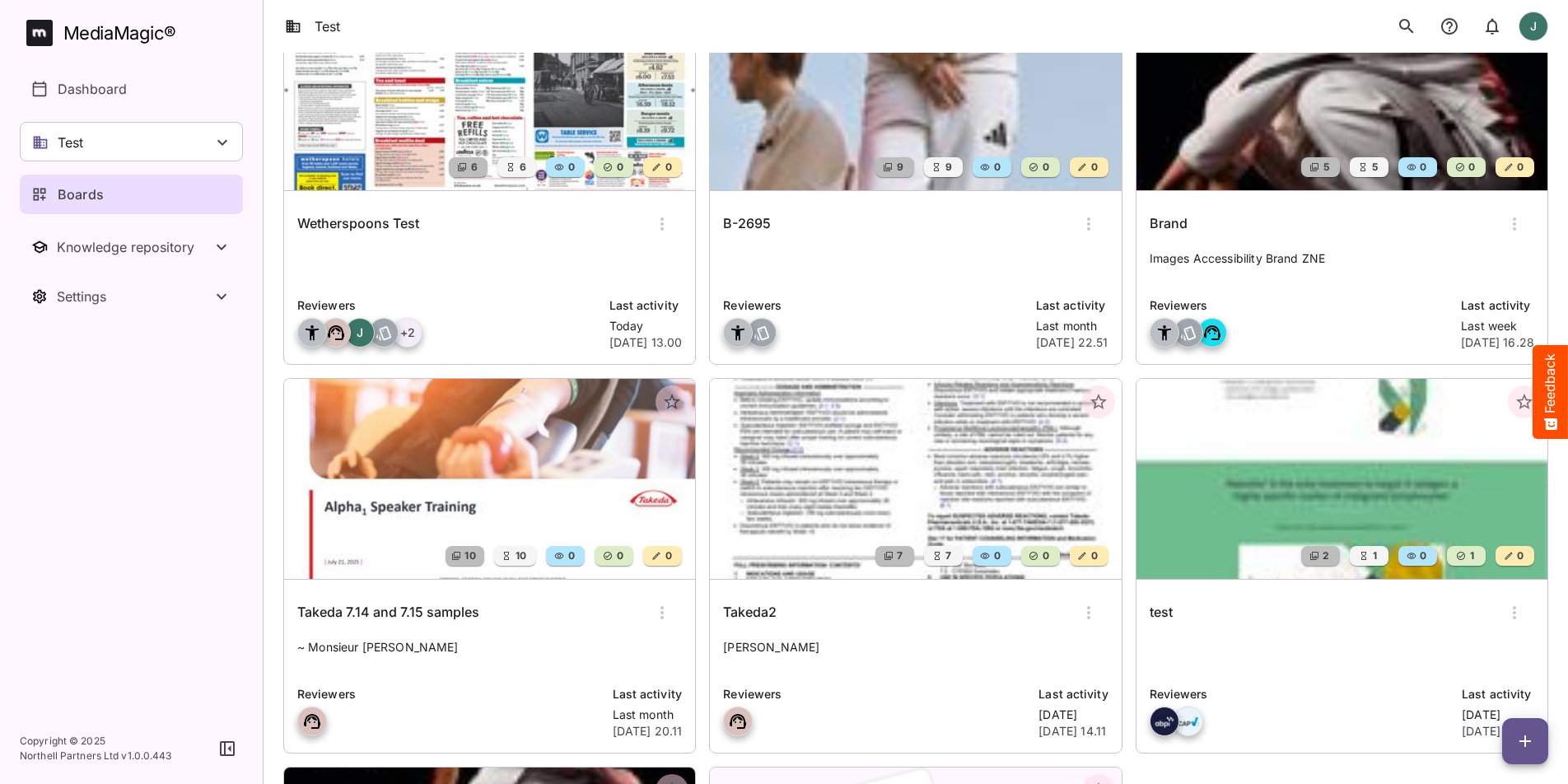
scroll to position [177, 0]
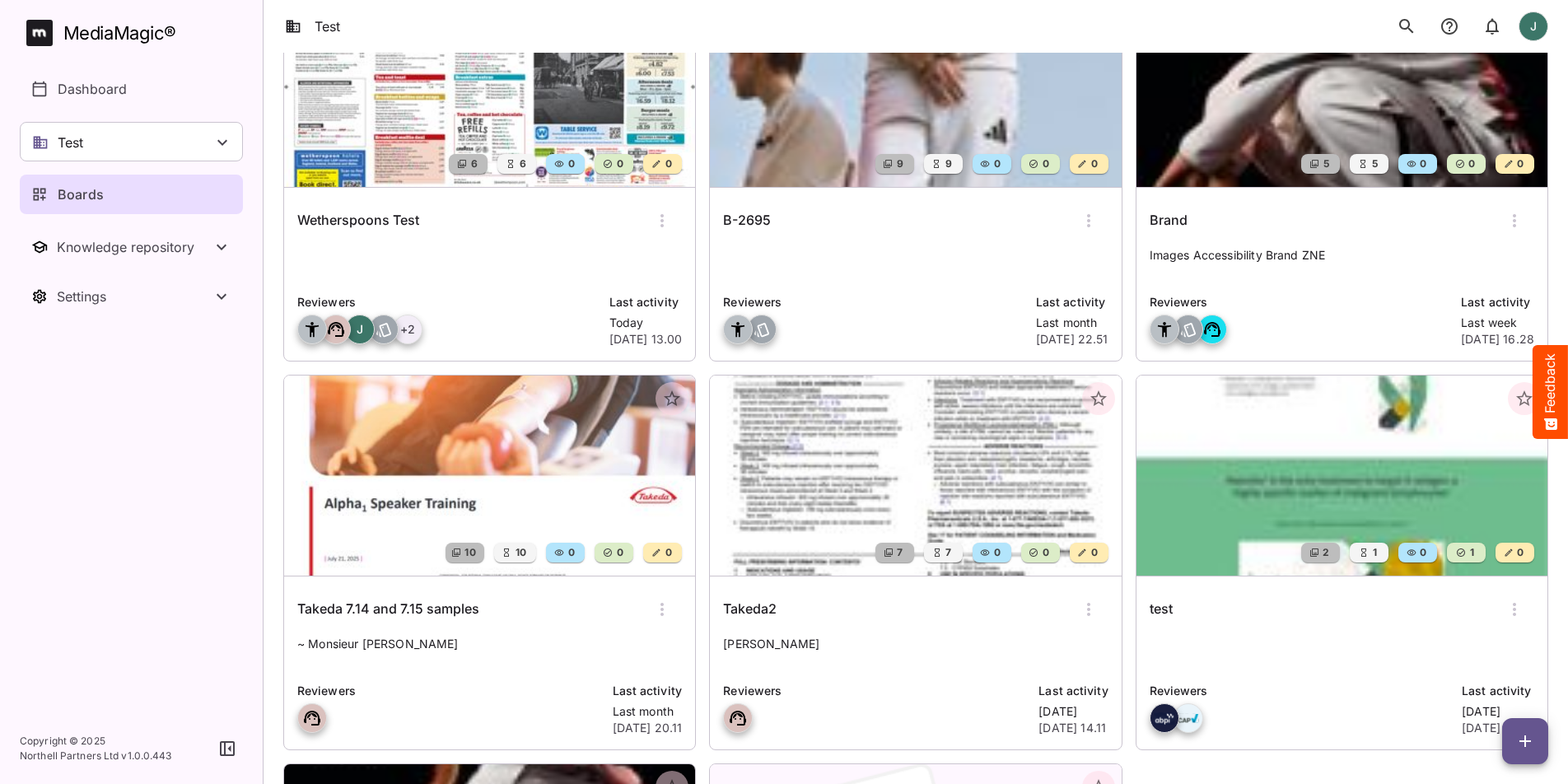
click at [467, 476] on img at bounding box center [490, 475] width 411 height 200
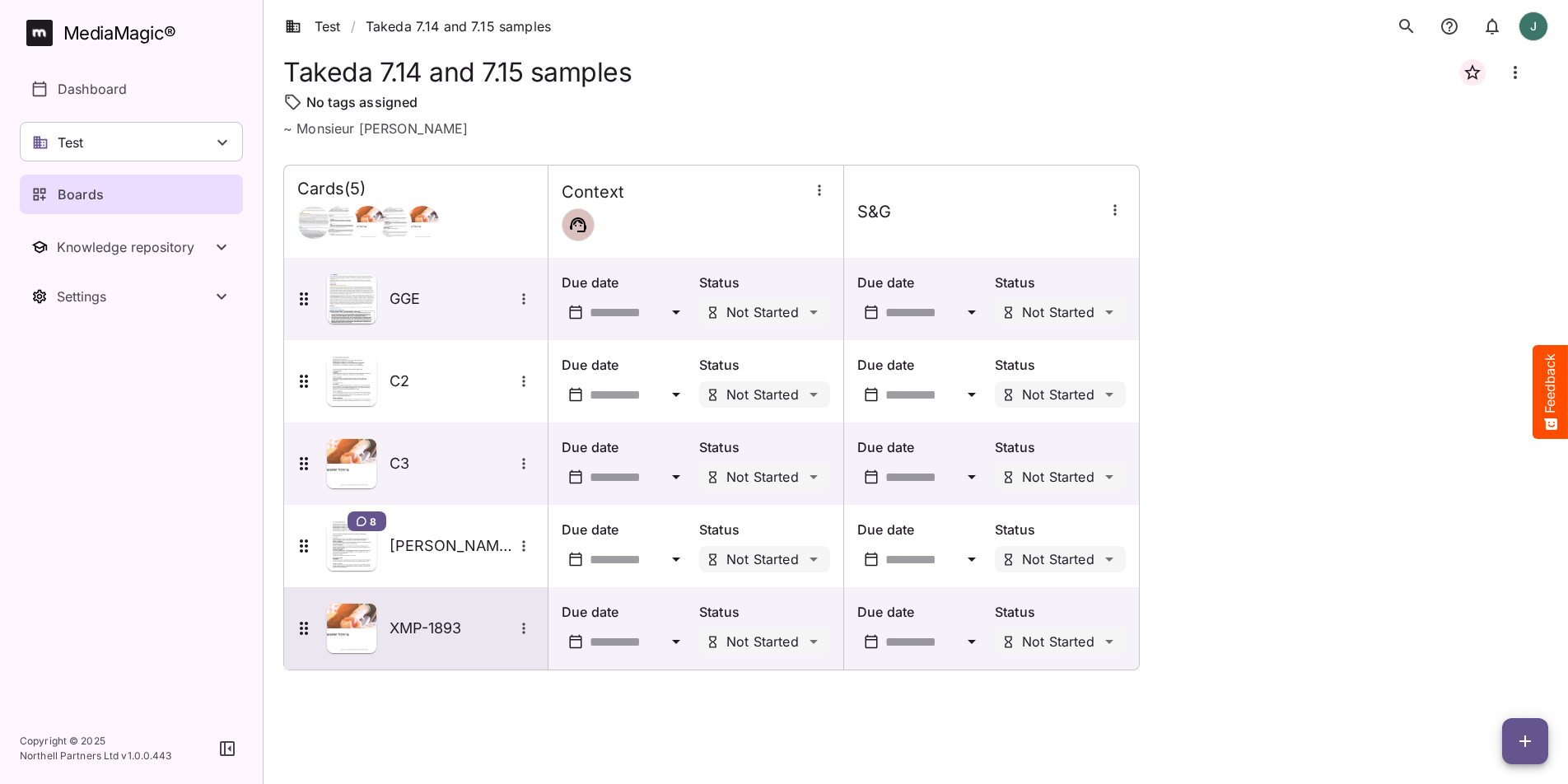
click at [422, 615] on div "XMP-1893" at bounding box center [414, 629] width 241 height 49
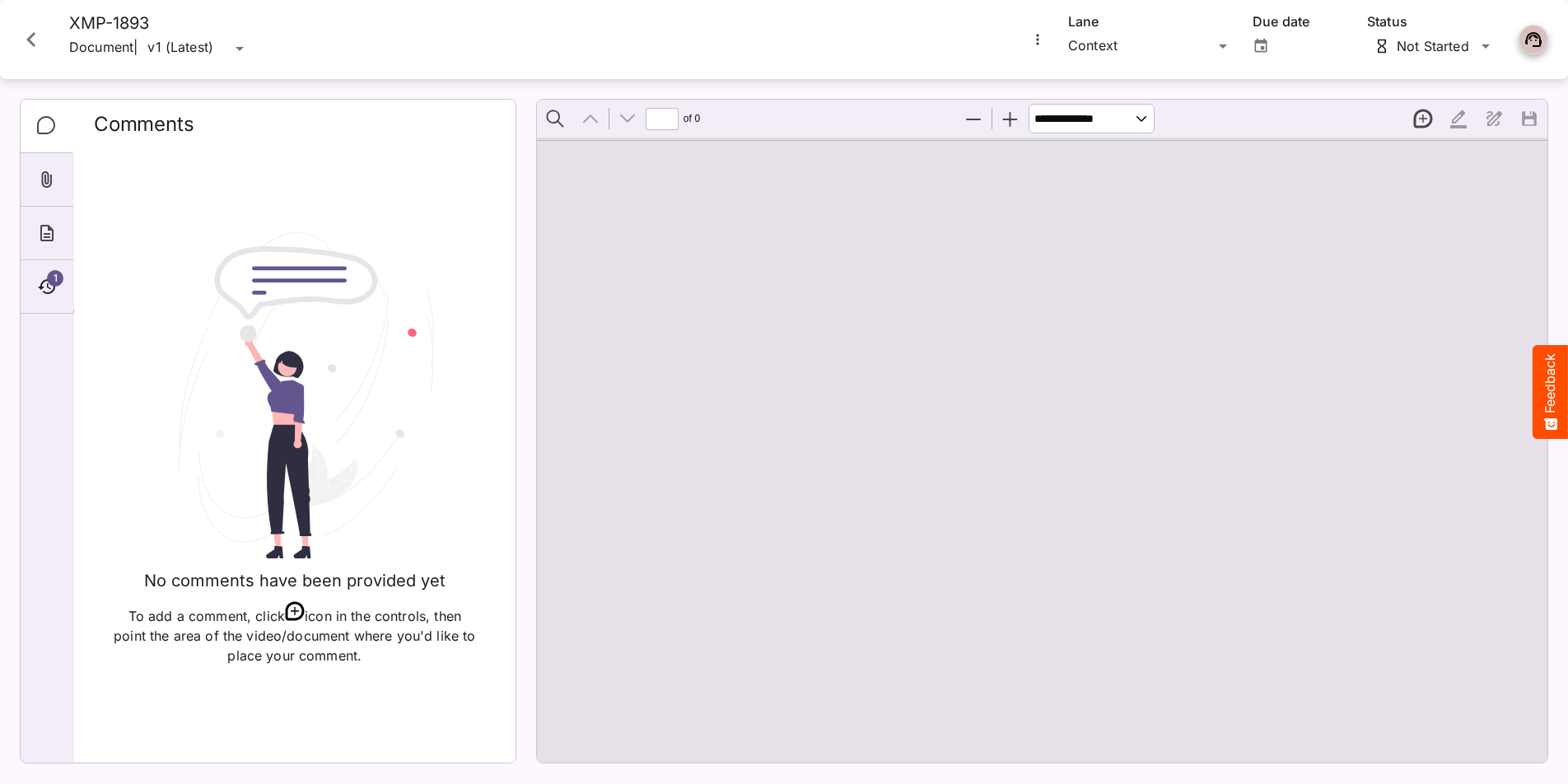
type input "*"
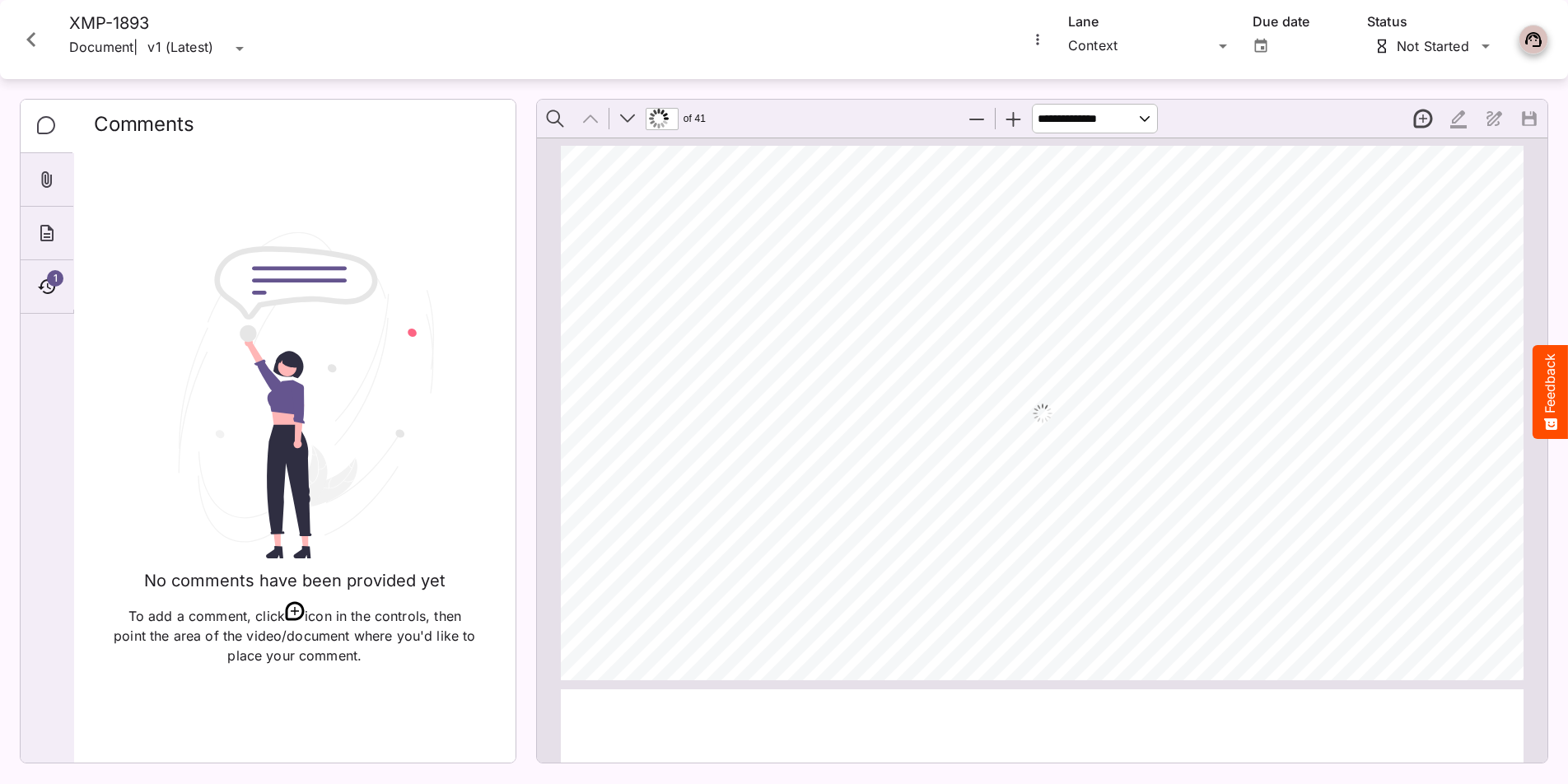
scroll to position [8, 0]
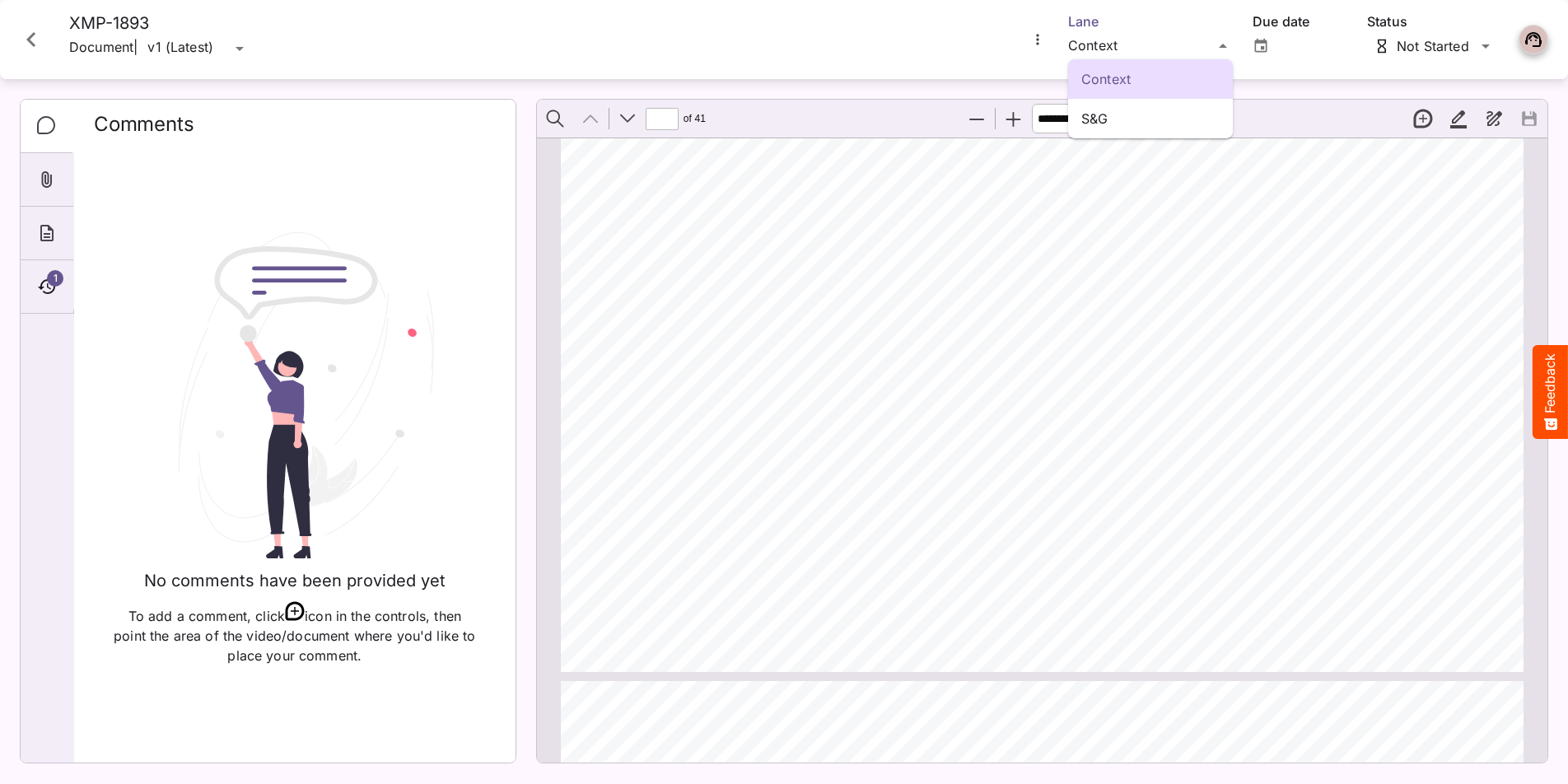
click at [1154, 52] on div "Context S&G Test / Takeda 7.14 and 7.15 samples J MediaMagic ® Dashboard Test C…" at bounding box center [784, 388] width 1568 height 777
click at [31, 45] on icon "Close card" at bounding box center [31, 39] width 30 height 30
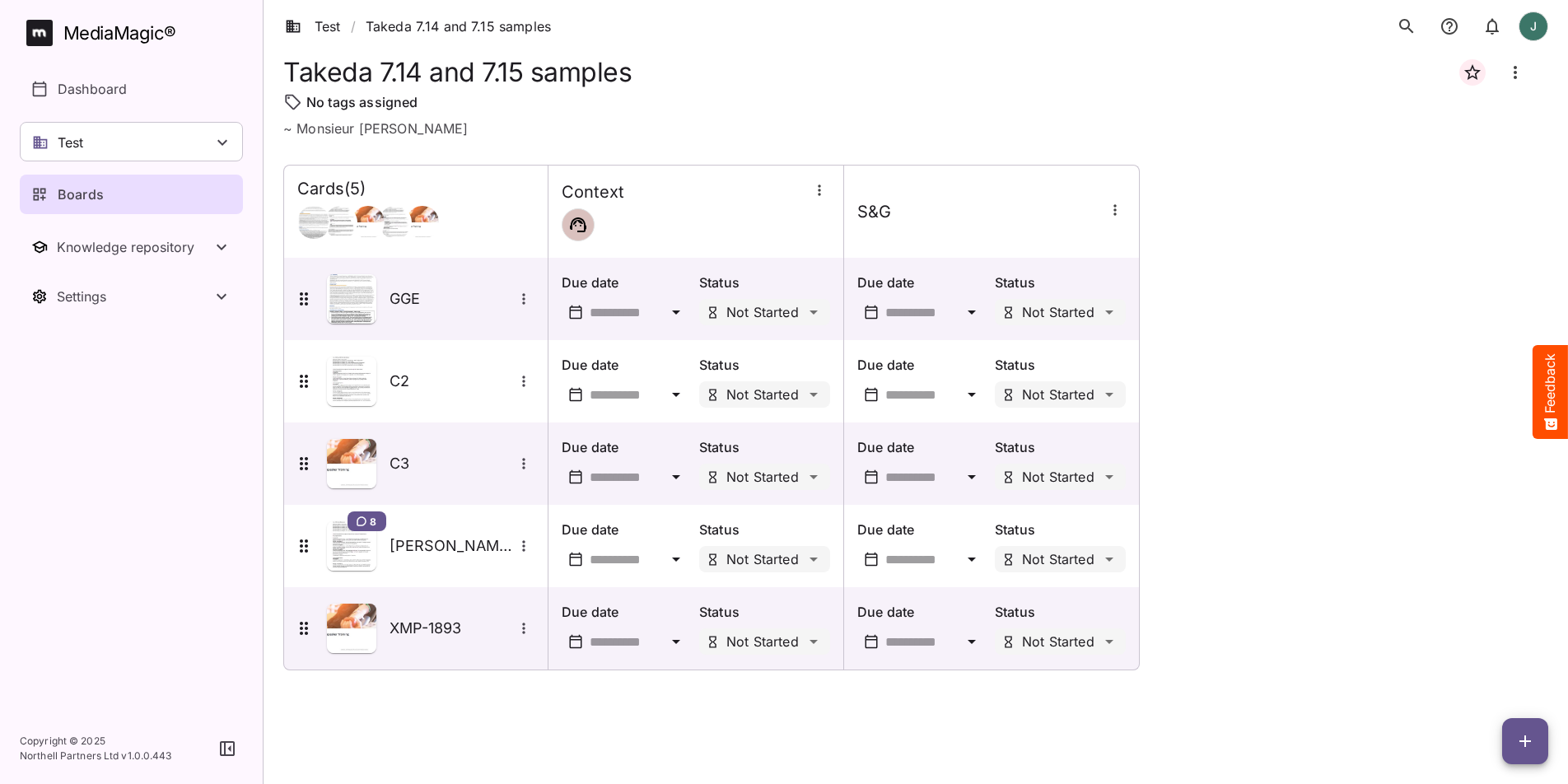
click at [114, 132] on div "Test" at bounding box center [132, 142] width 223 height 40
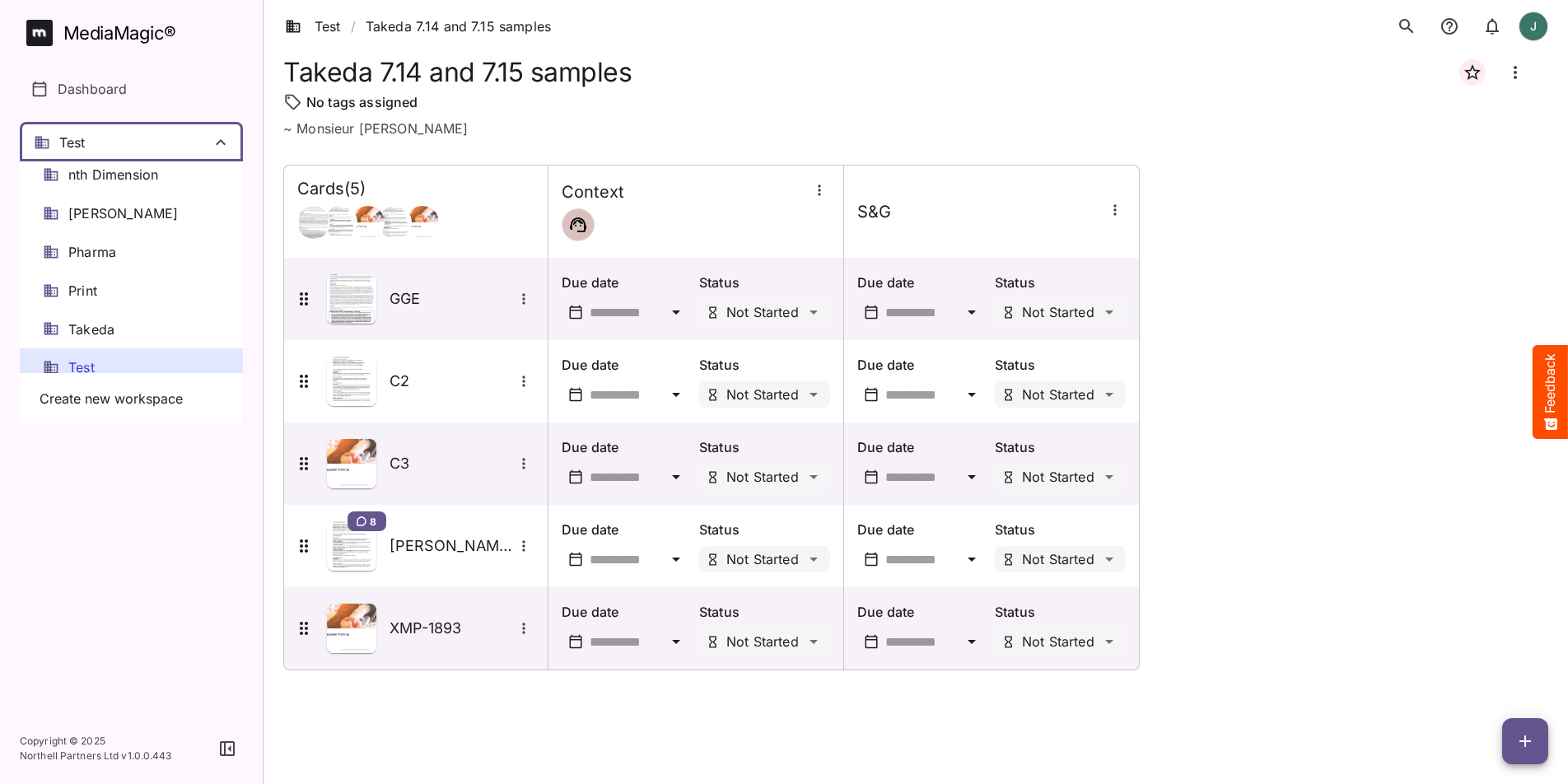
click at [172, 142] on div at bounding box center [784, 392] width 1568 height 784
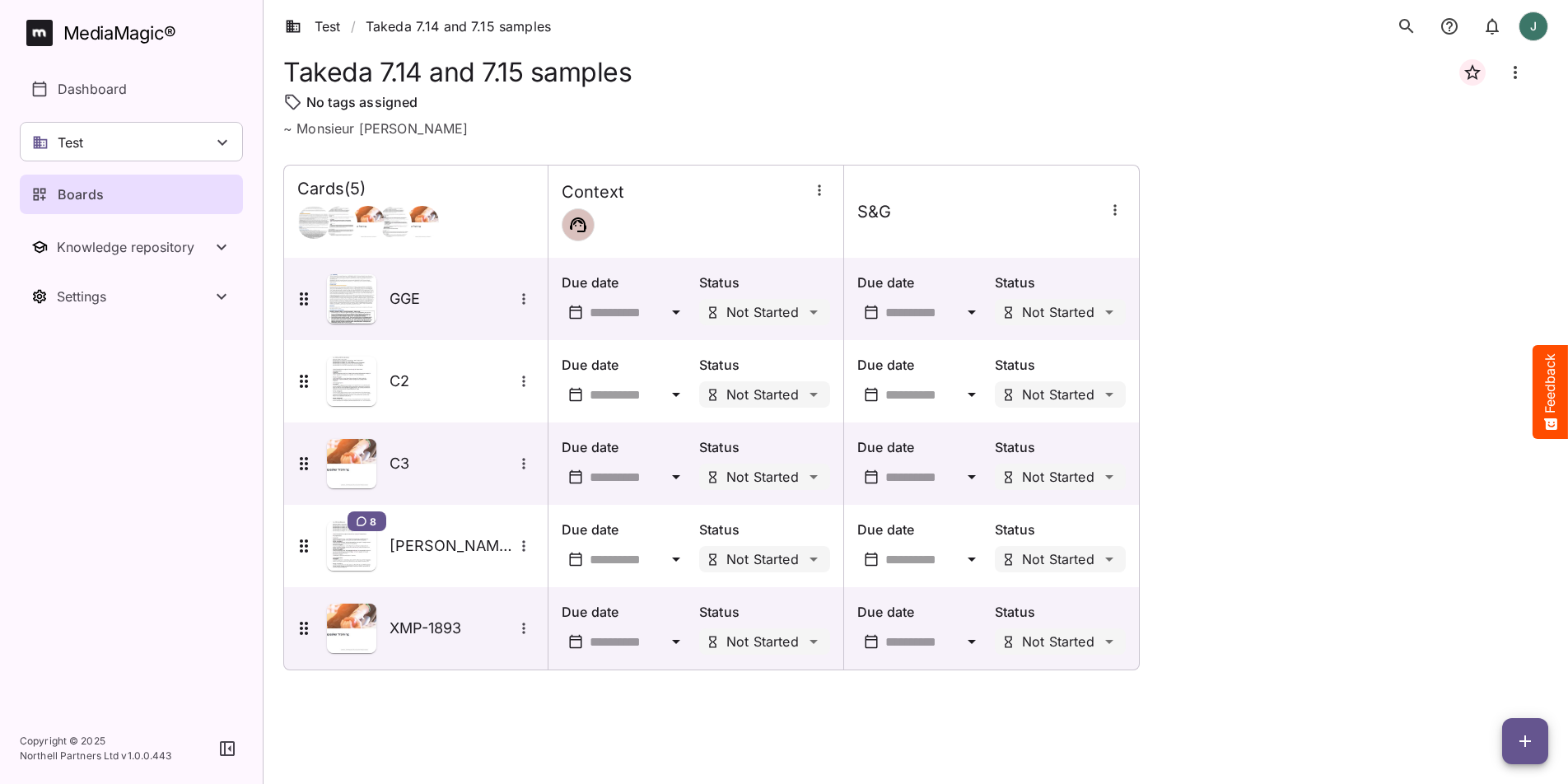
click at [158, 194] on div "Boards" at bounding box center [132, 194] width 202 height 20
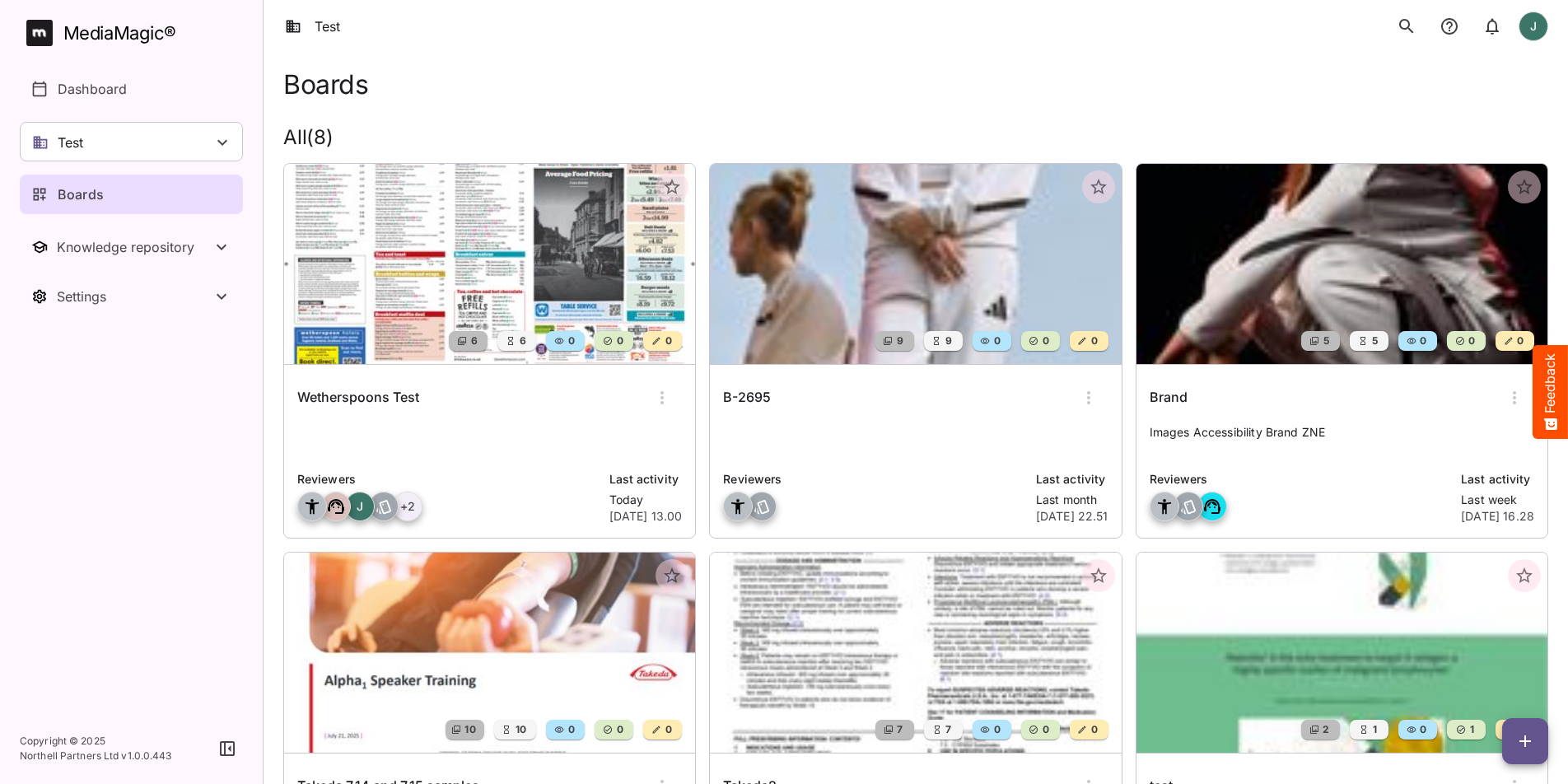
click at [512, 274] on img at bounding box center [490, 263] width 411 height 200
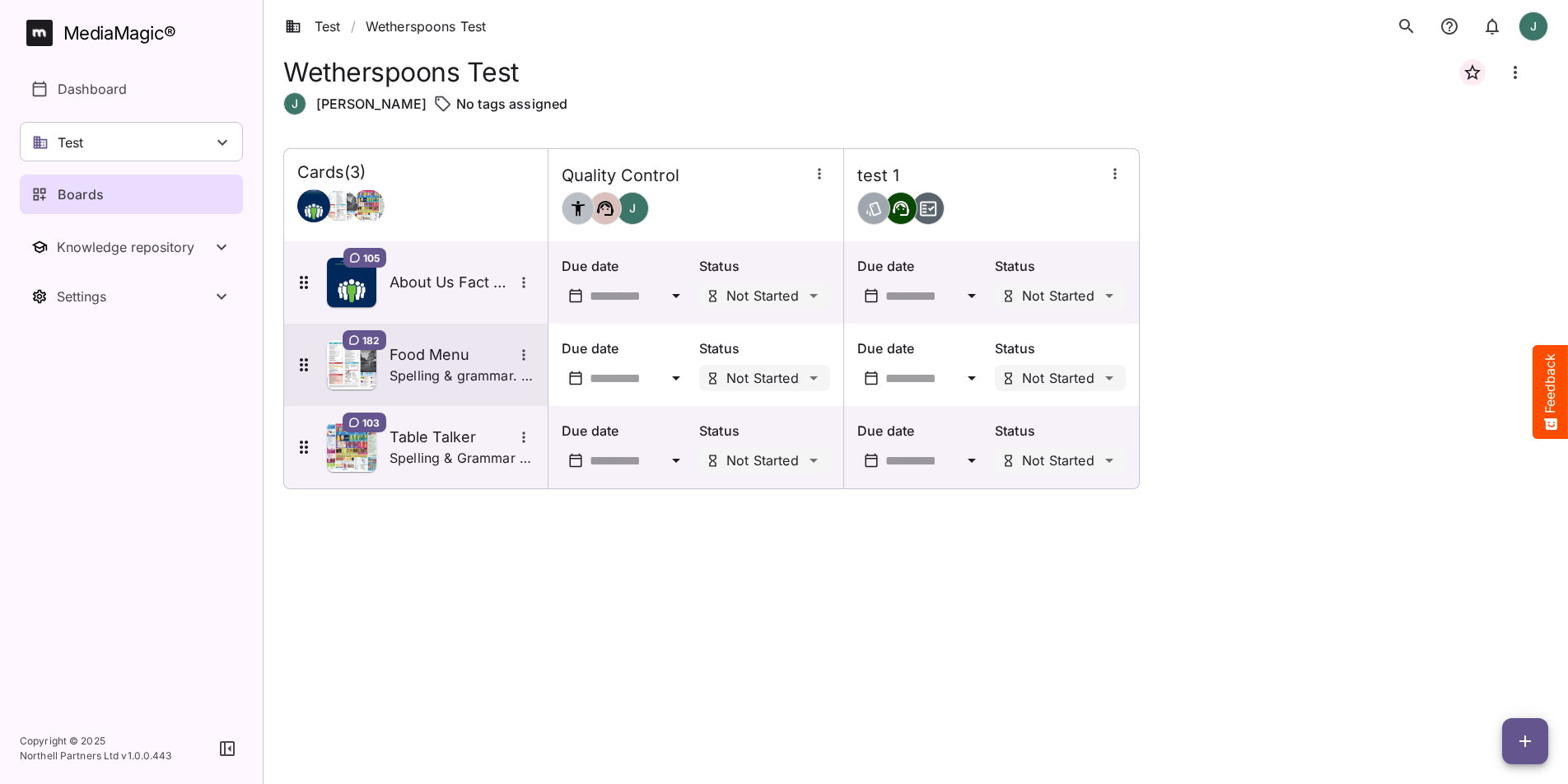
click at [444, 371] on p "Spelling & grammar. Additional reqs: - kcal check against a database. - price c…" at bounding box center [462, 376] width 145 height 20
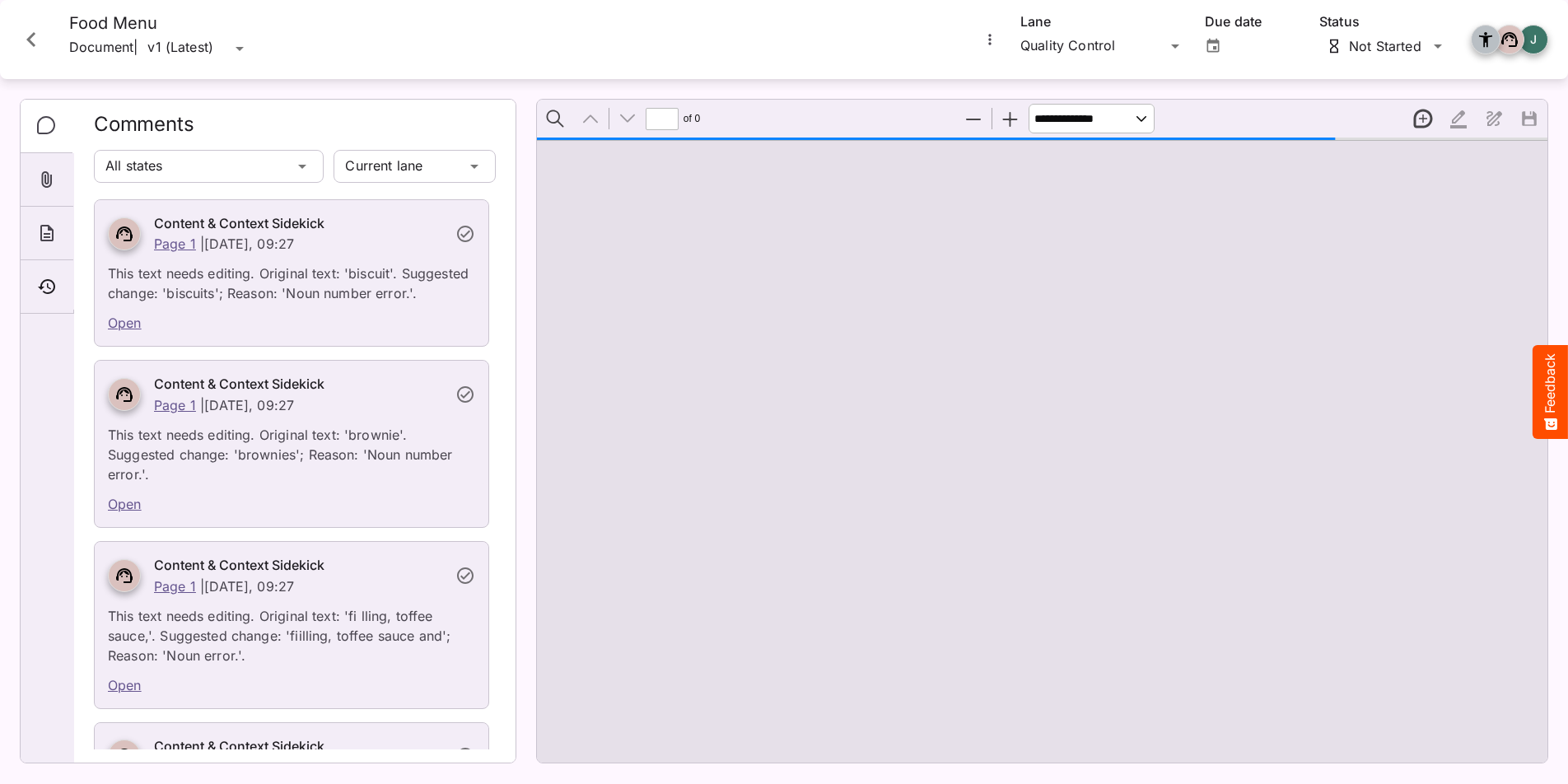
type input "*"
select select "******"
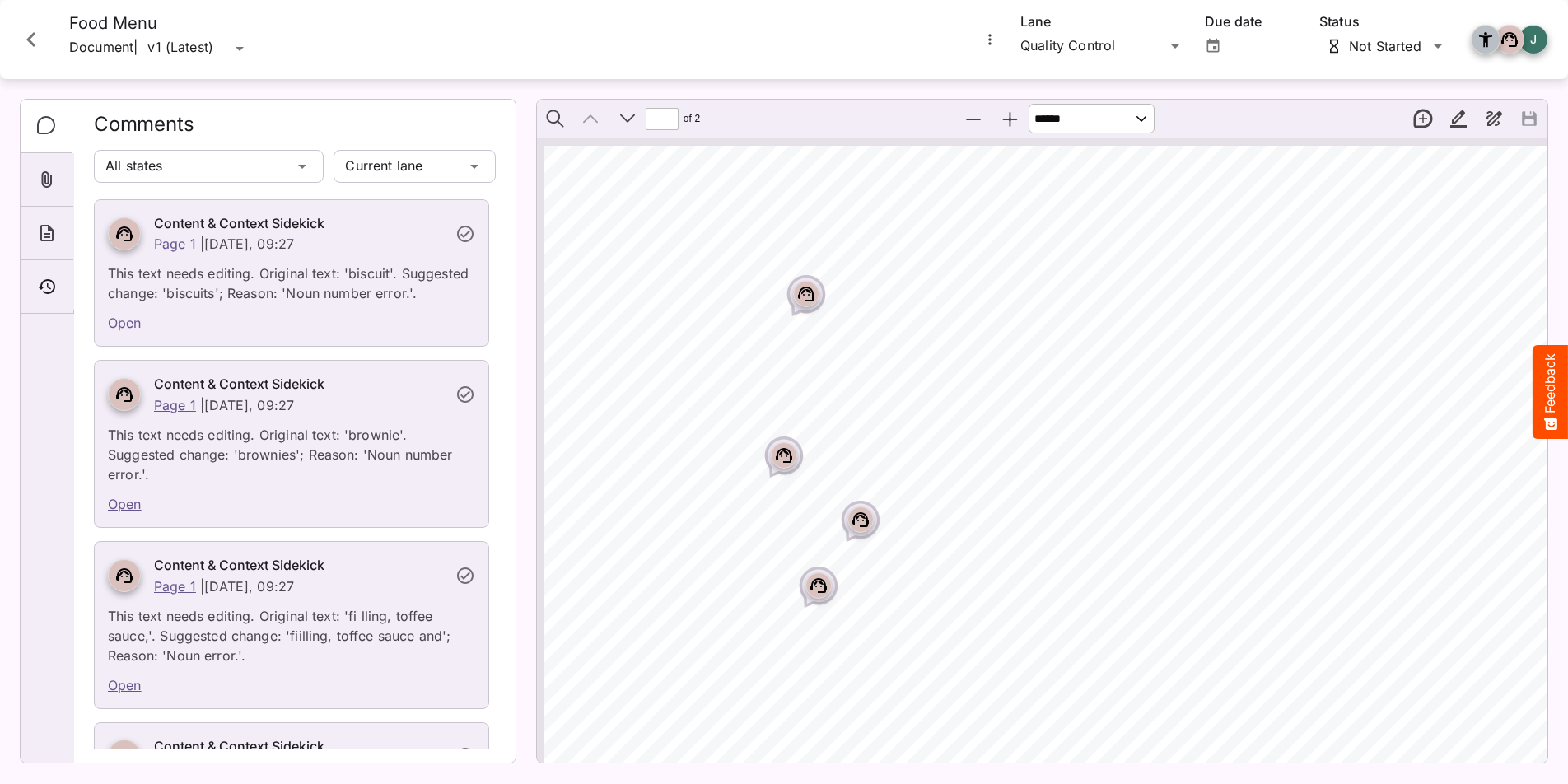
scroll to position [22, 0]
